Goal: Information Seeking & Learning: Learn about a topic

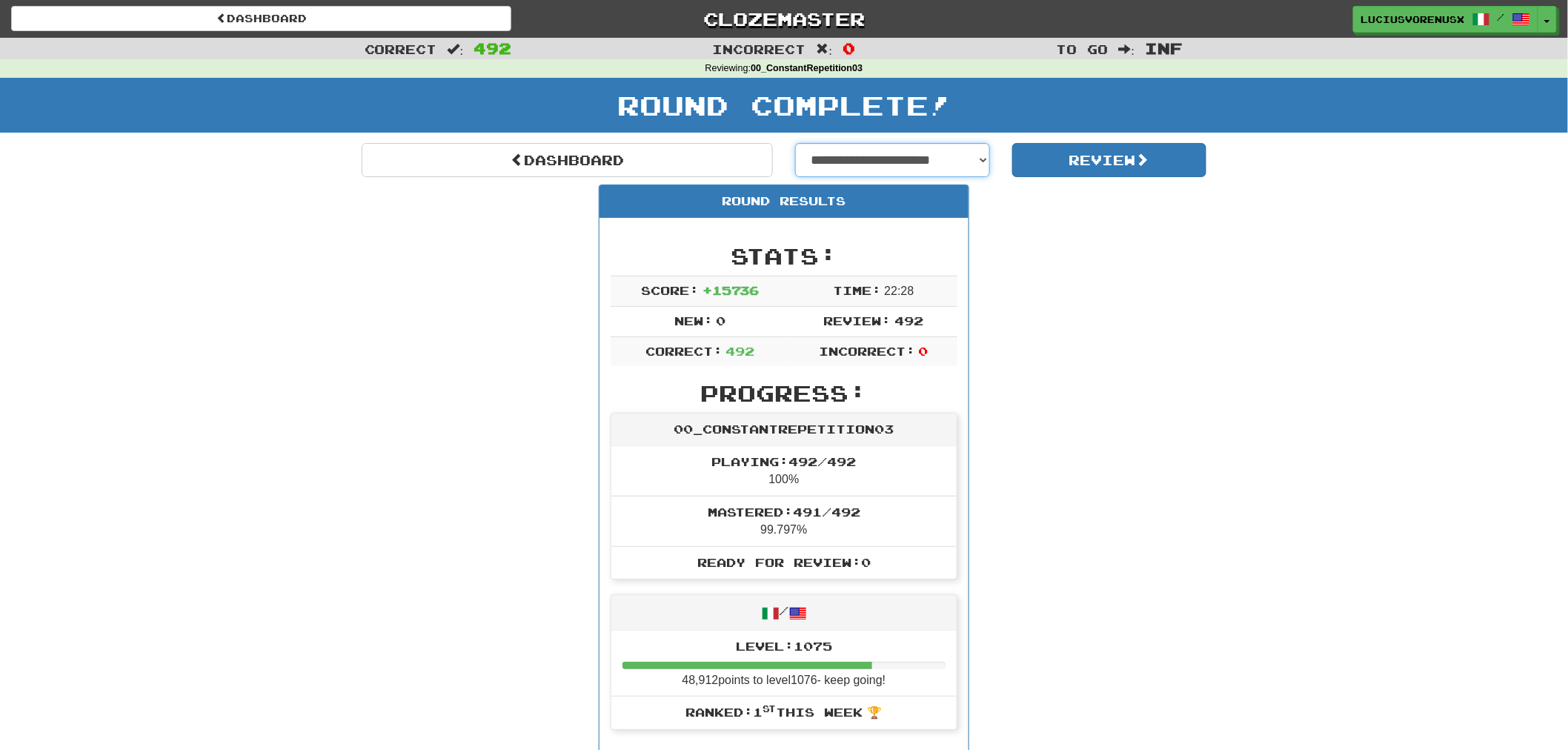
click at [917, 155] on select "**********" at bounding box center [892, 159] width 195 height 34
select select "**********"
click at [795, 143] on select "**********" at bounding box center [892, 159] width 195 height 34
select select "**********"
click at [1118, 159] on button "Review" at bounding box center [1109, 159] width 195 height 34
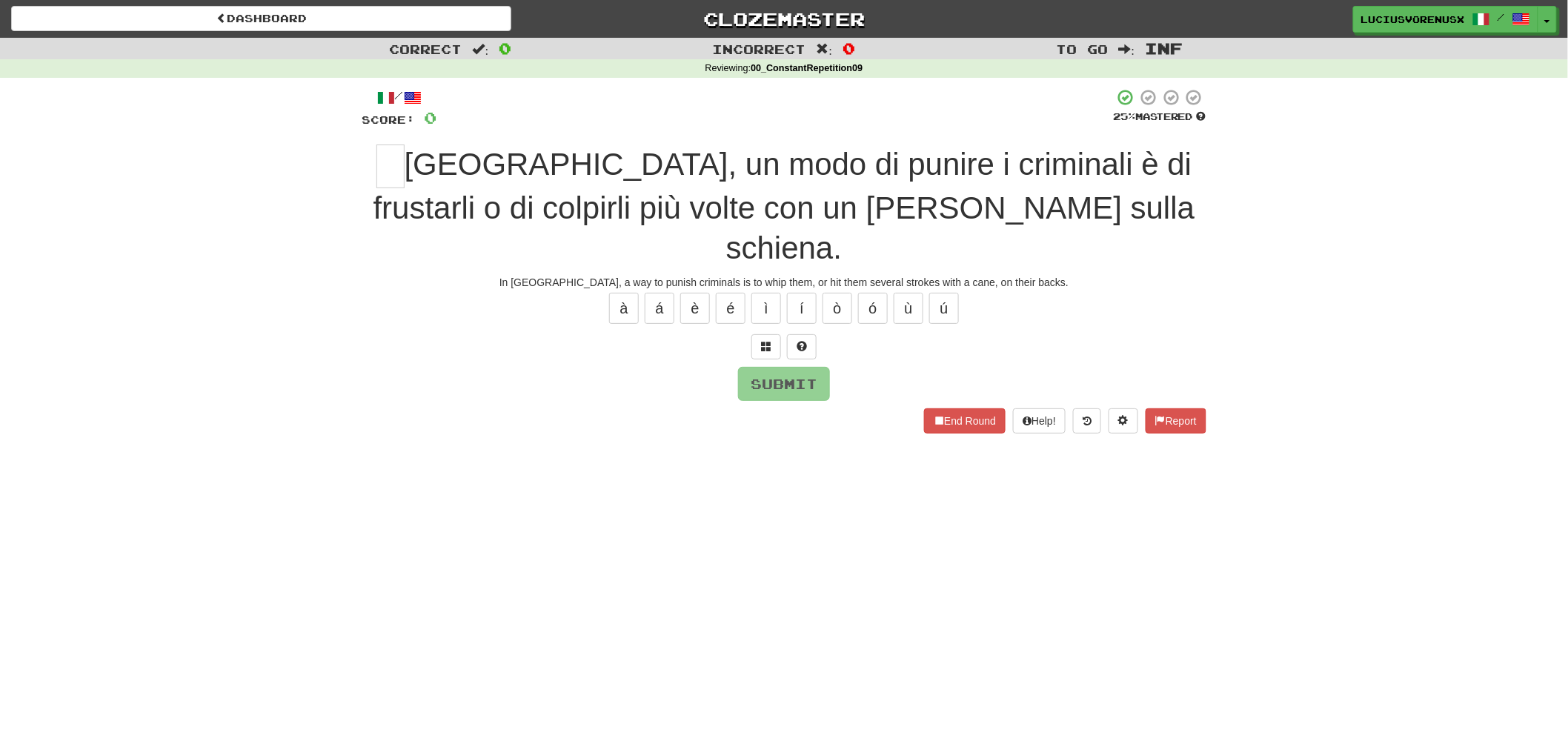
click at [50, 306] on div "Correct : 0 Incorrect : 0 To go : Inf Reviewing : 00_ConstantRepetition09 / Sco…" at bounding box center [784, 246] width 1568 height 416
click at [387, 169] on input "text" at bounding box center [390, 166] width 28 height 43
type input "*"
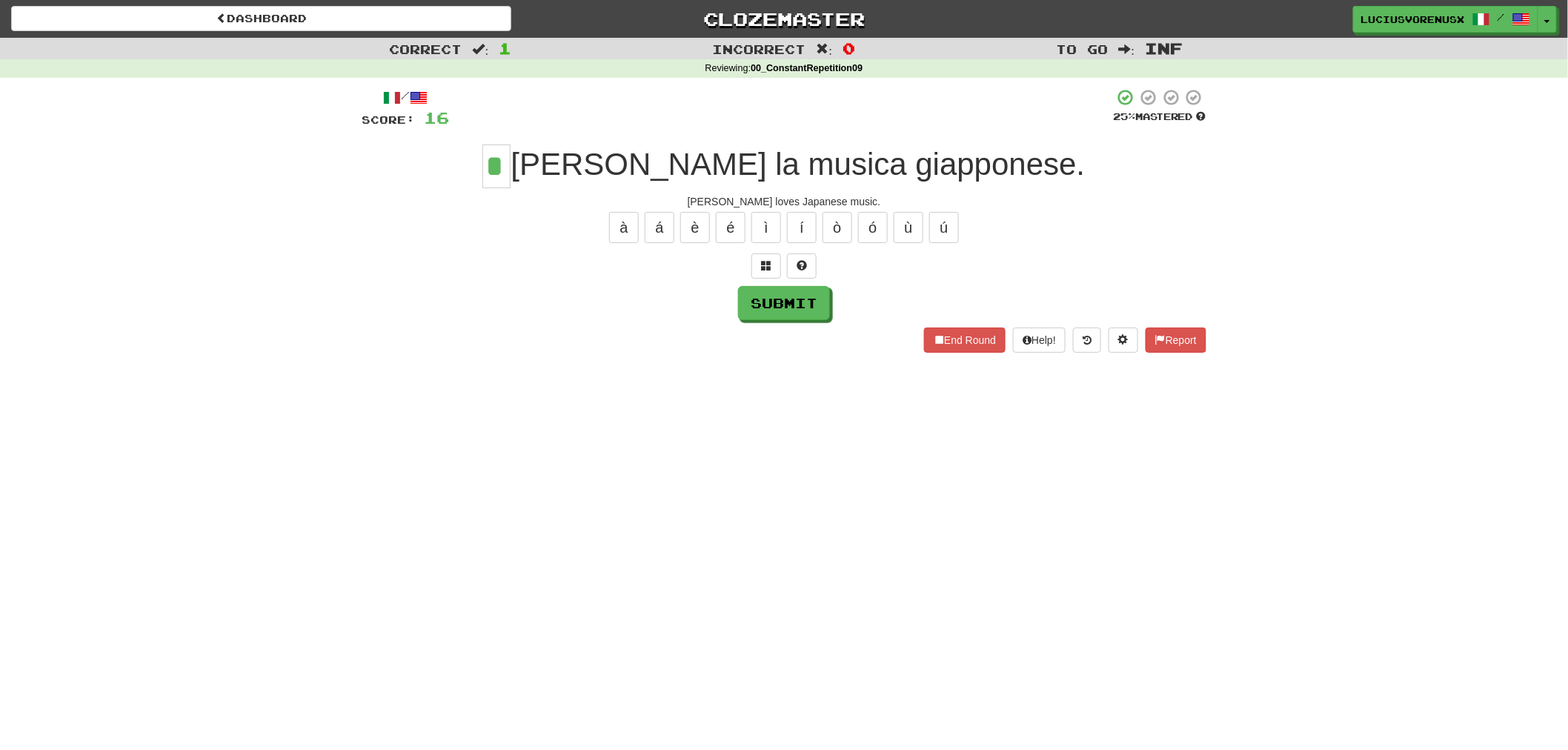
type input "*"
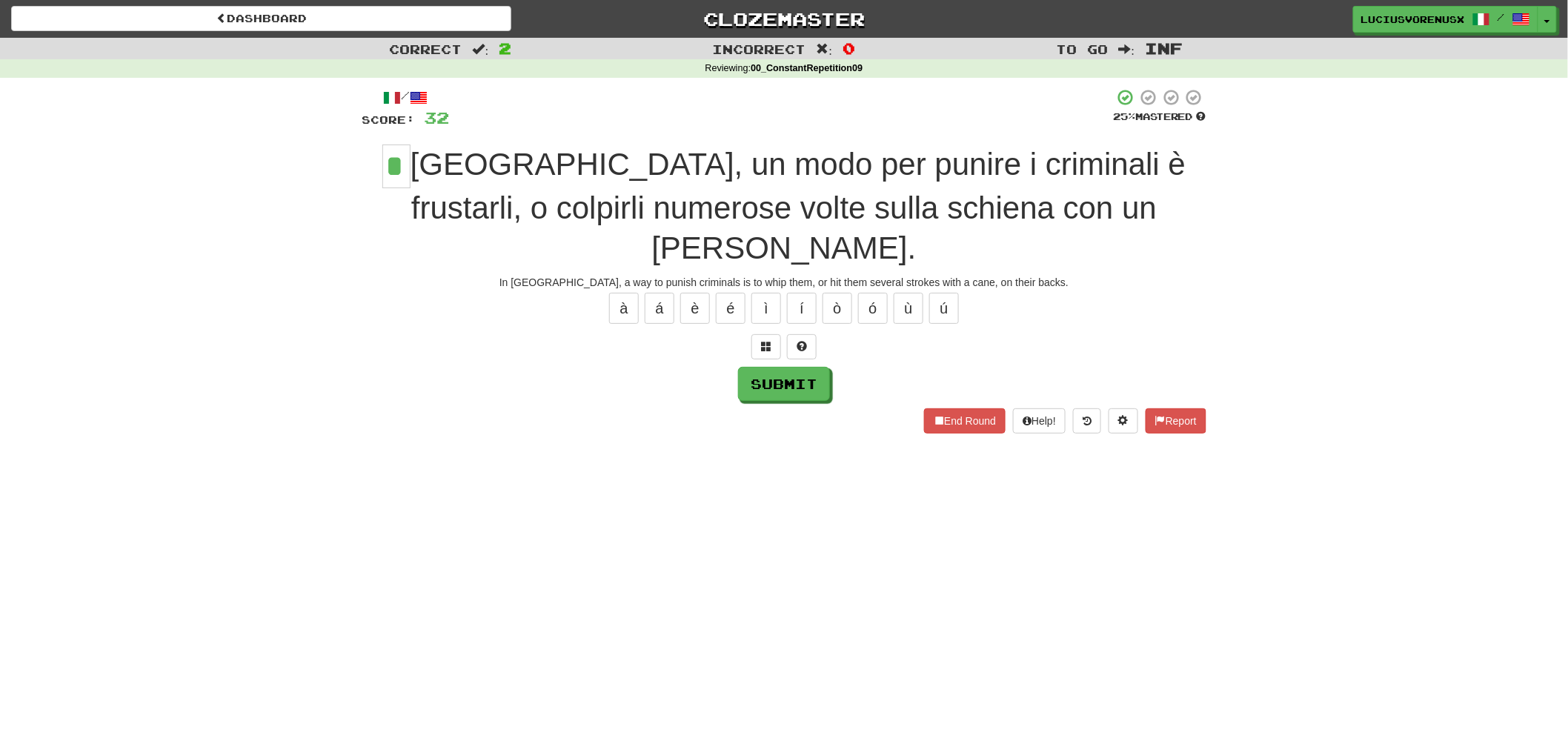
type input "*"
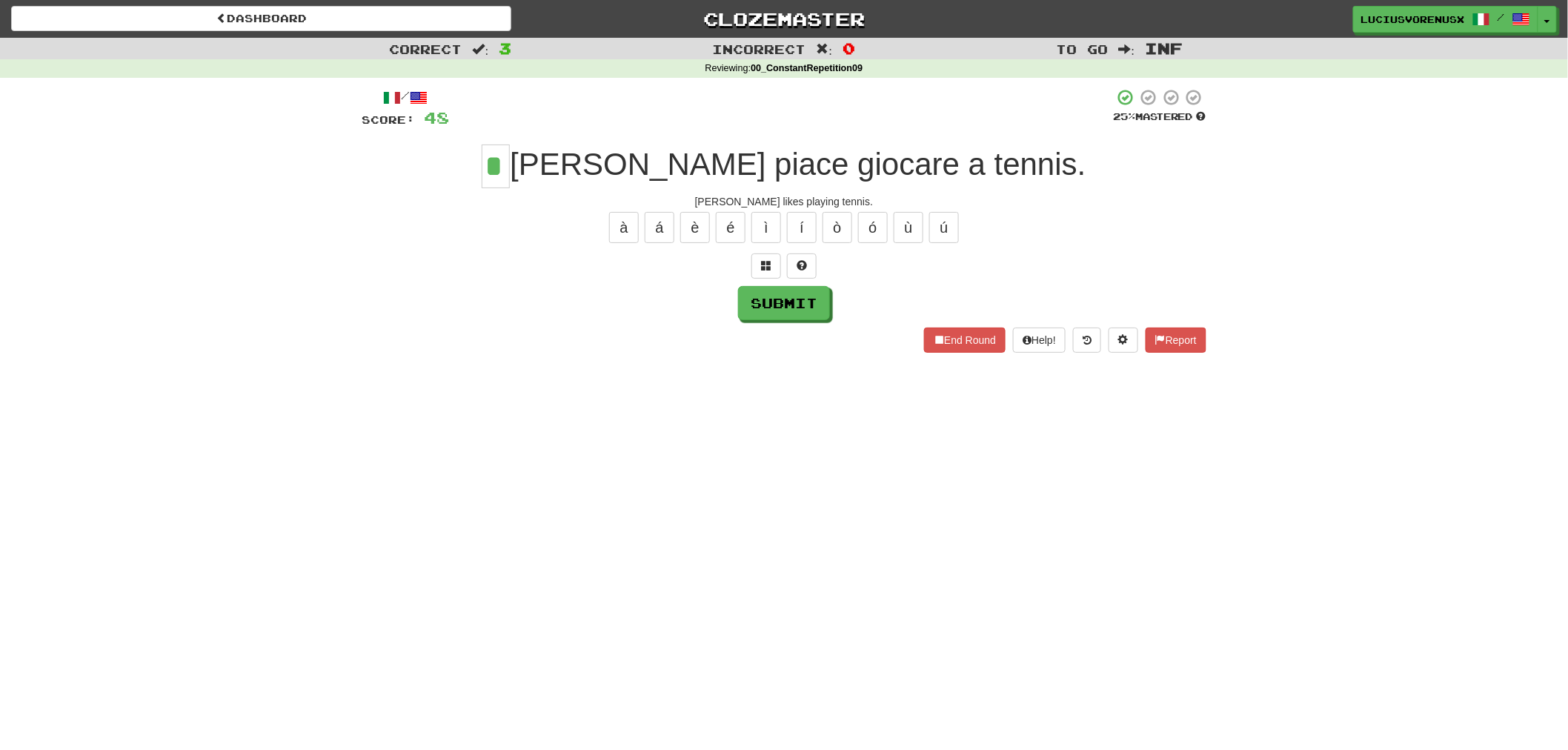
type input "*"
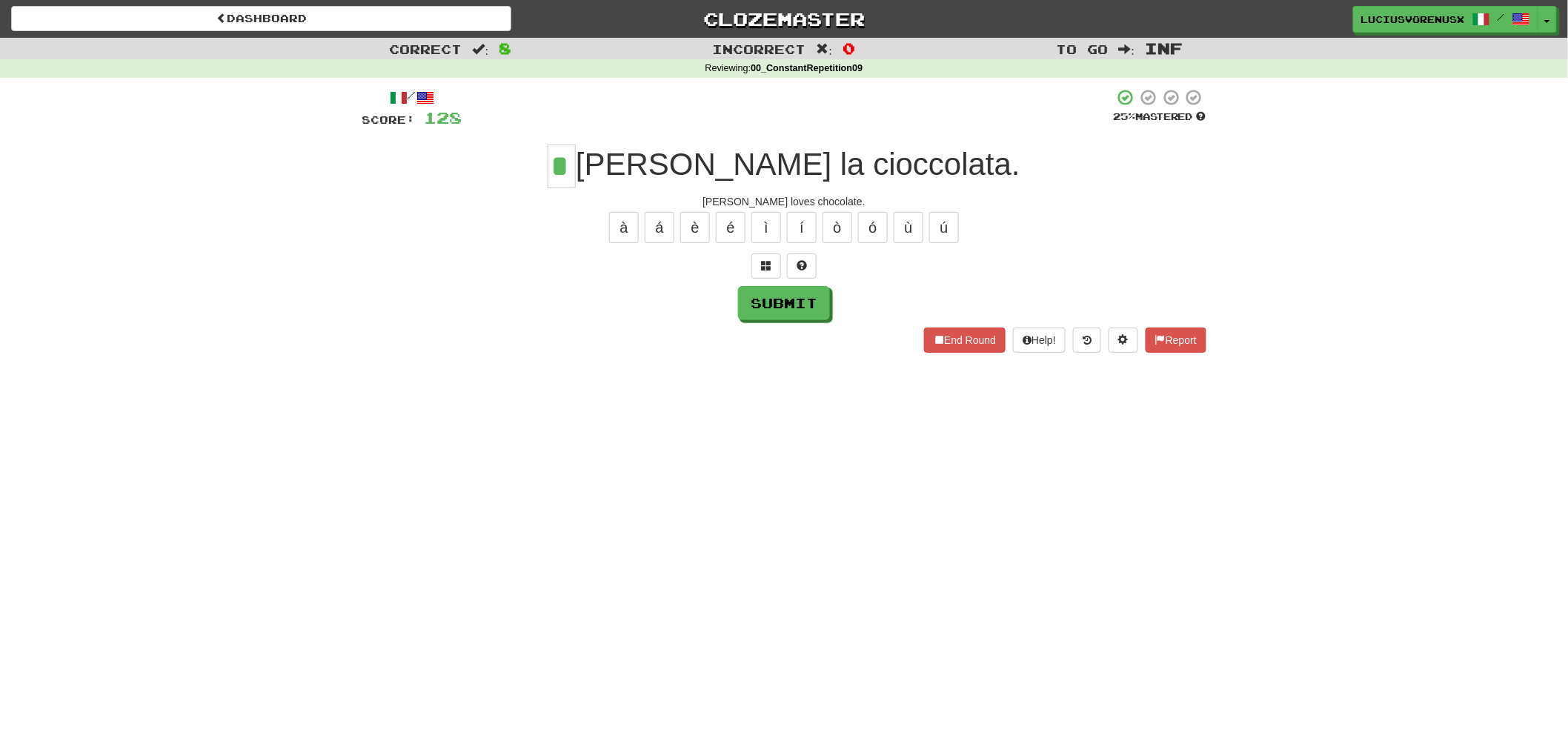
type input "*"
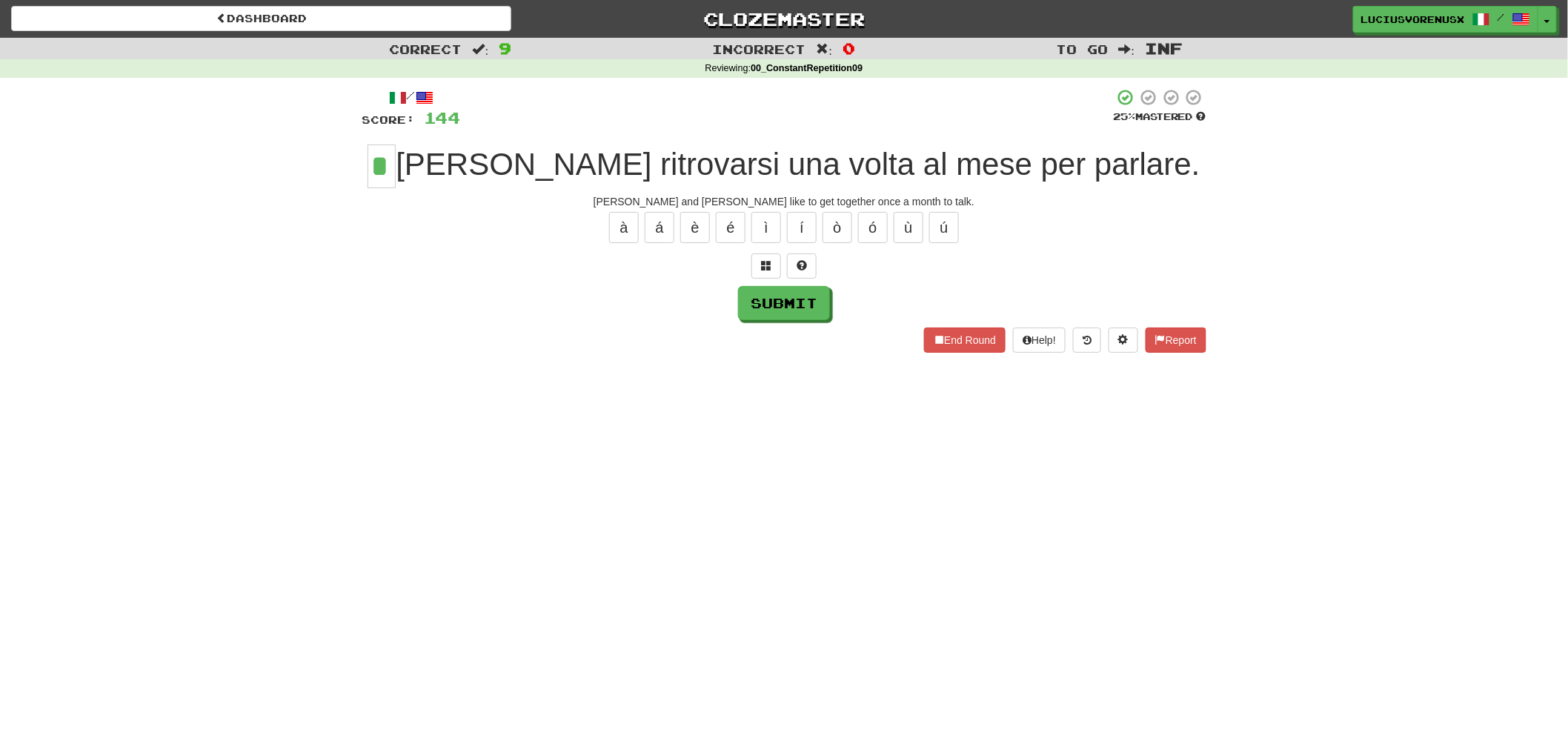
type input "*"
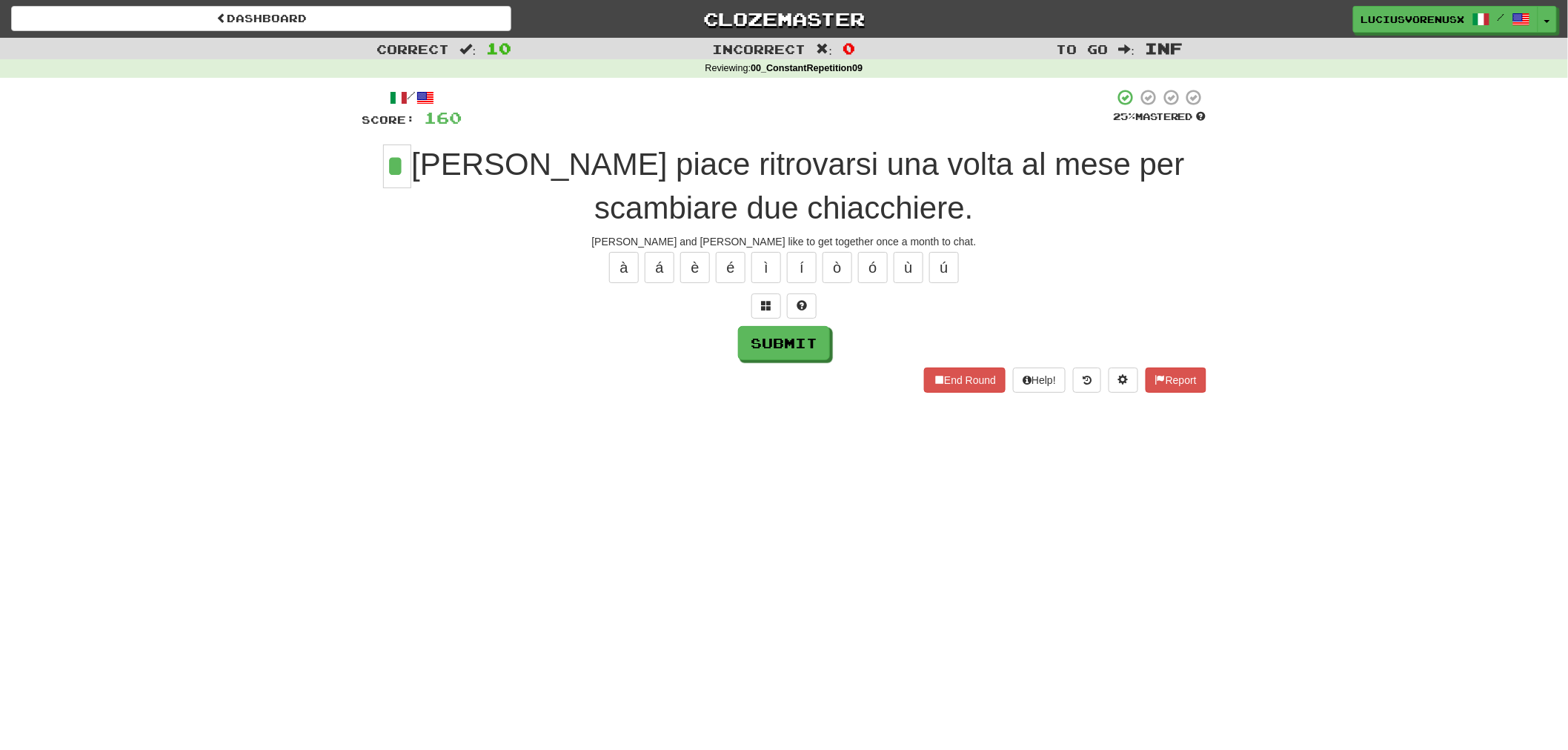
type input "*"
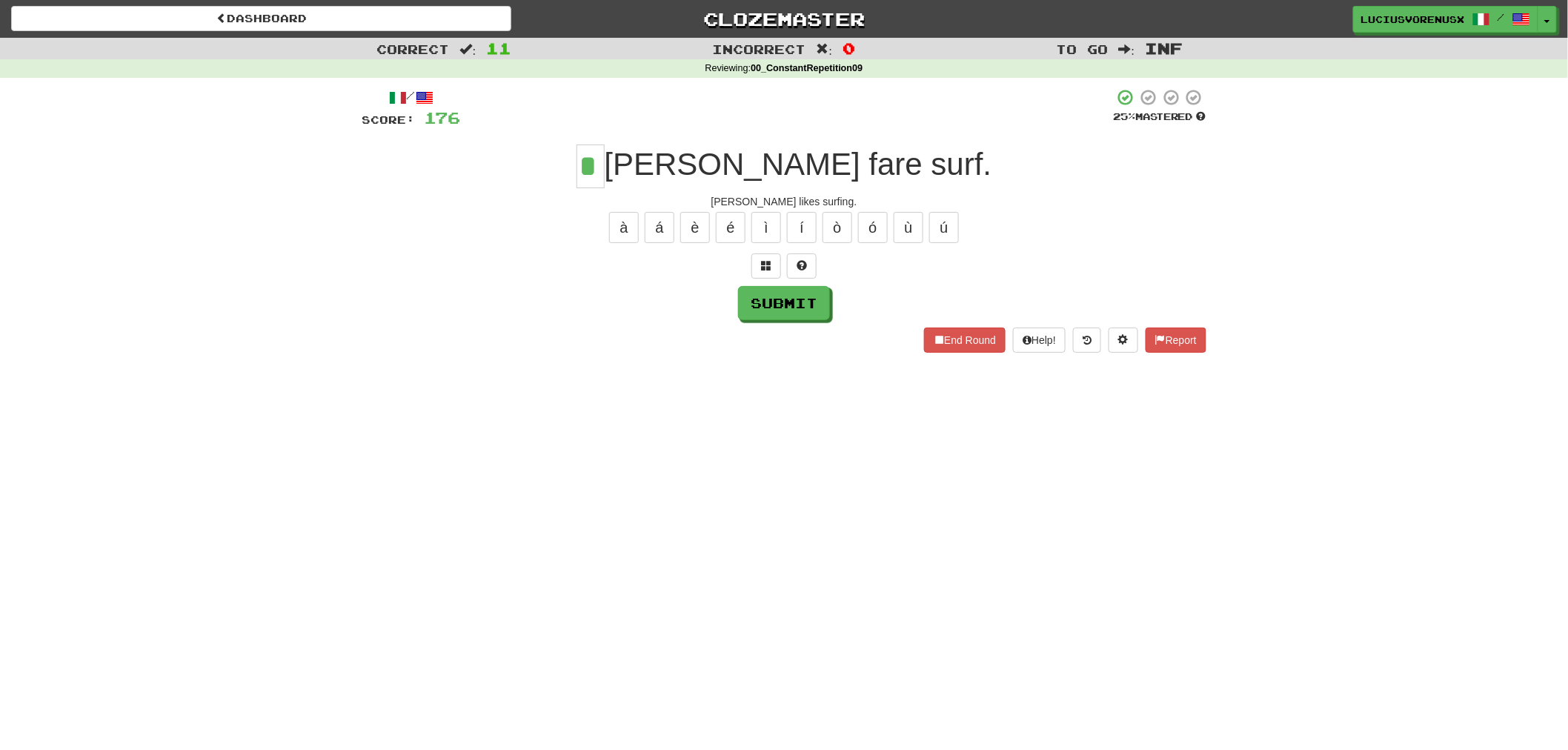
type input "*"
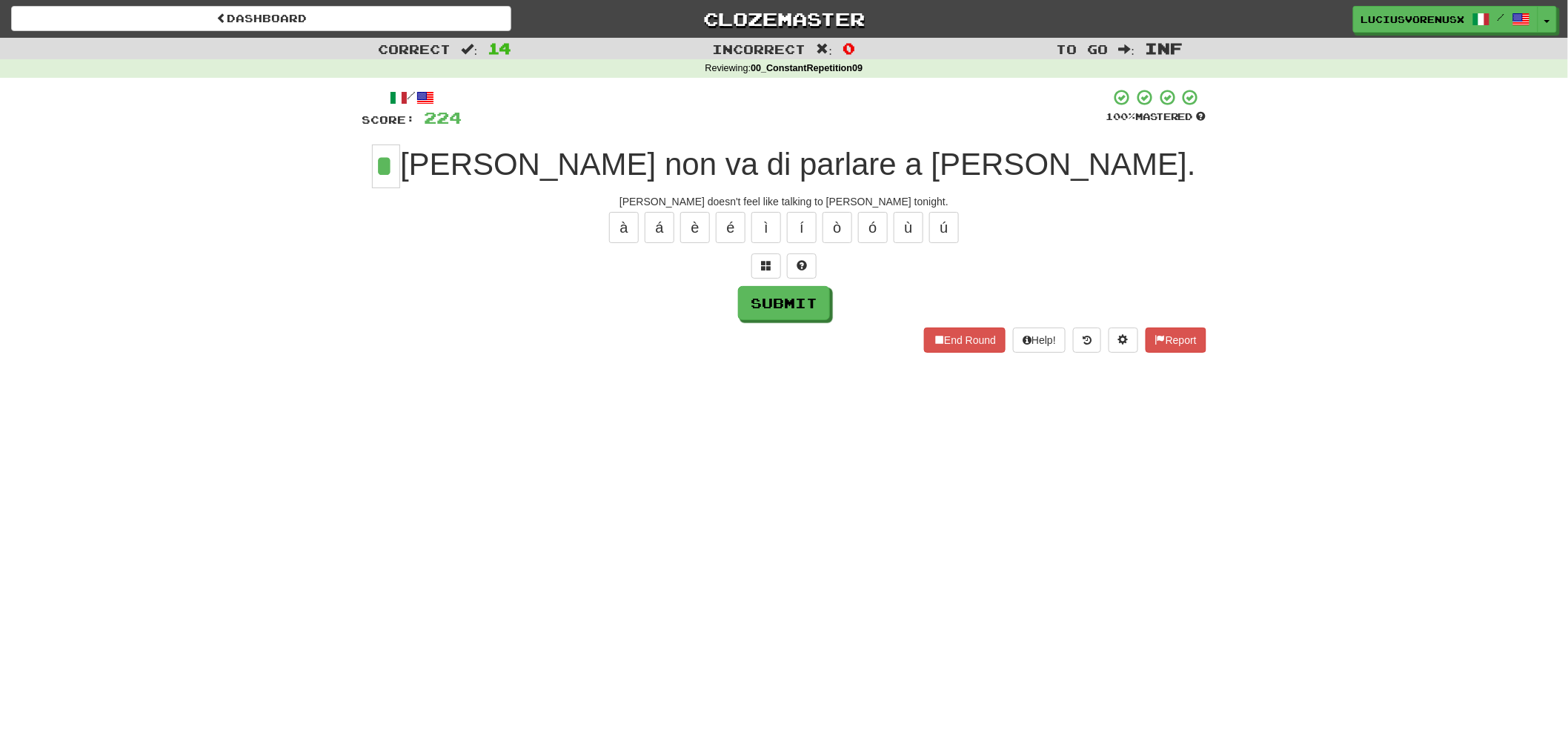
type input "*"
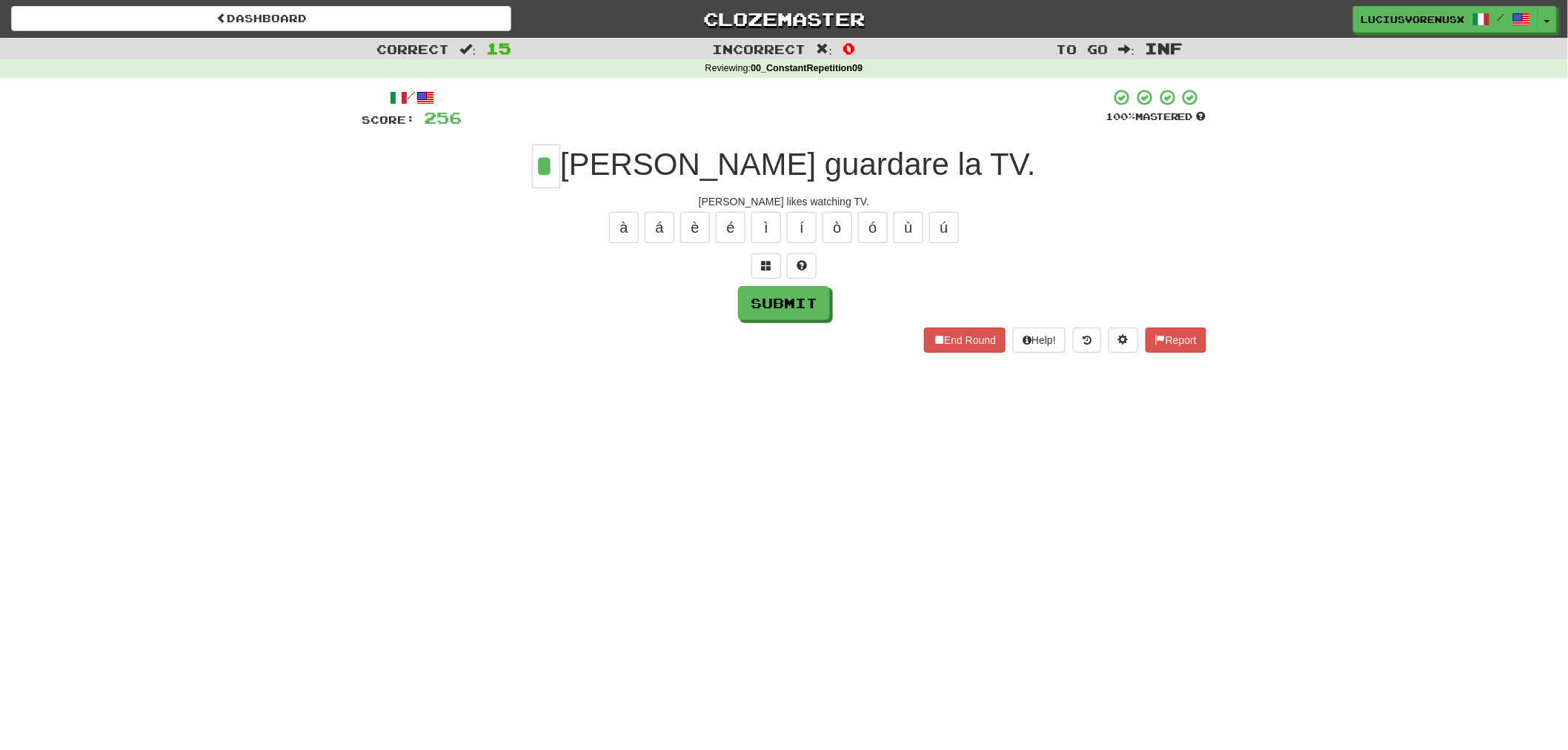
type input "*"
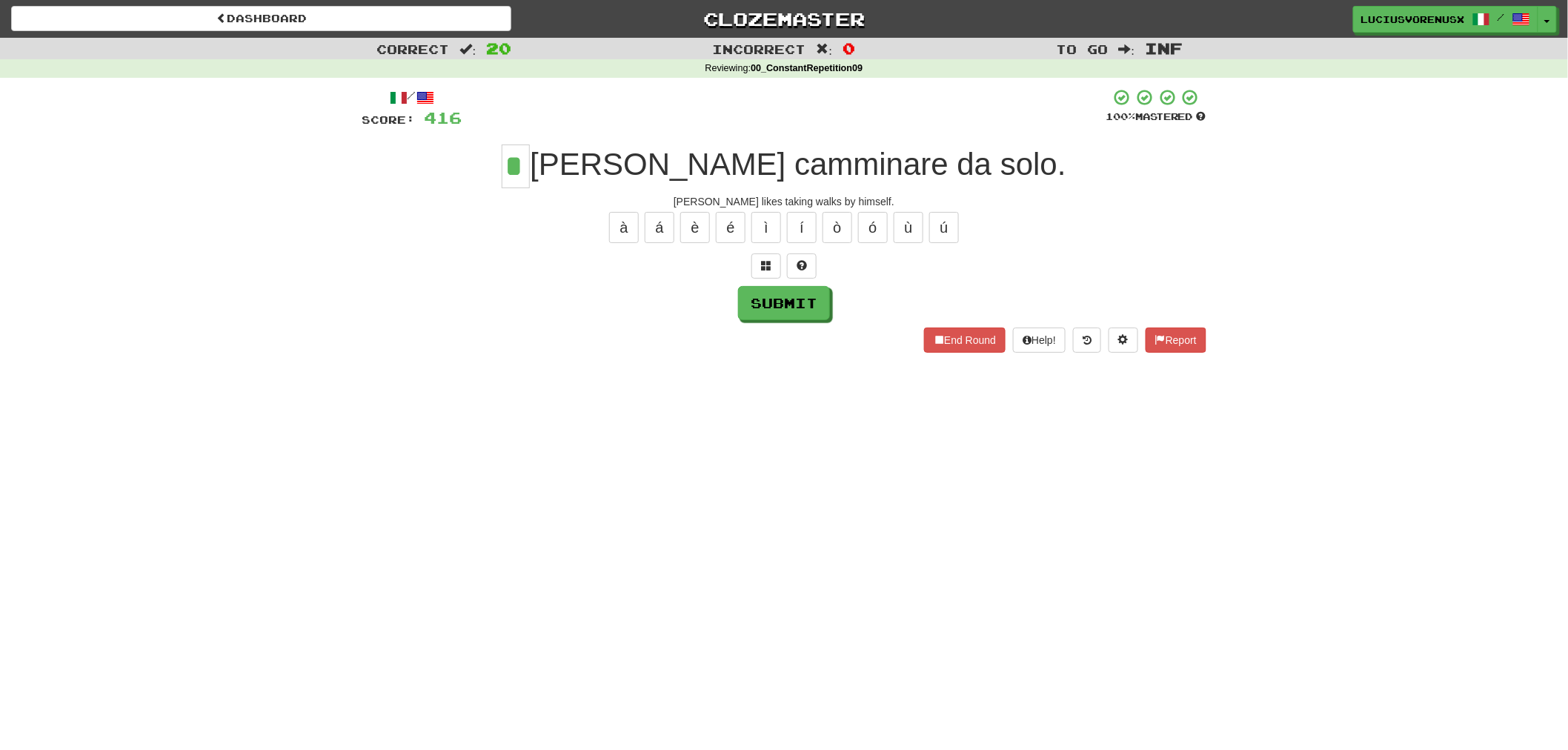
type input "*"
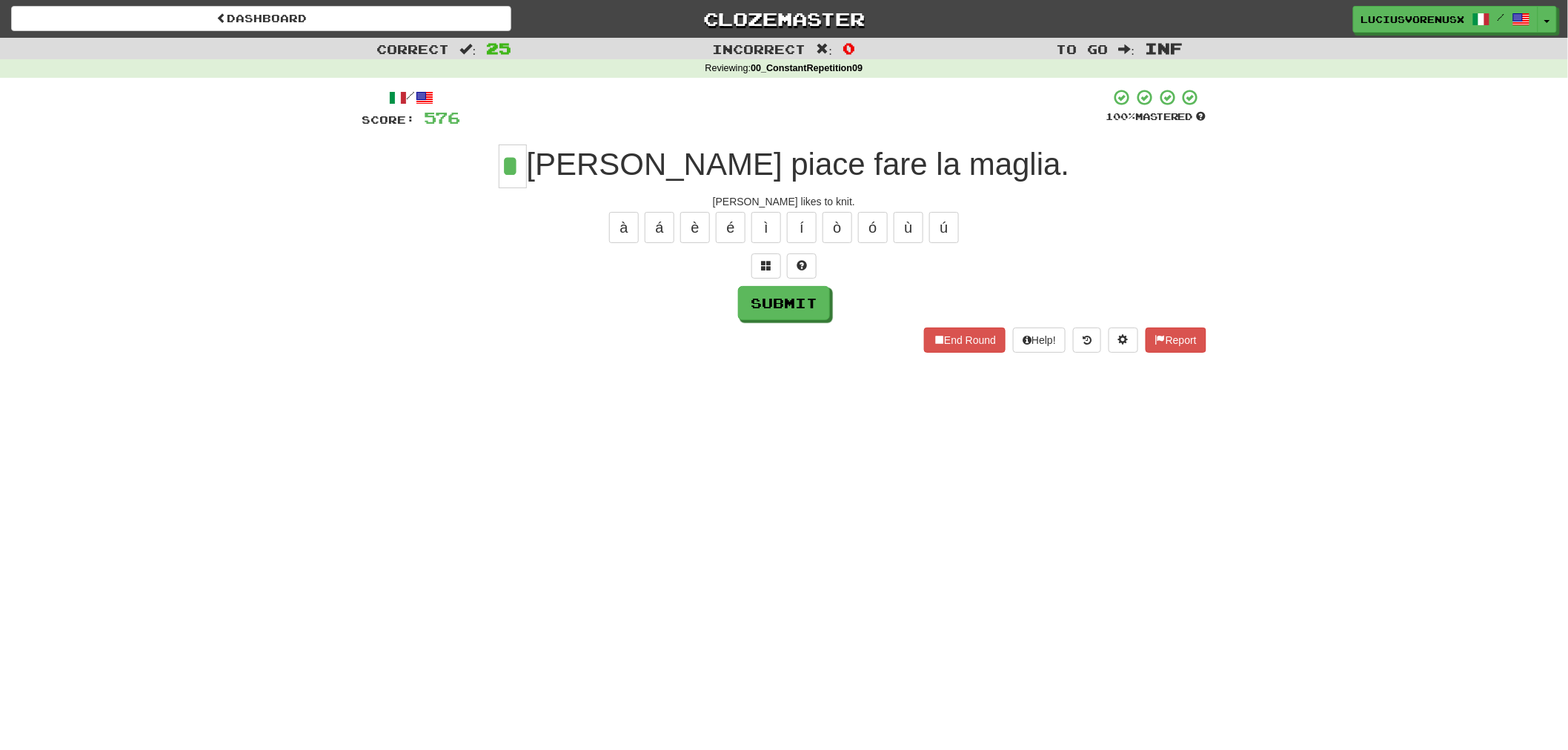
type input "*"
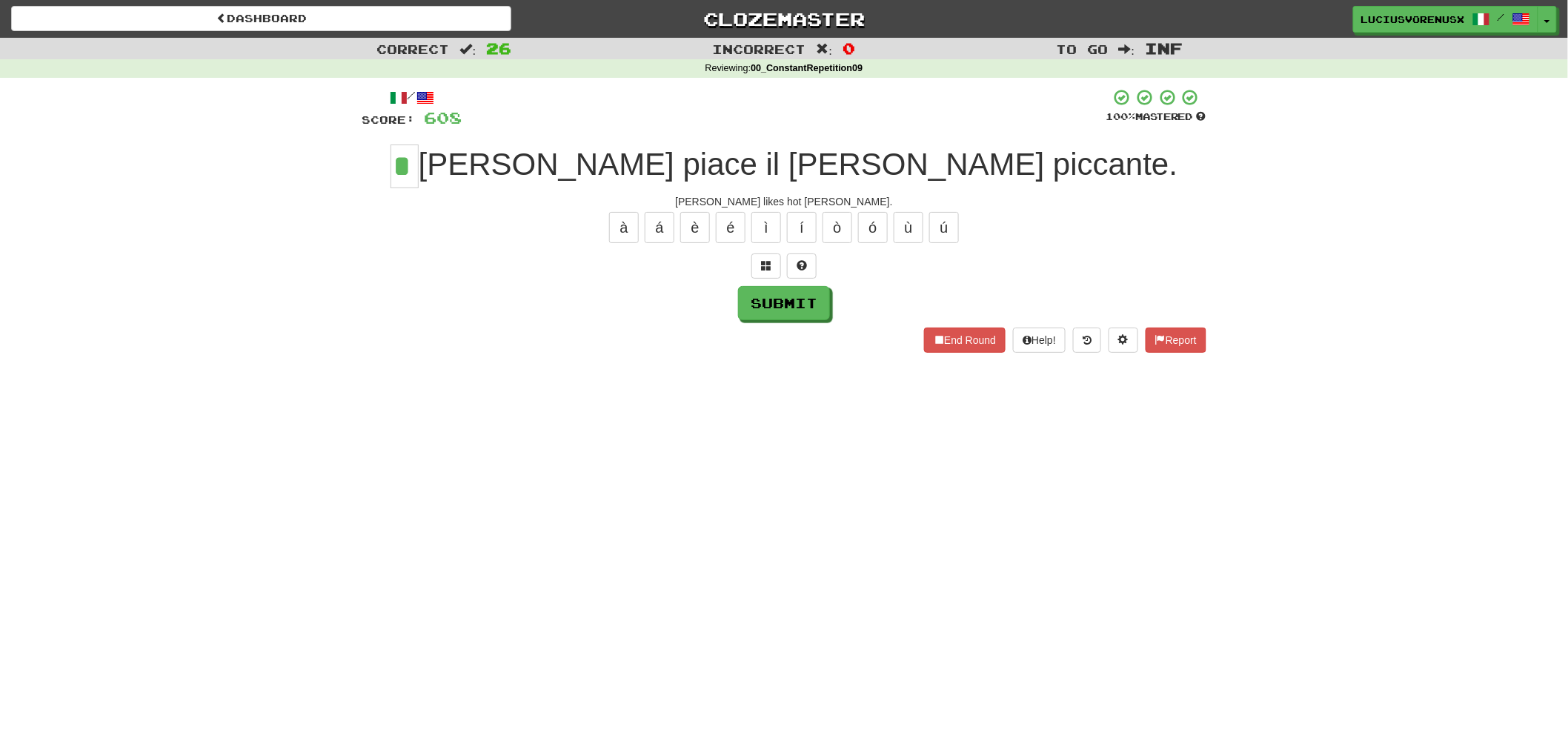
type input "*"
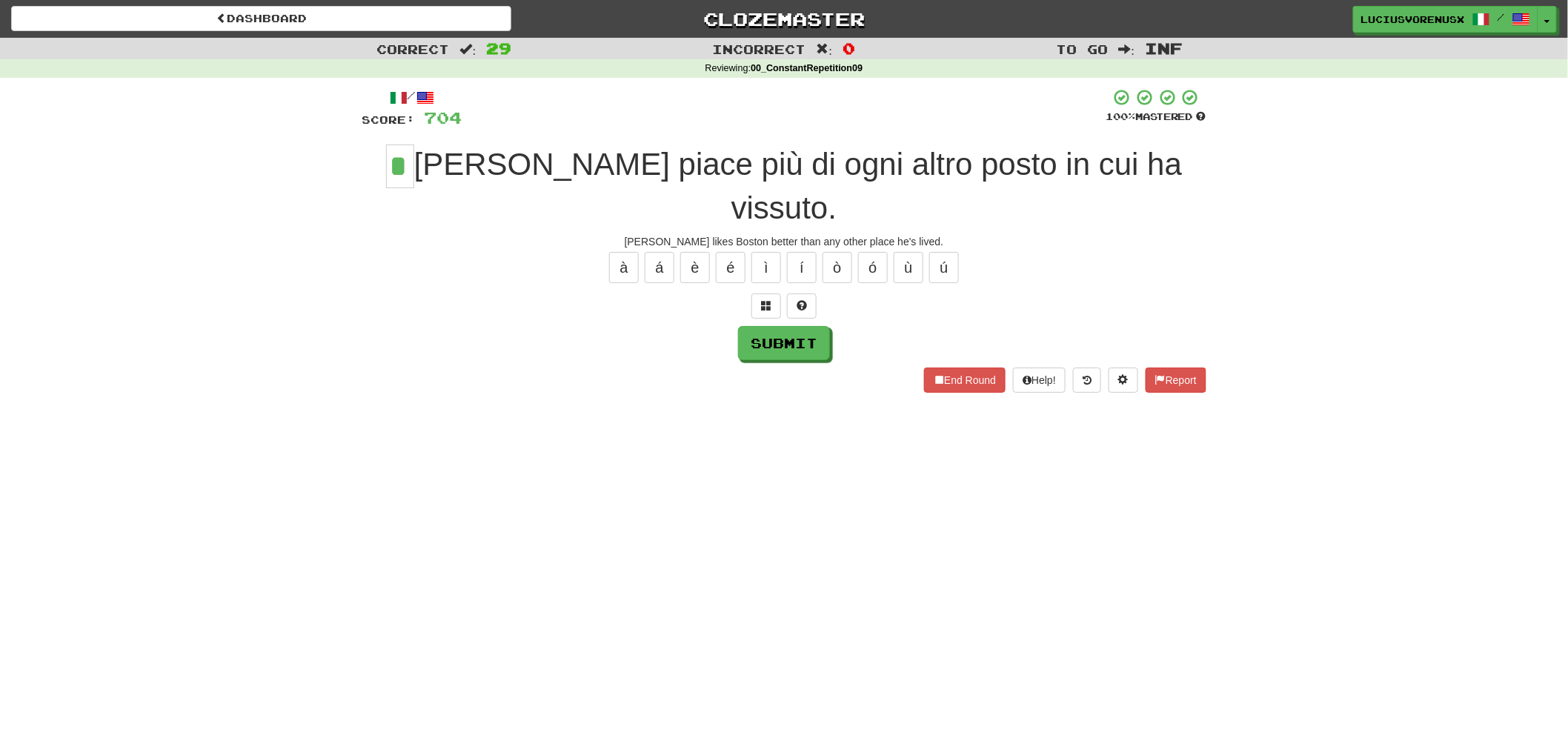
type input "*"
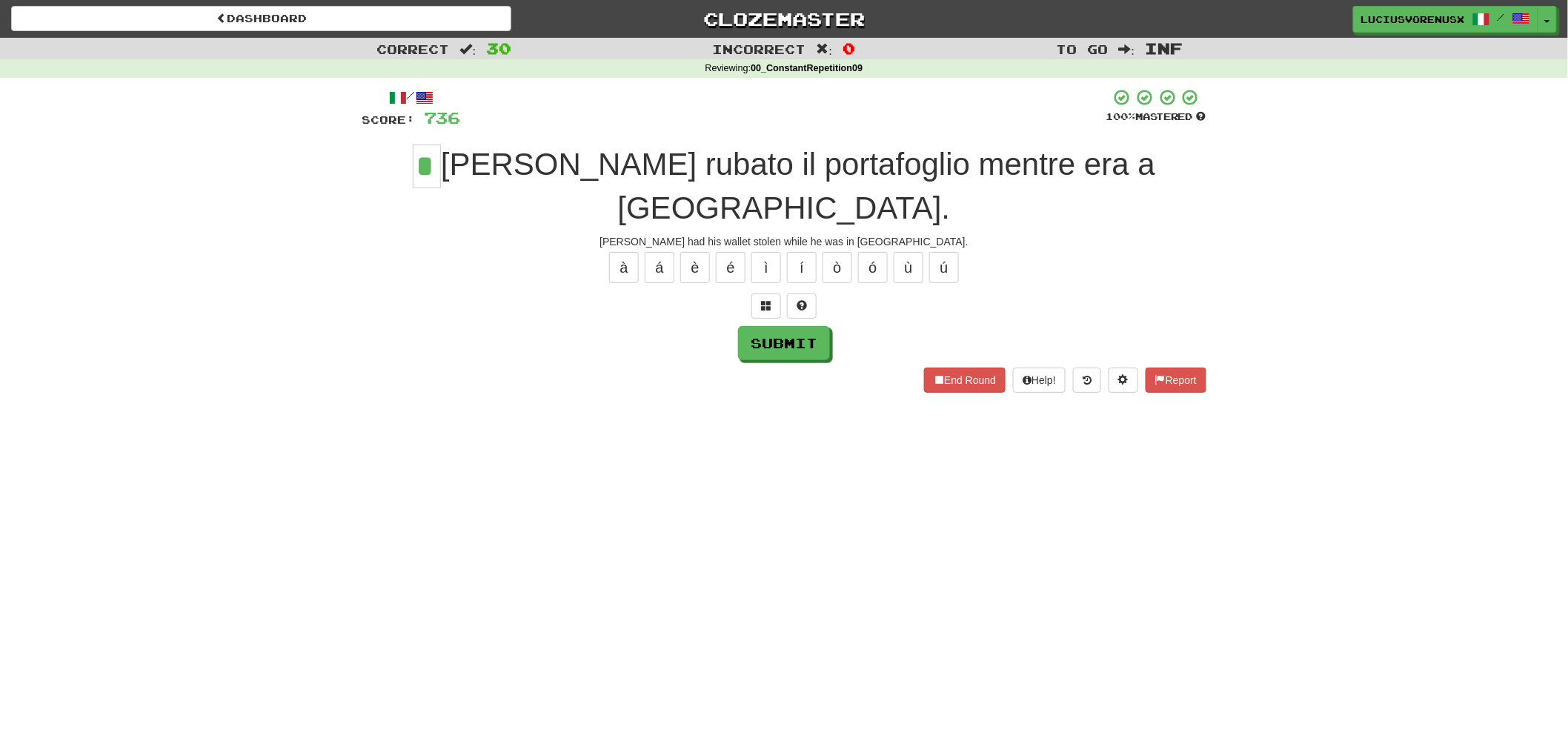
type input "*"
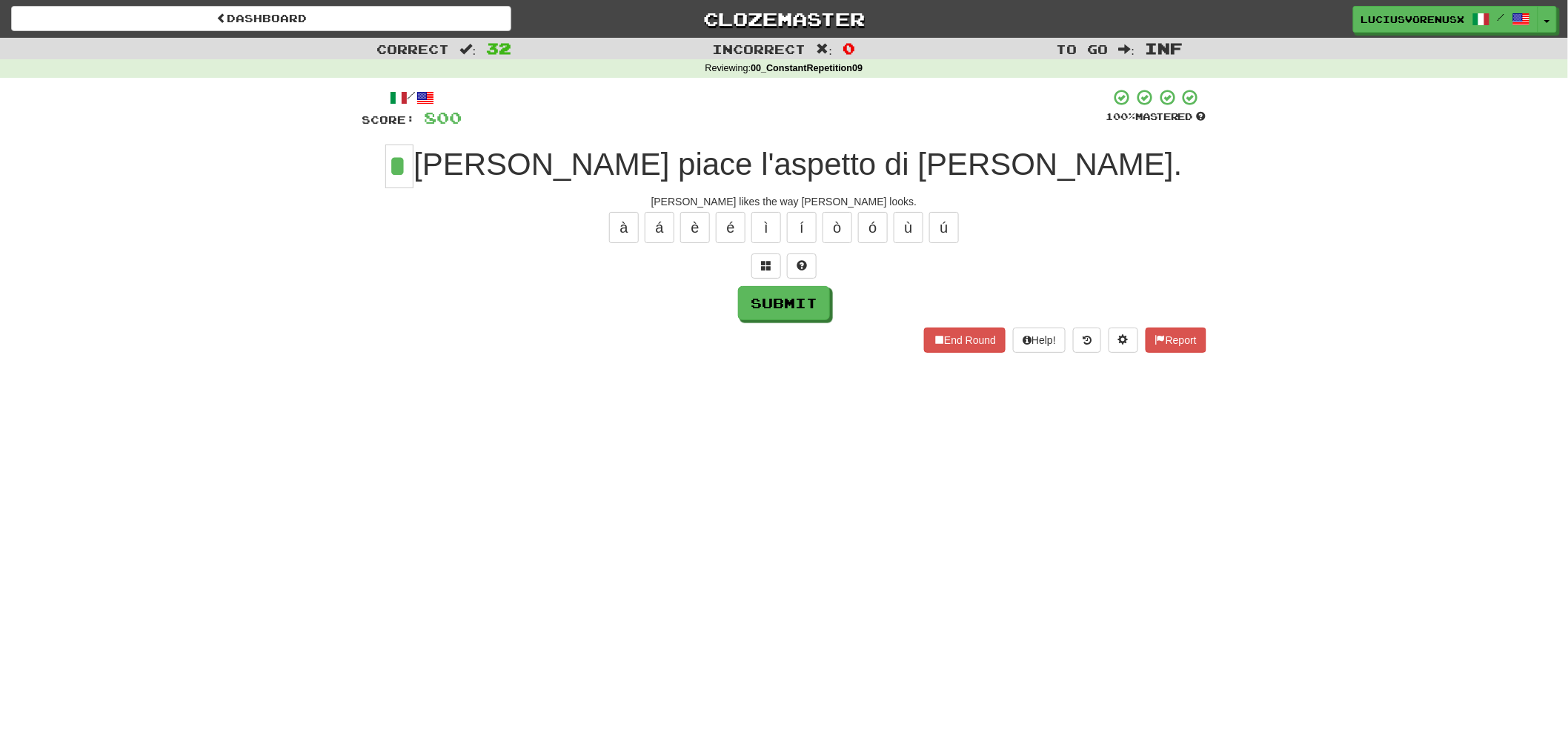
type input "*"
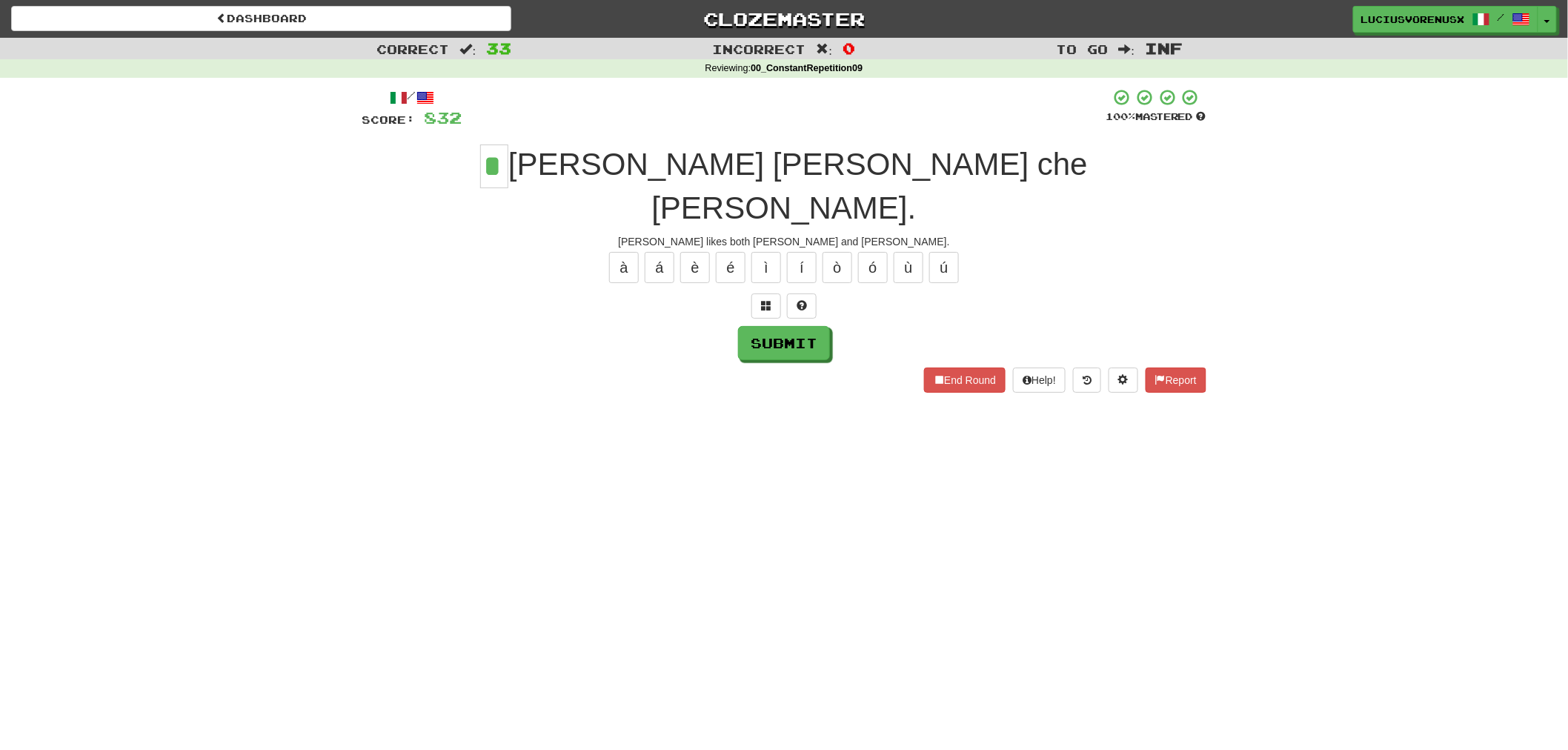
type input "*"
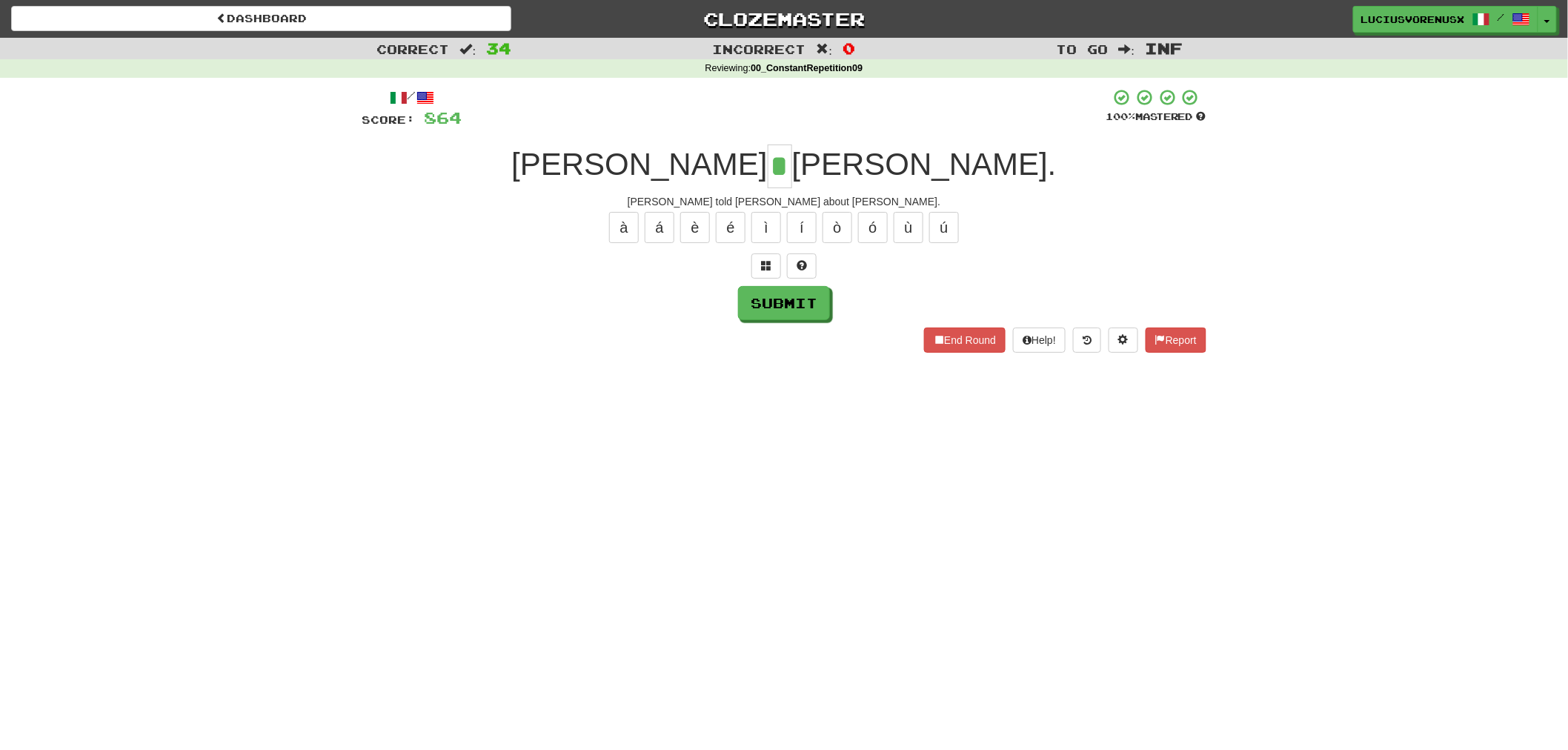
type input "*"
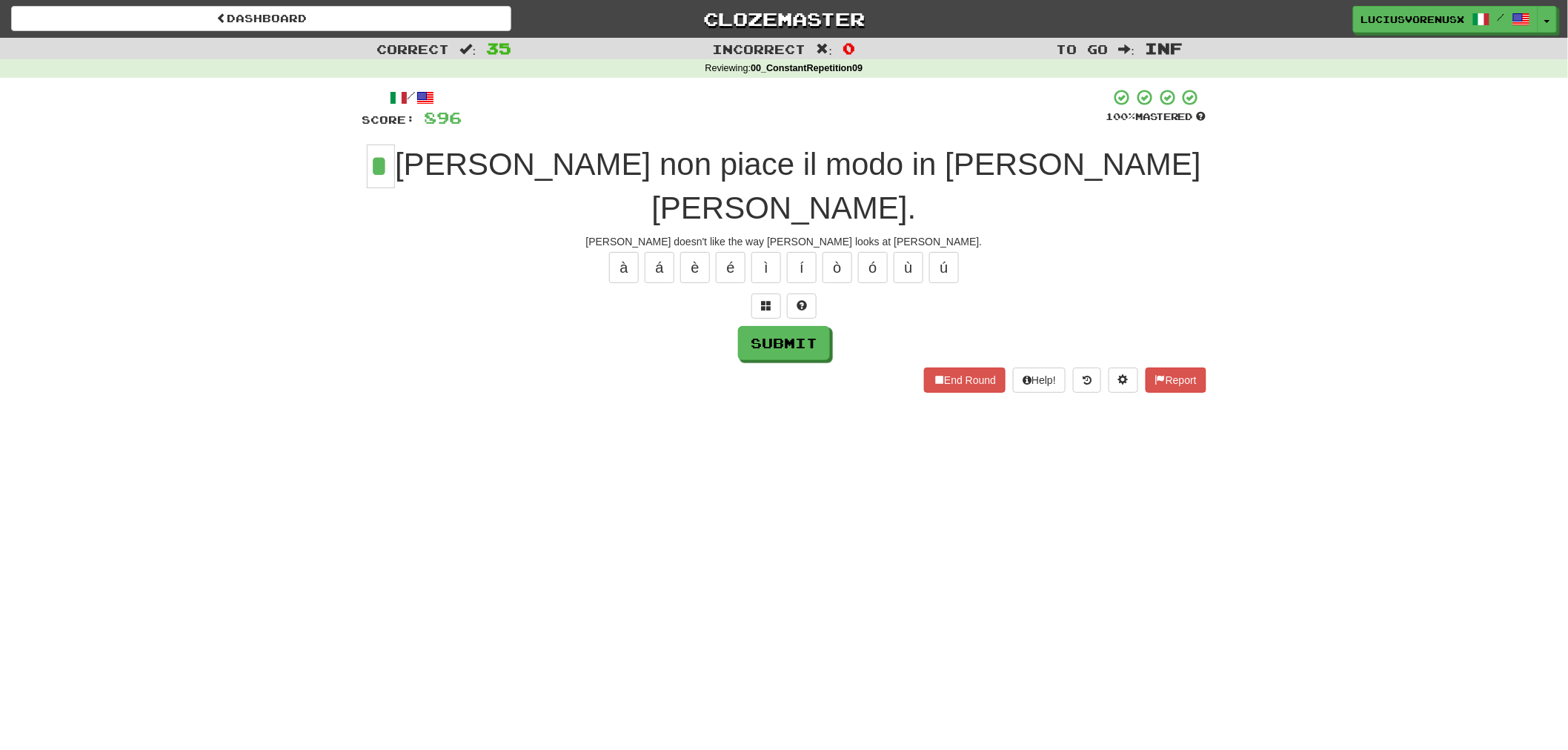
type input "*"
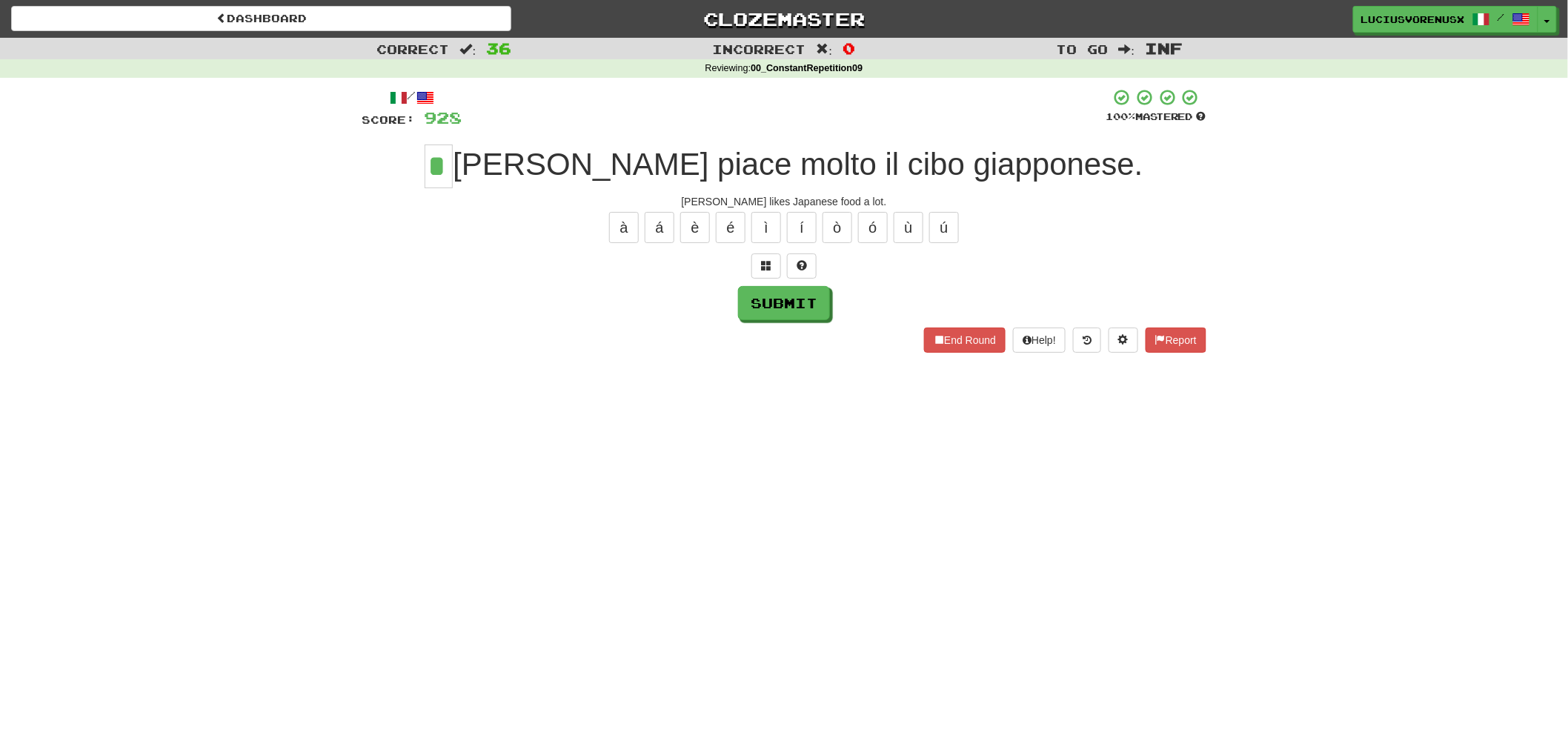
type input "*"
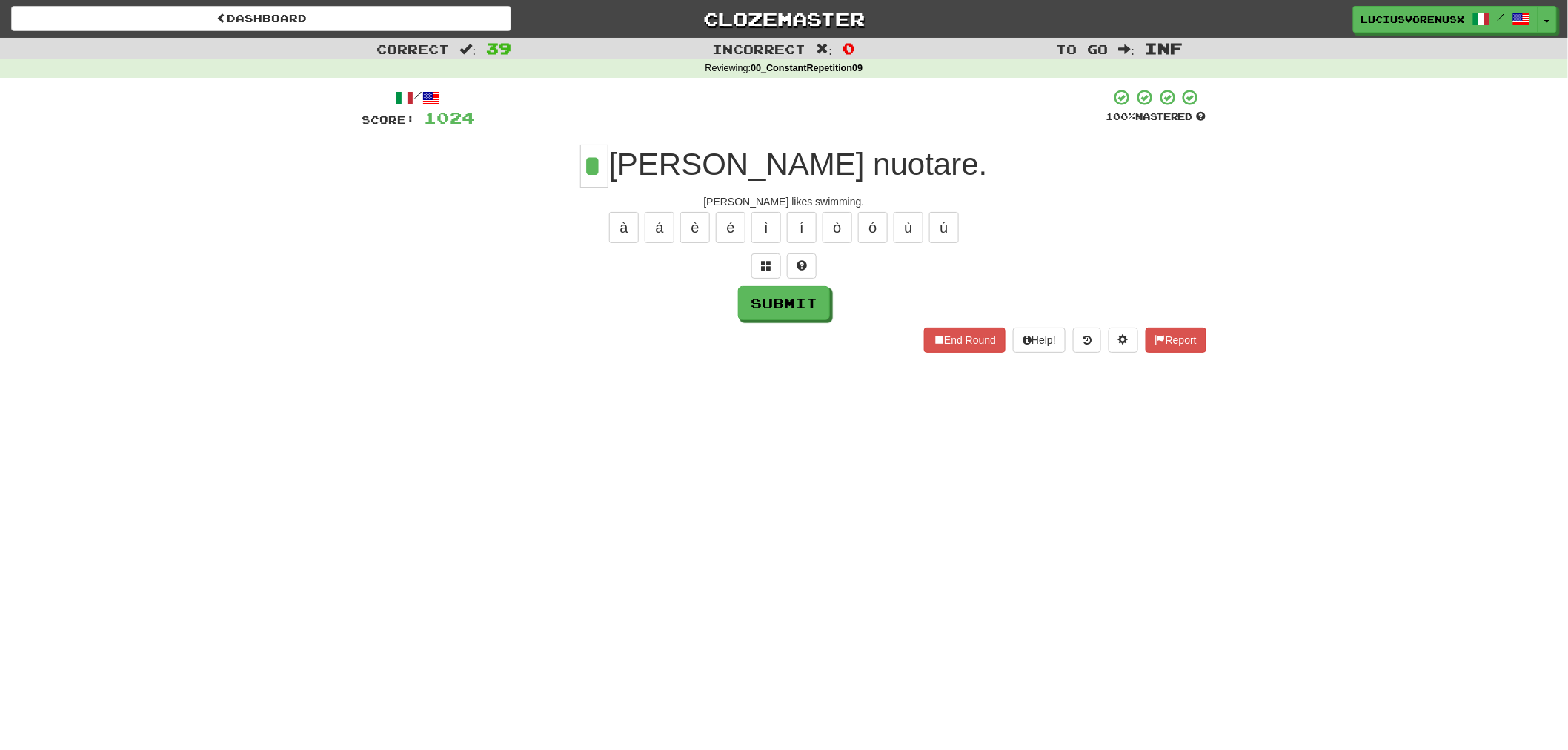
type input "*"
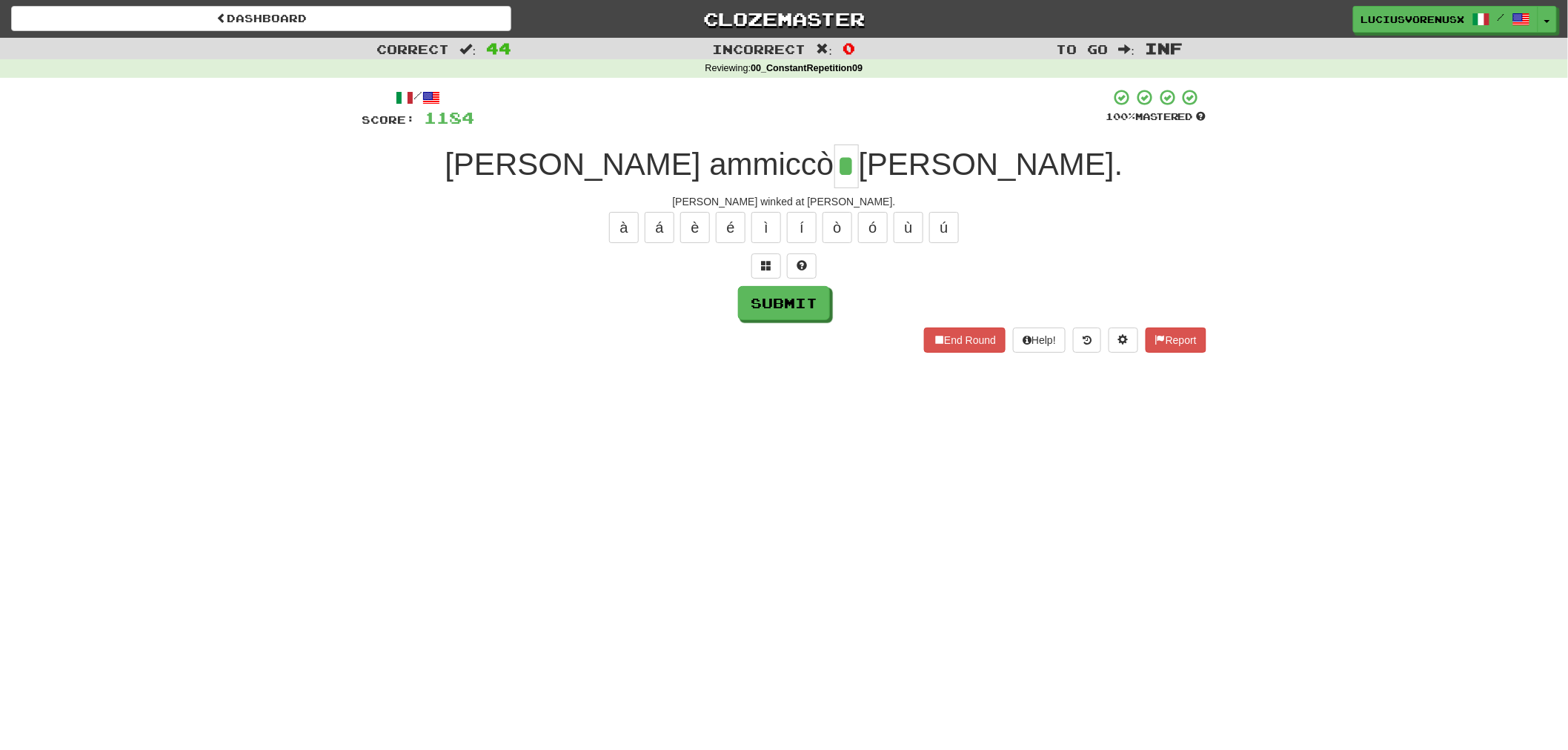
type input "*"
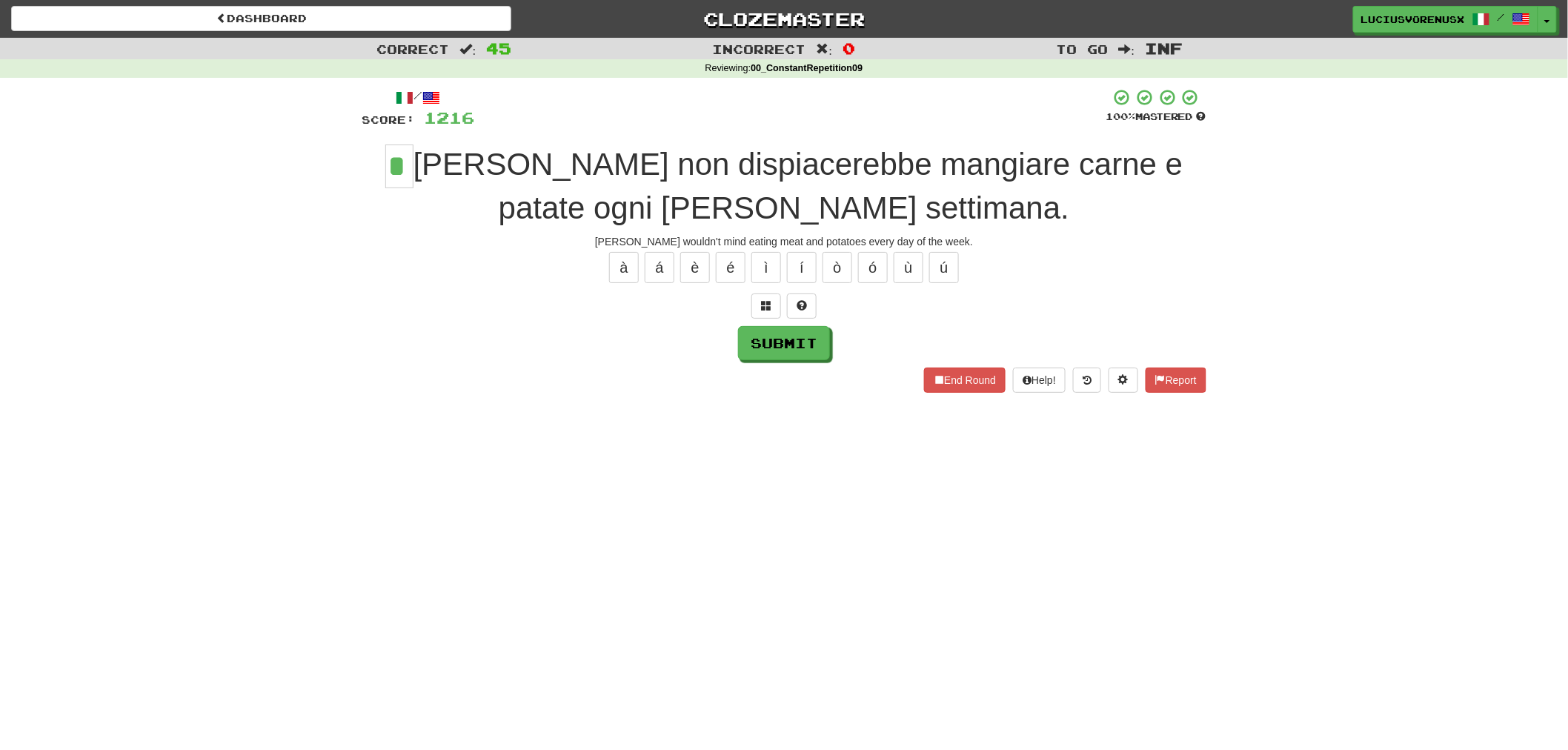
type input "*"
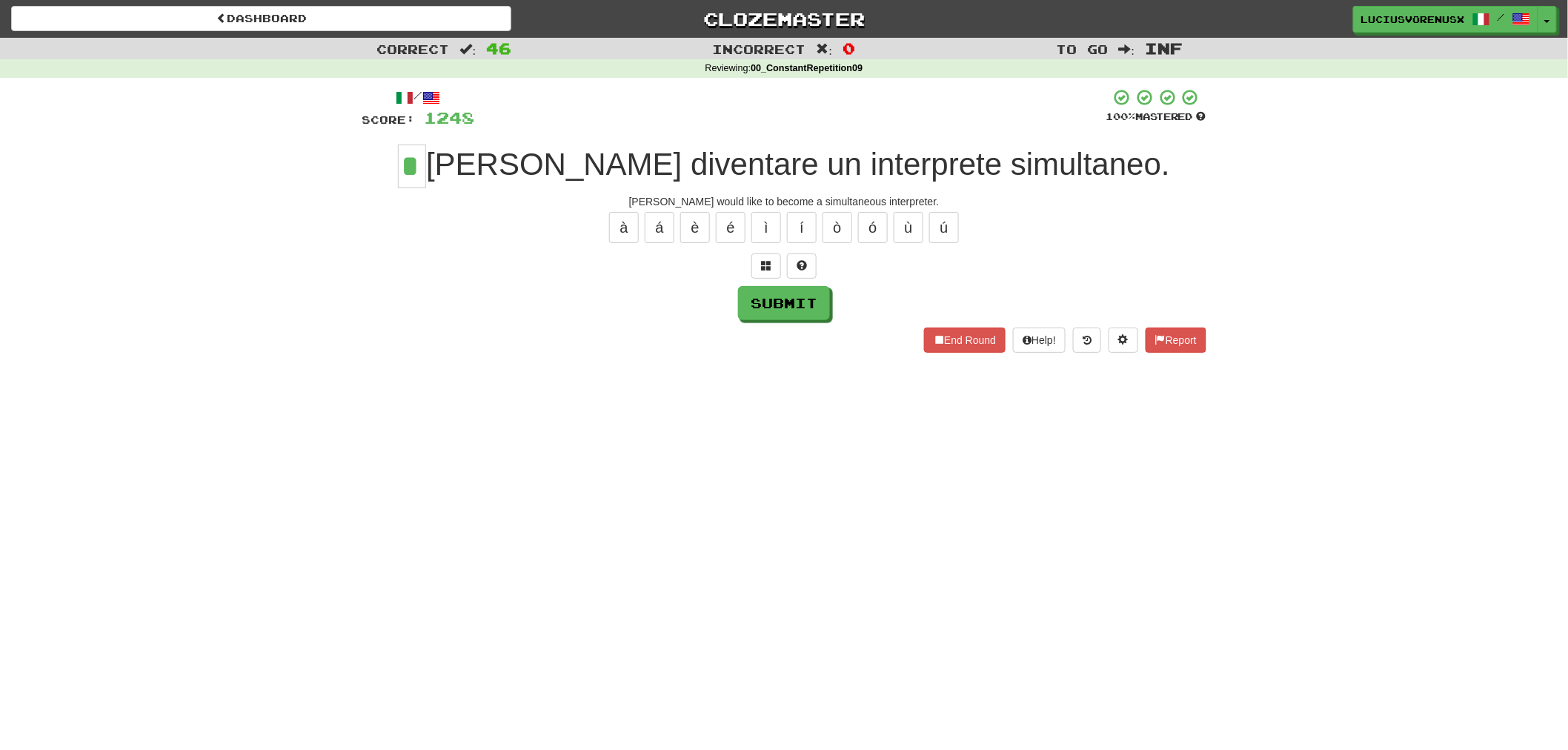
type input "*"
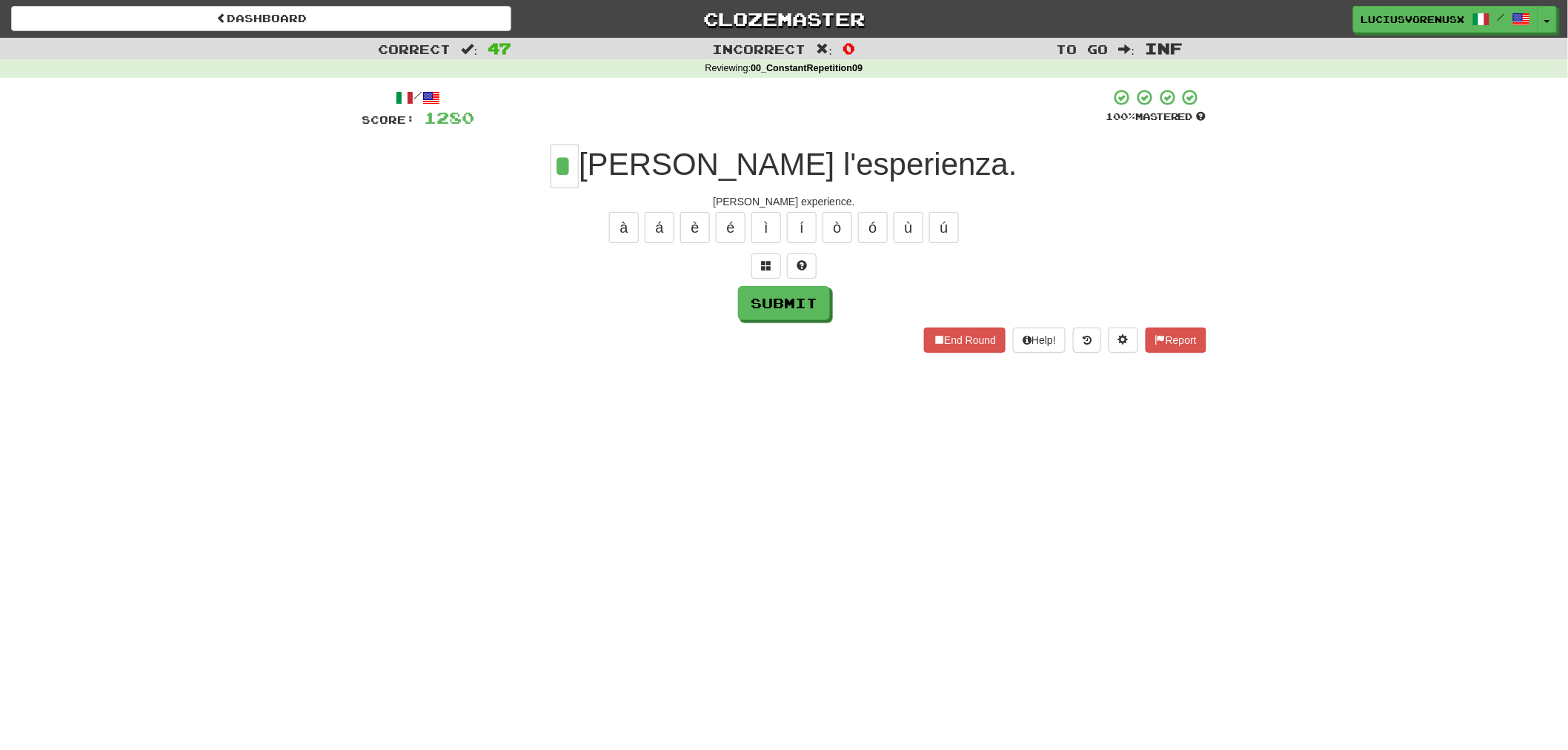
type input "*"
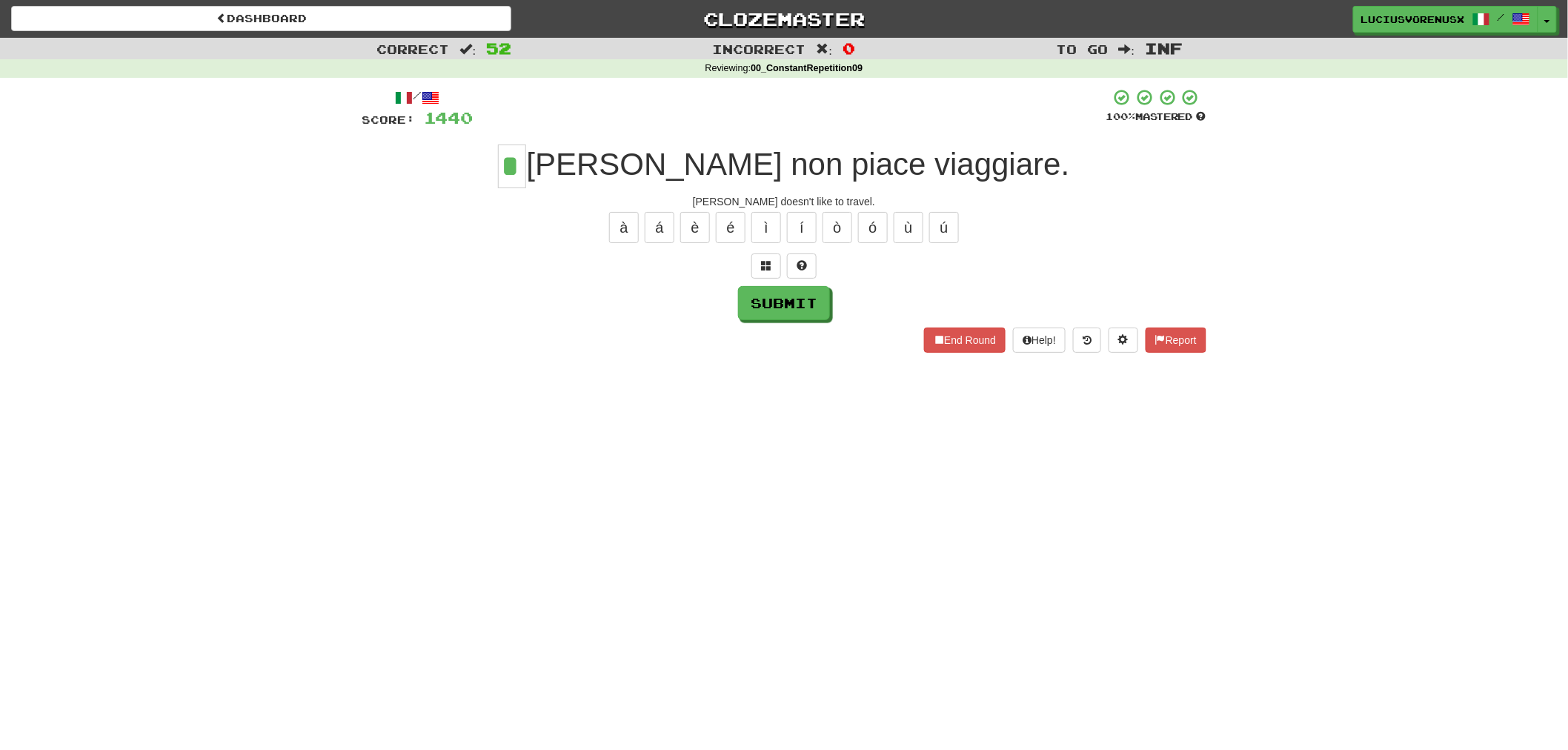
type input "*"
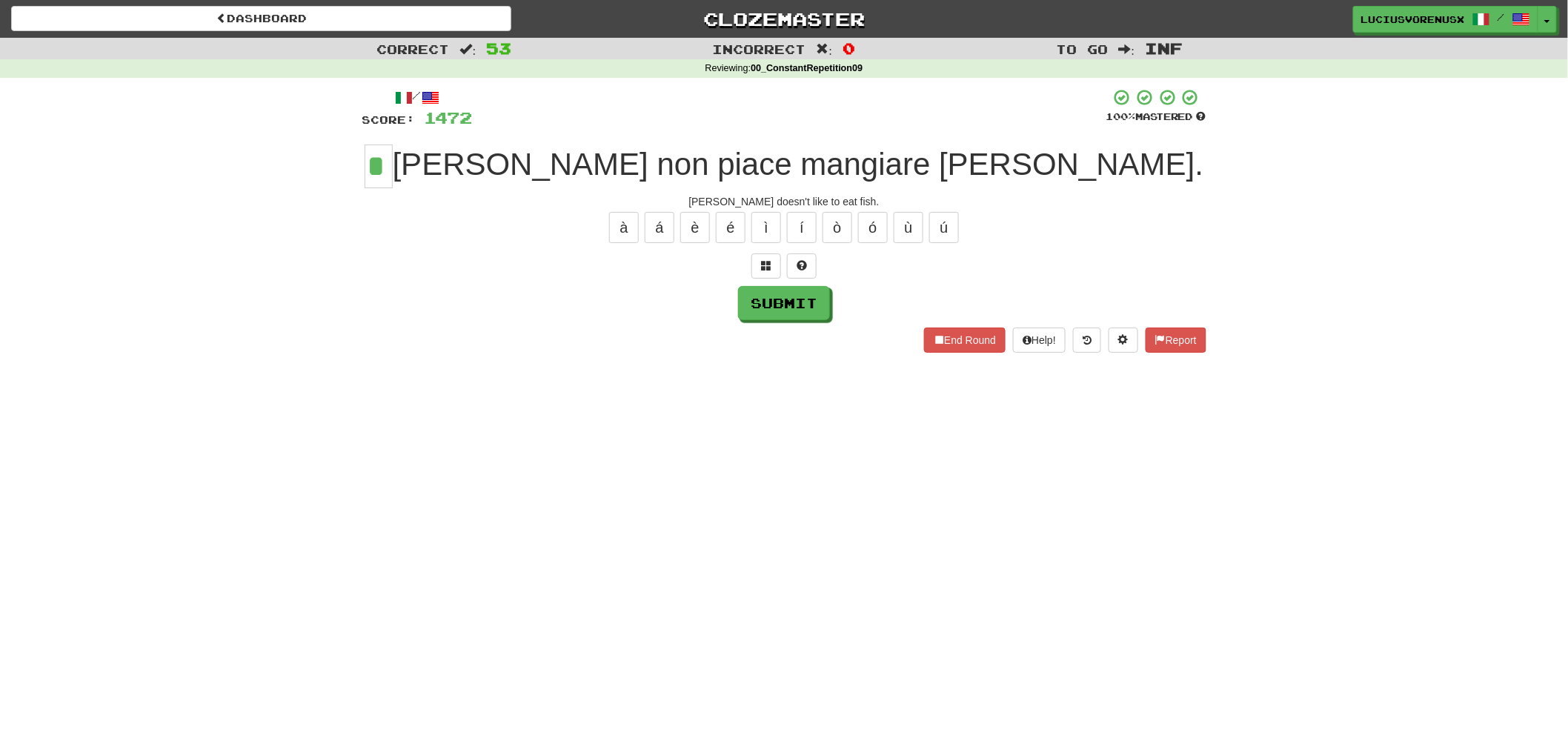
type input "*"
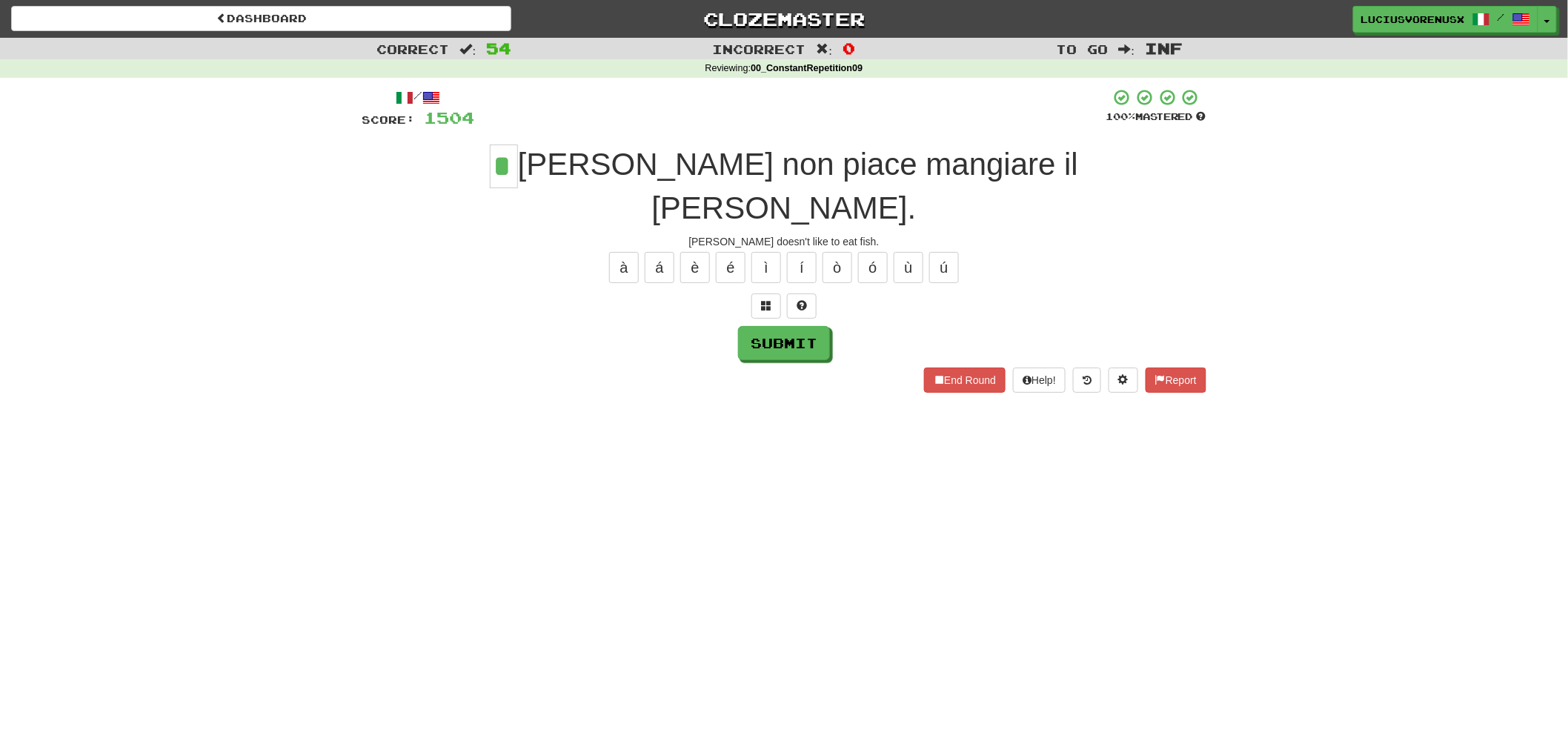
type input "*"
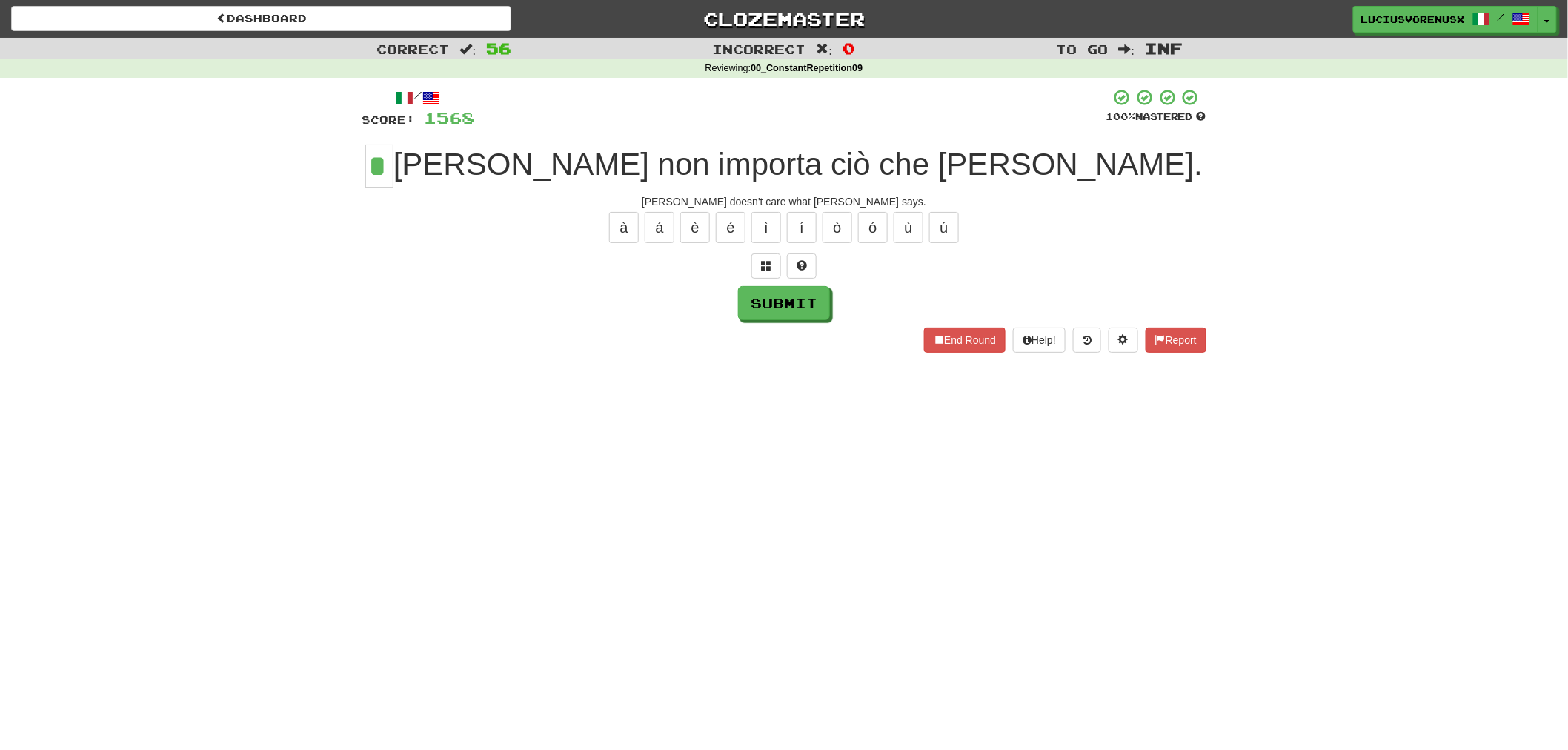
type input "*"
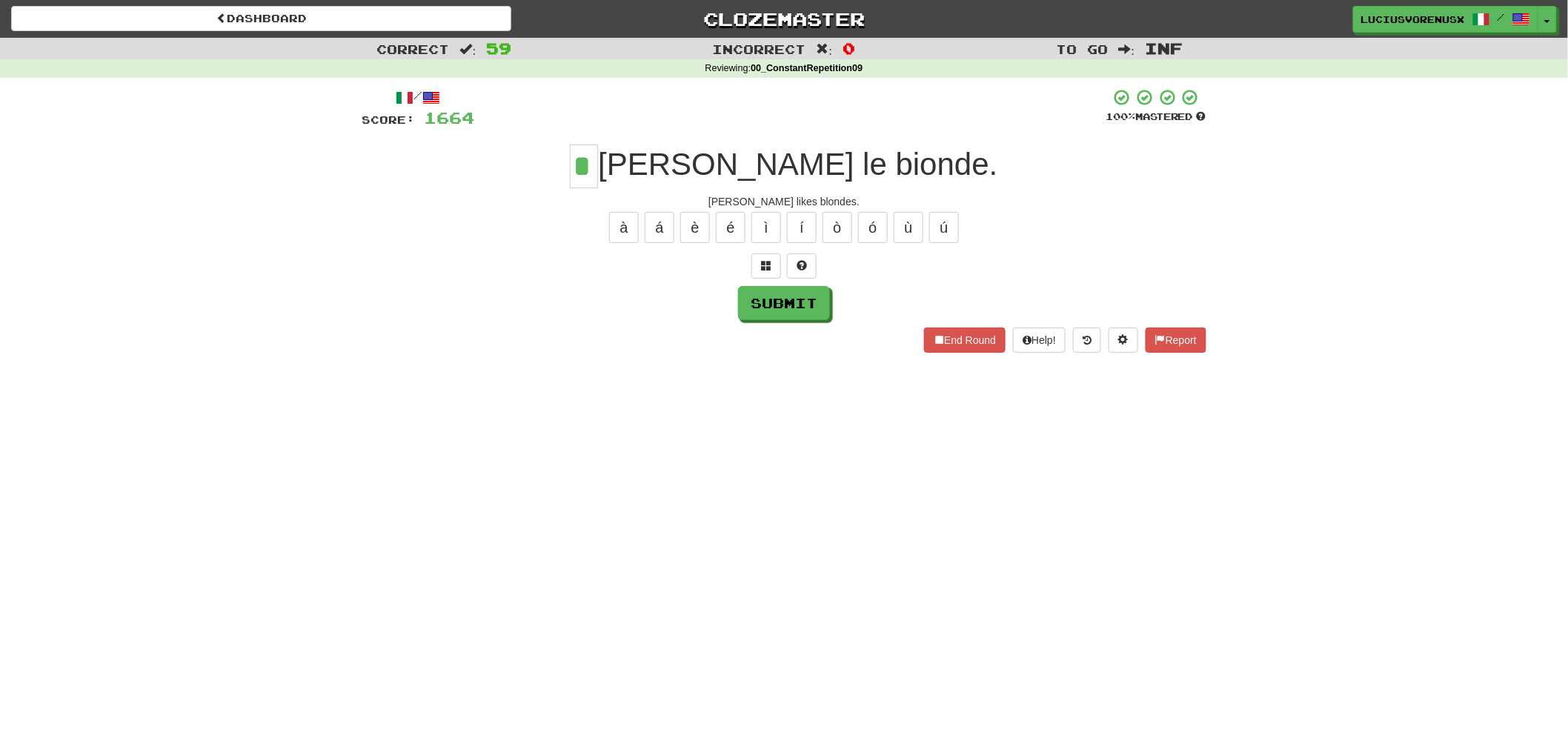
type input "*"
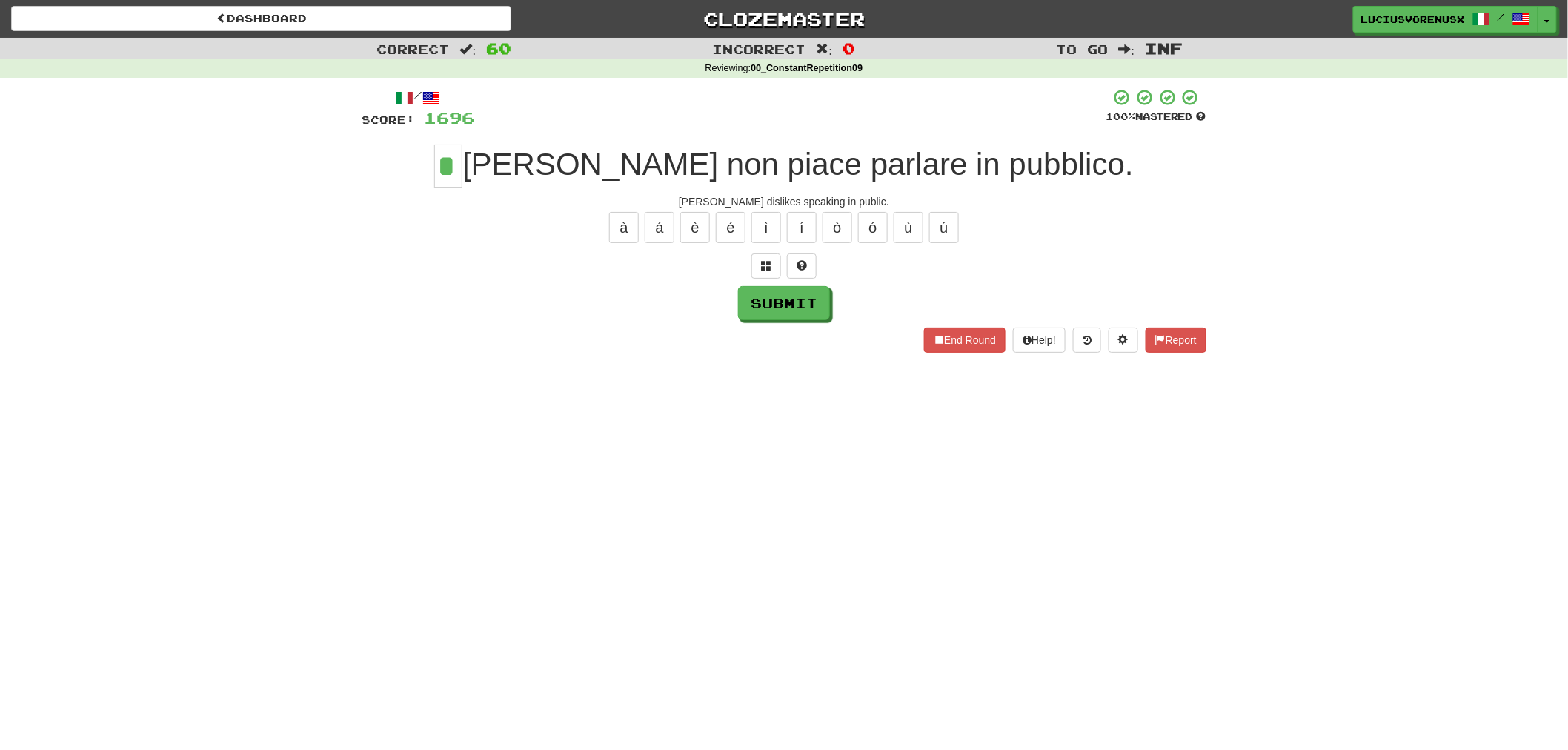
type input "*"
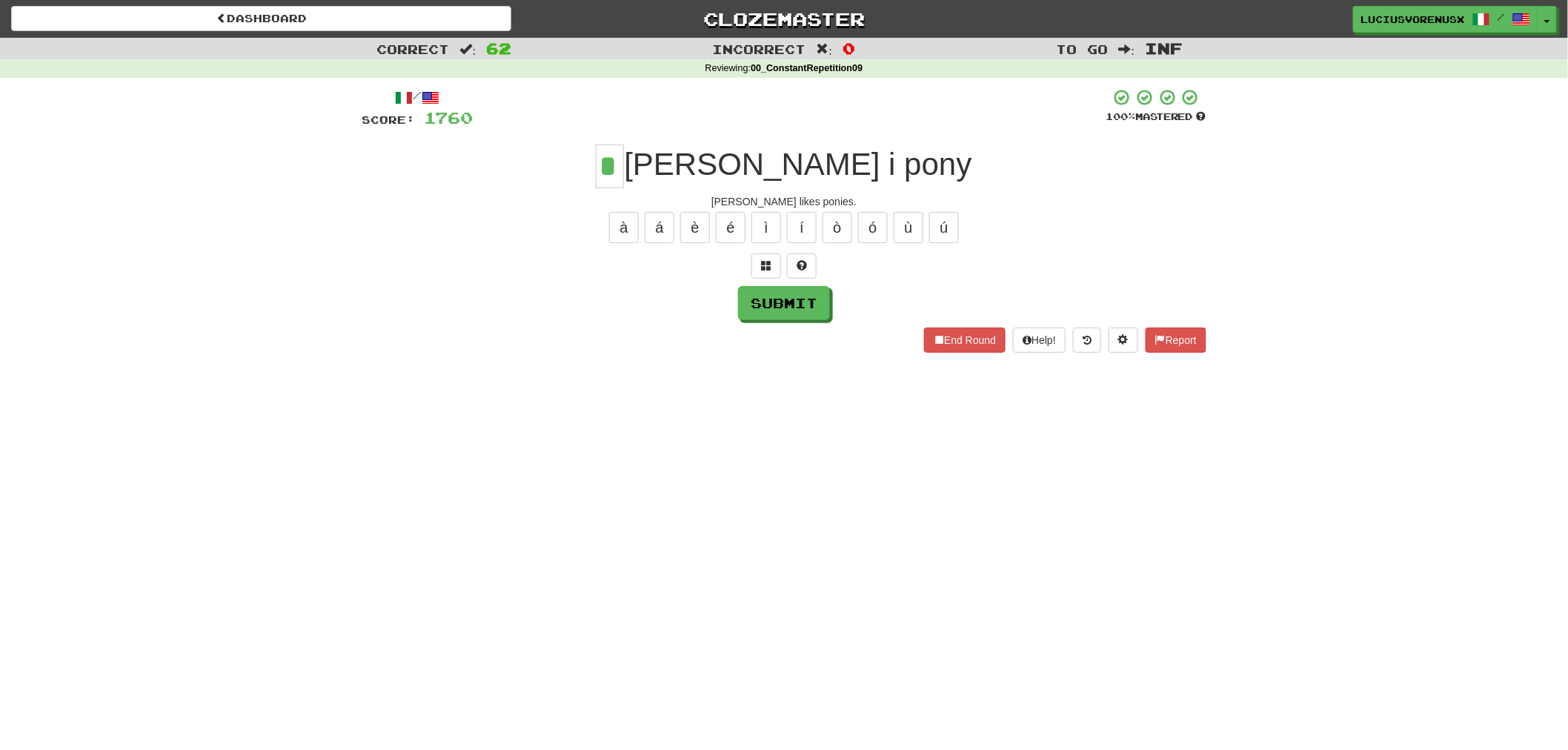
type input "*"
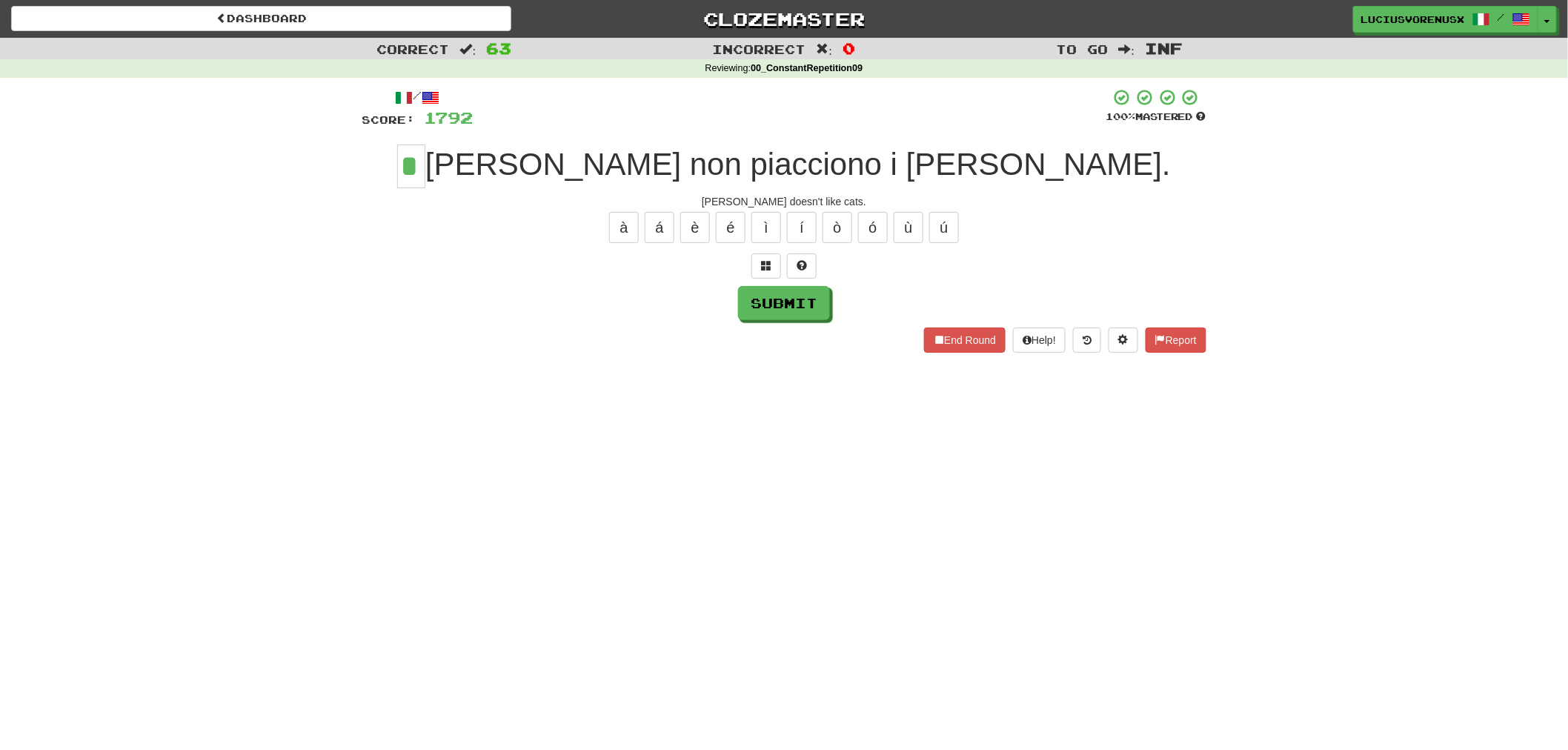
type input "*"
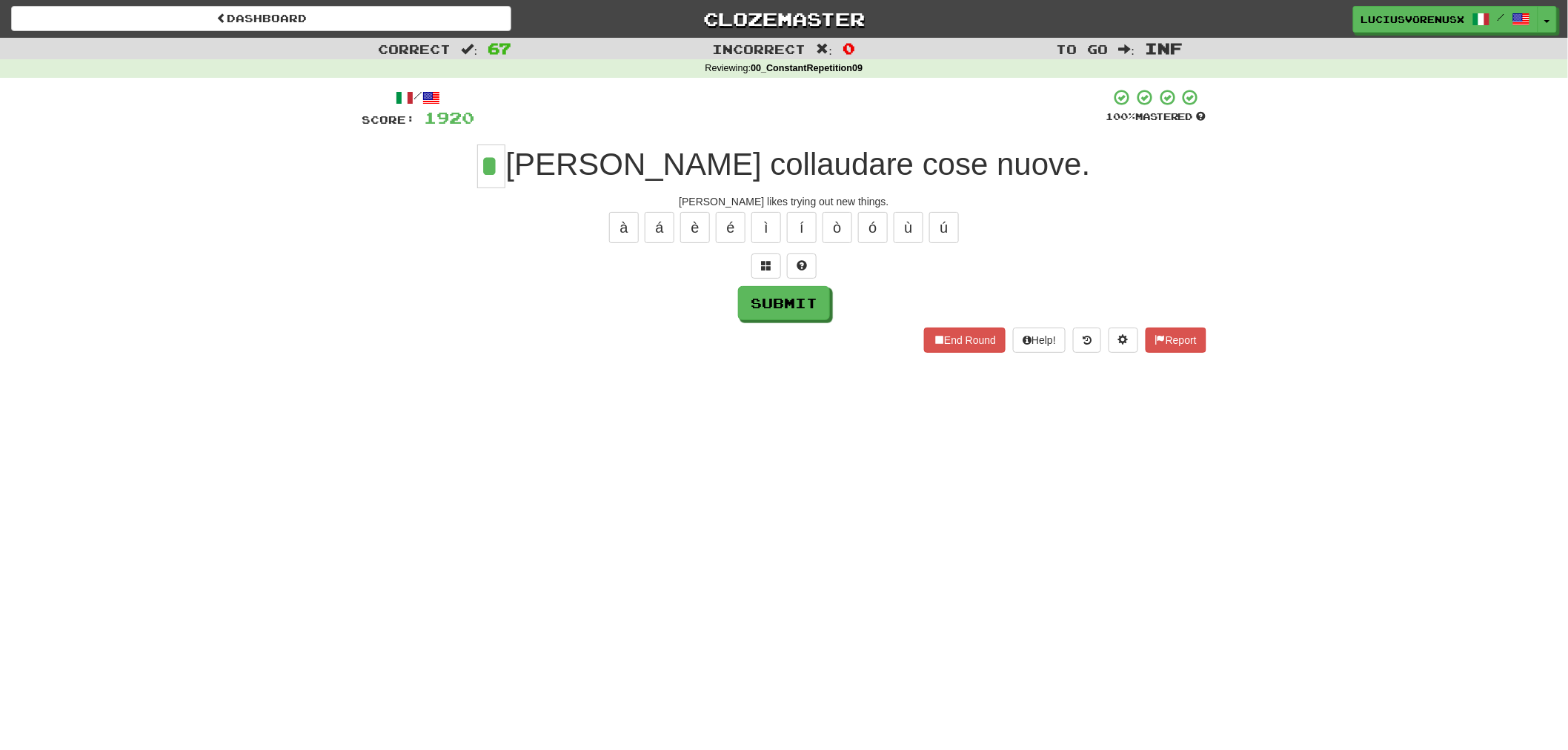
type input "*"
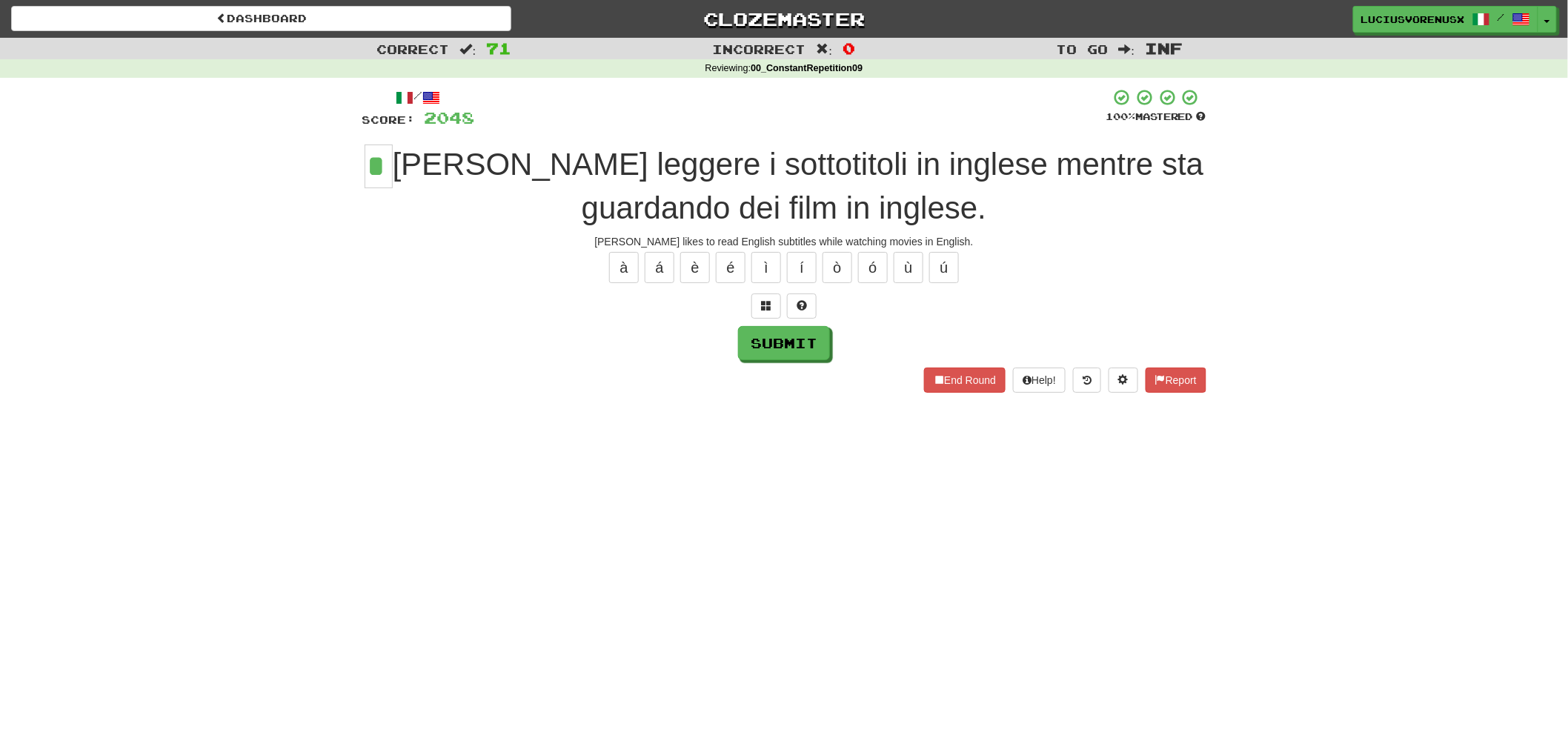
type input "*"
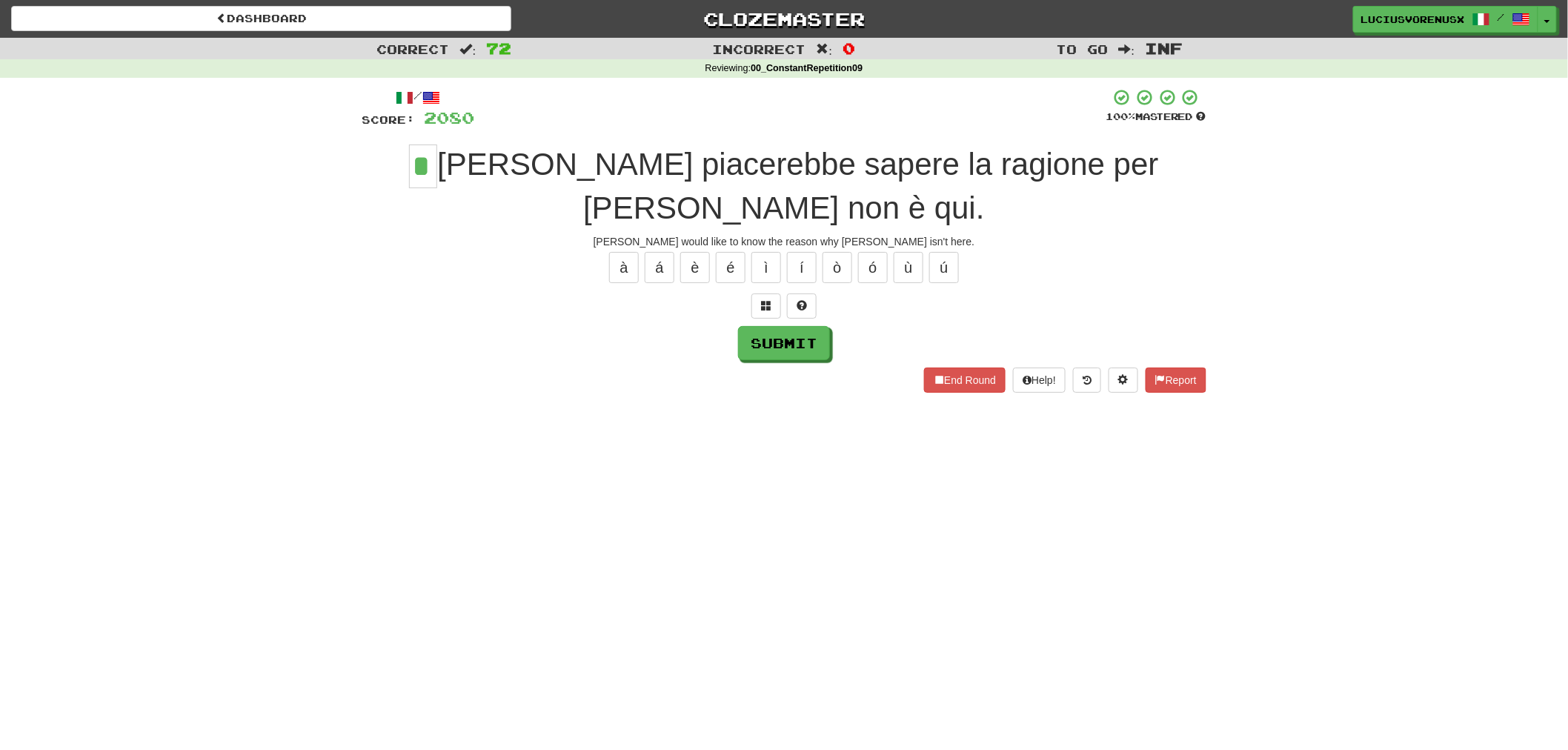
type input "*"
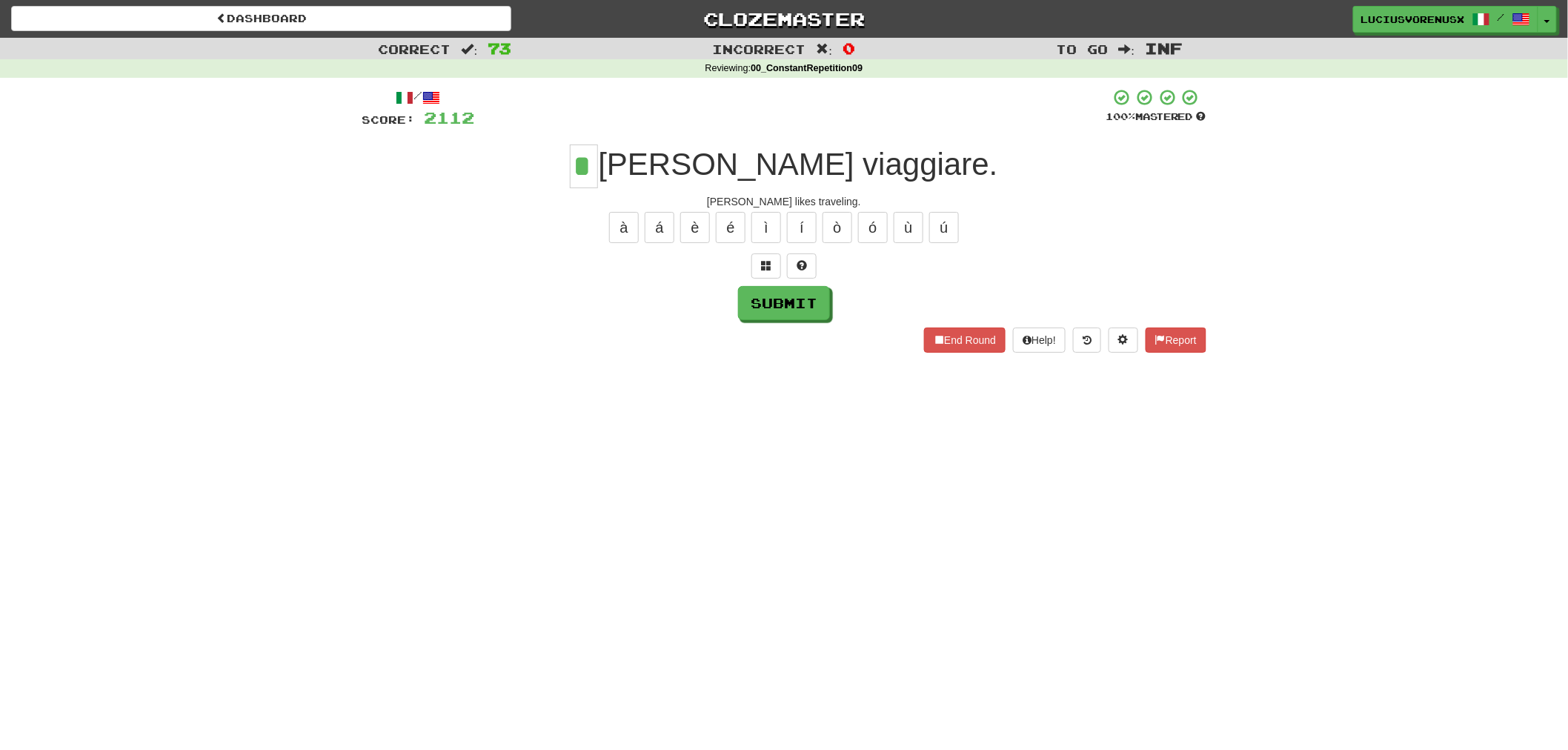
type input "*"
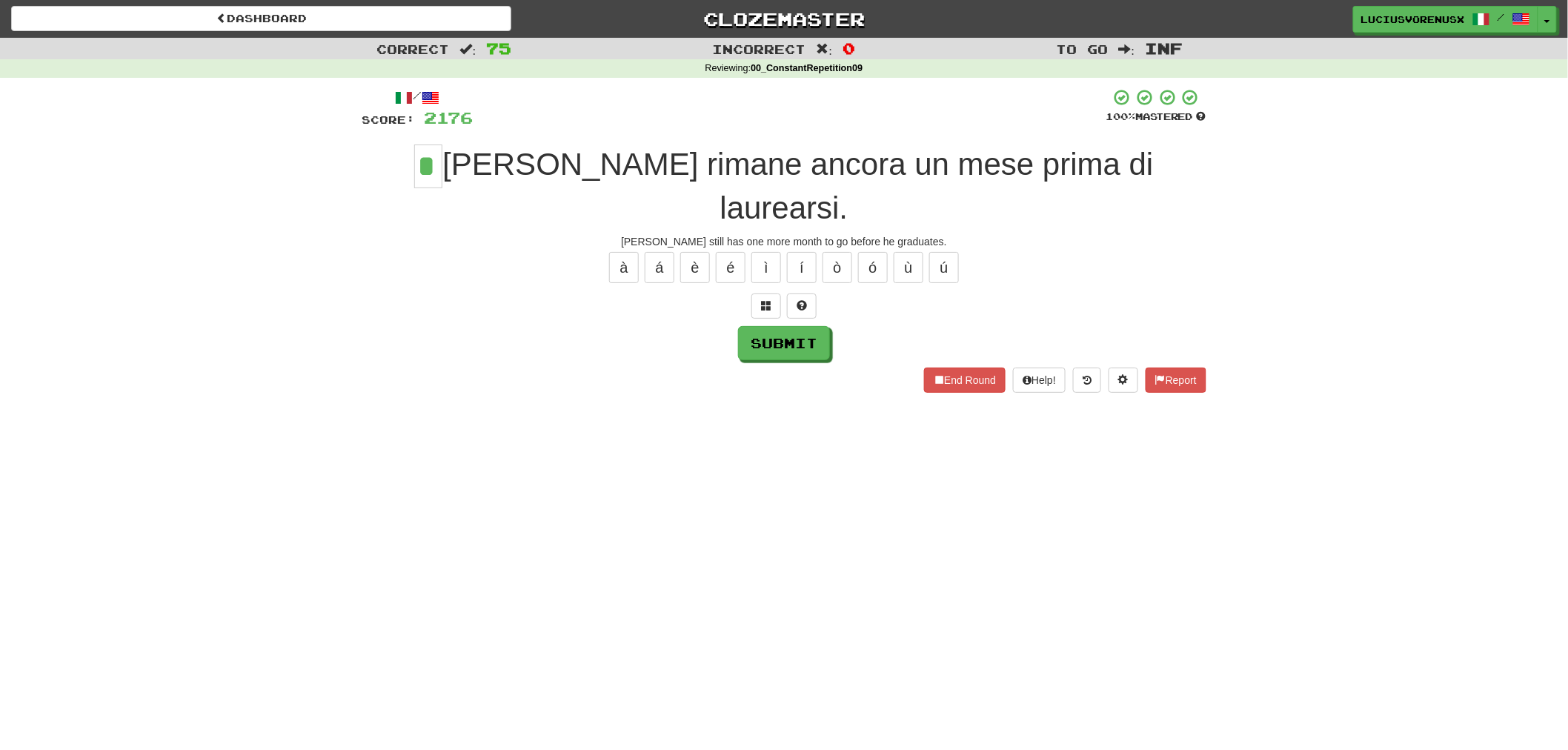
type input "*"
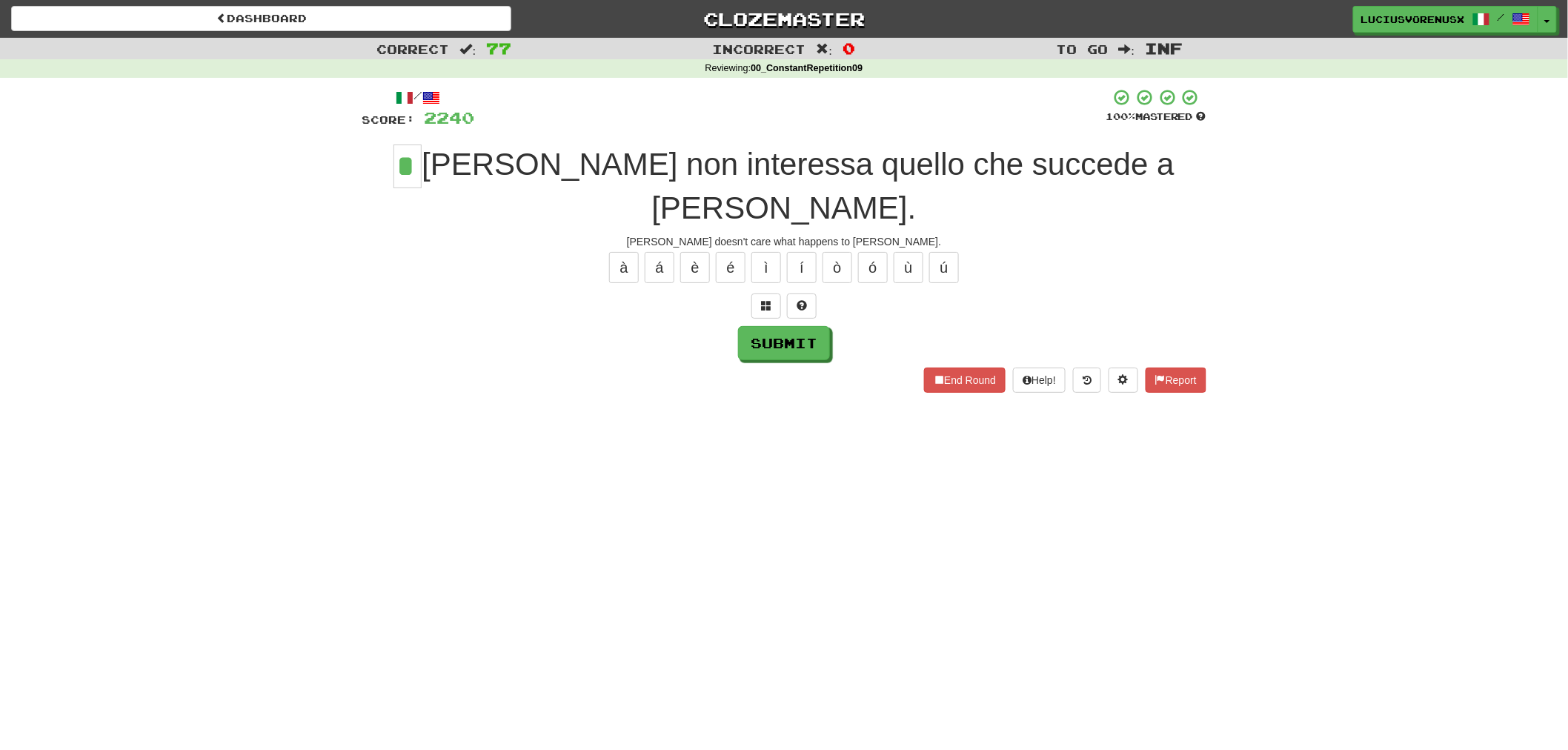
type input "*"
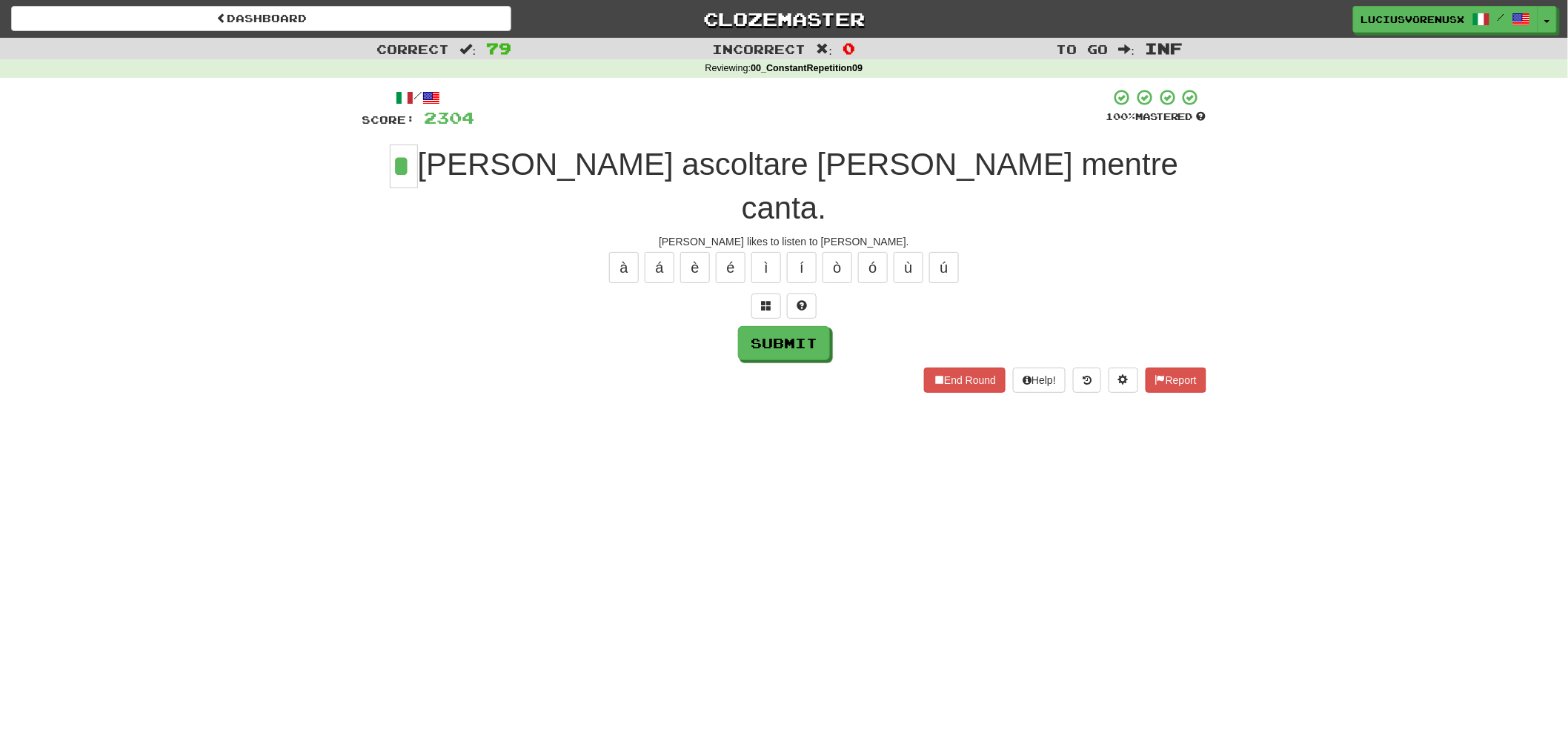
type input "*"
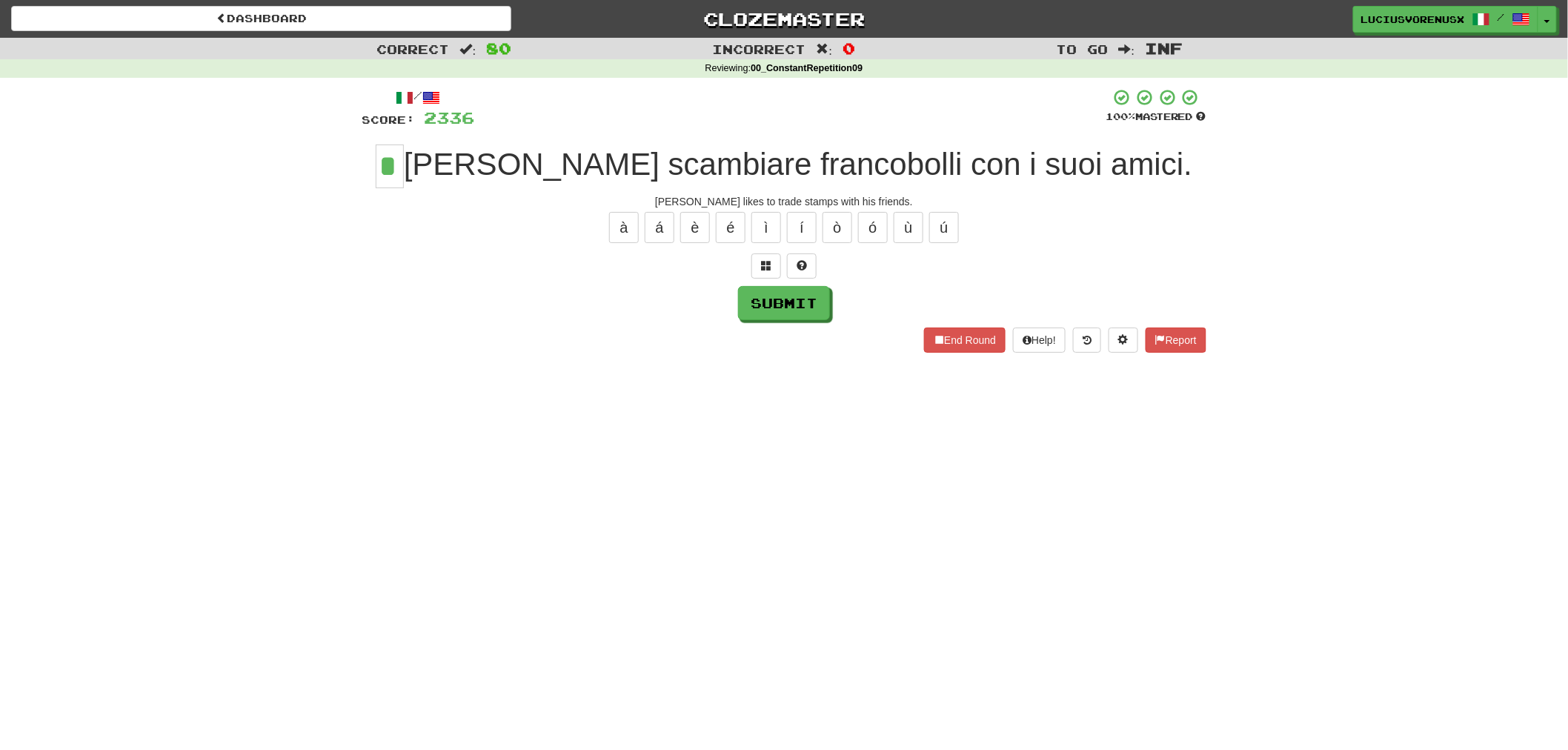
type input "*"
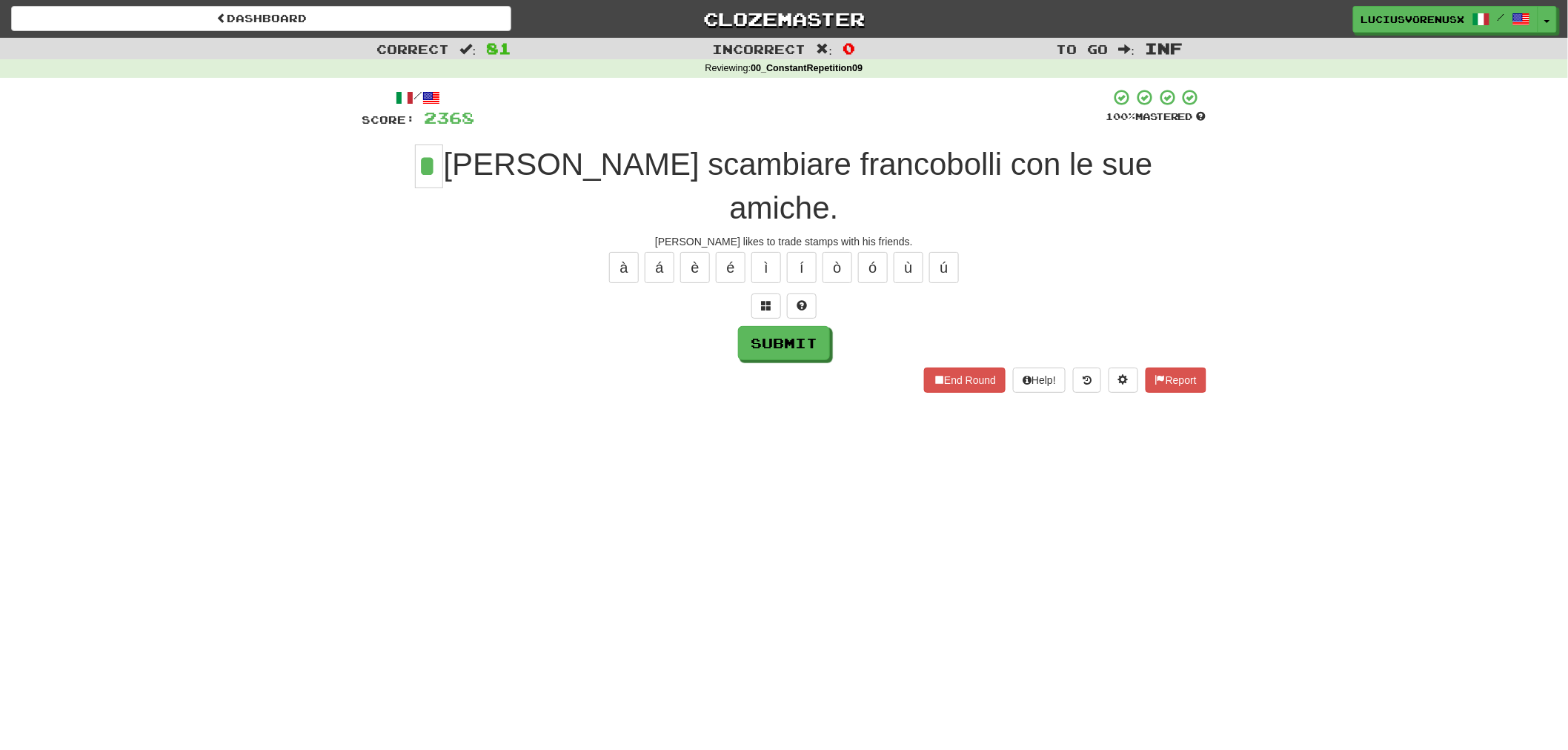
type input "*"
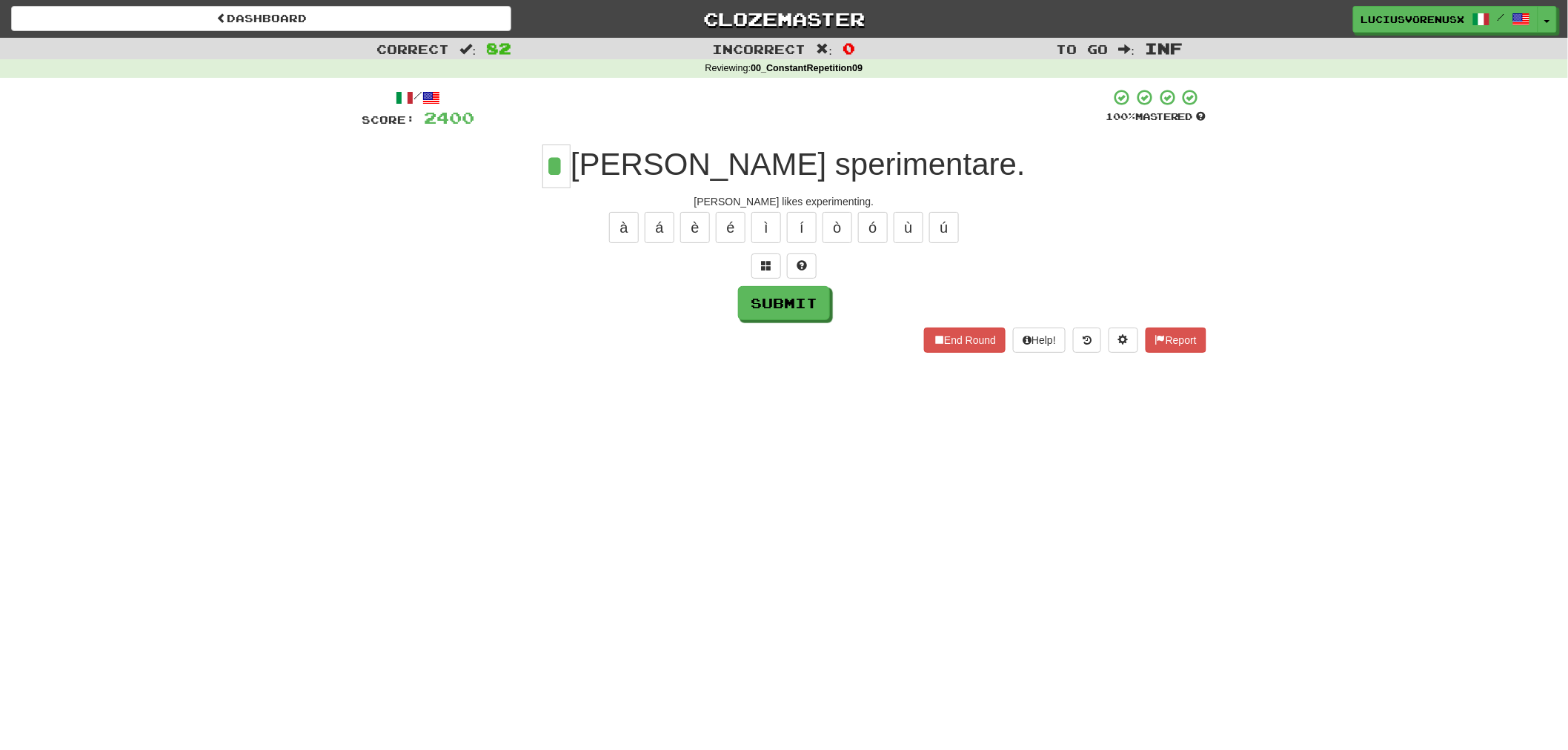
type input "*"
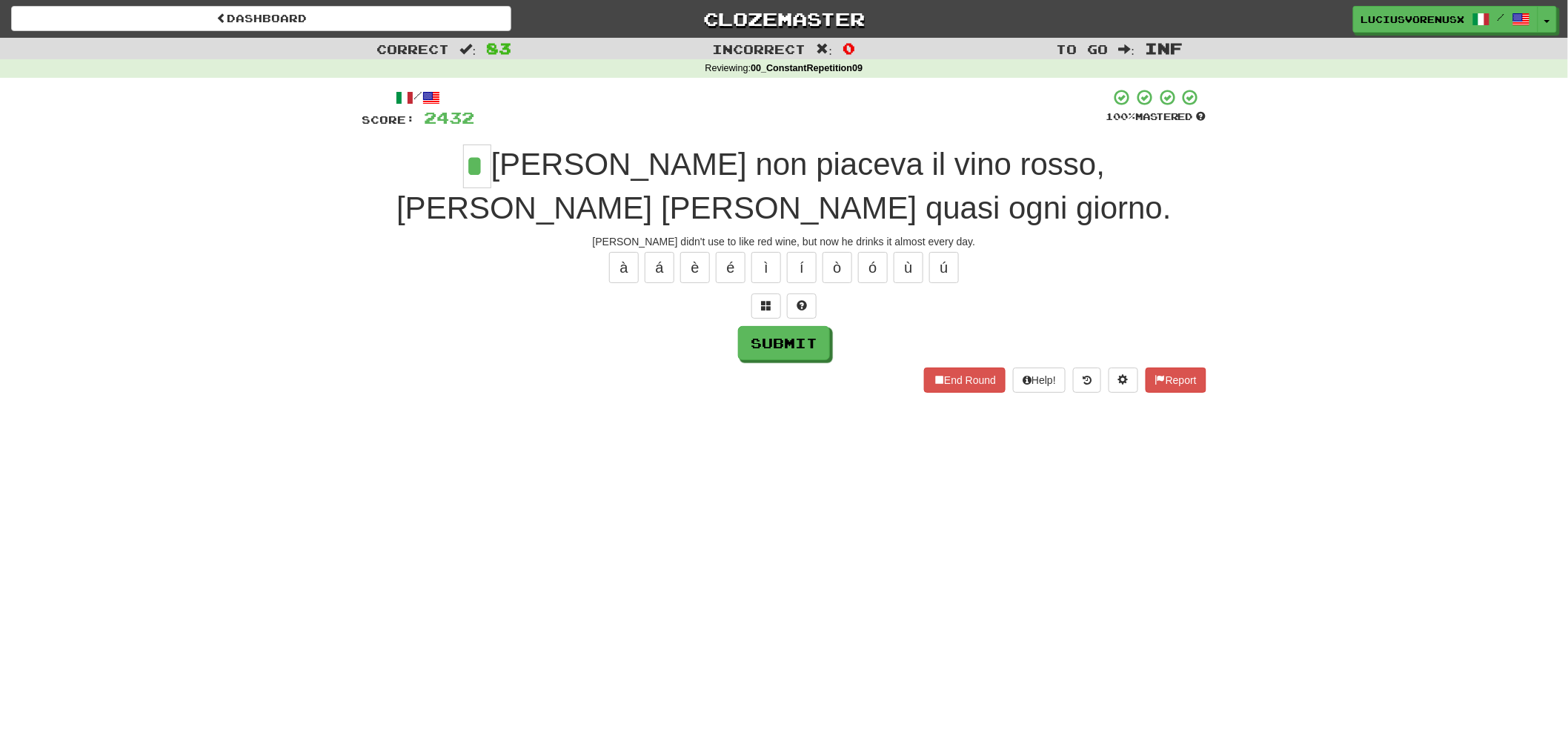
type input "*"
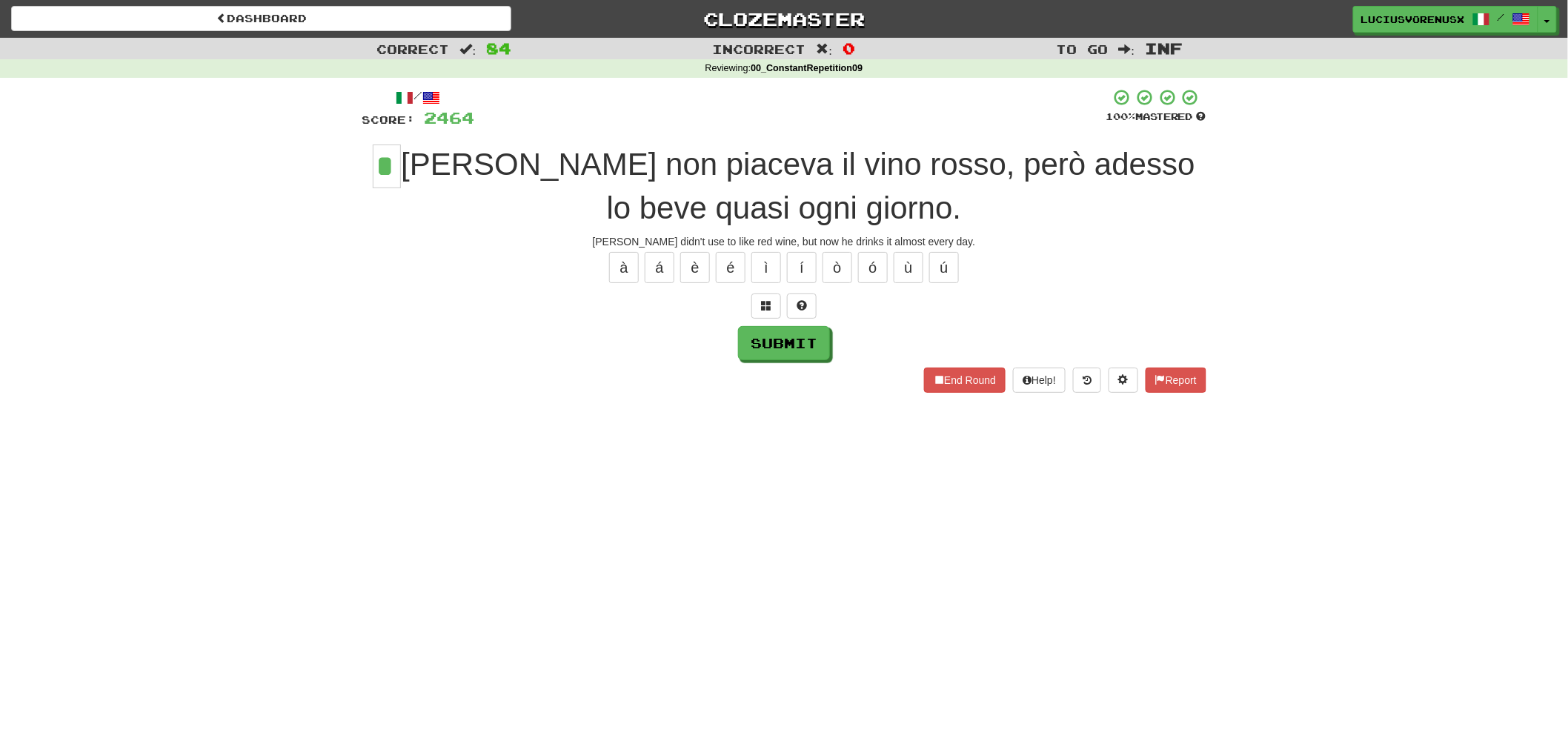
type input "*"
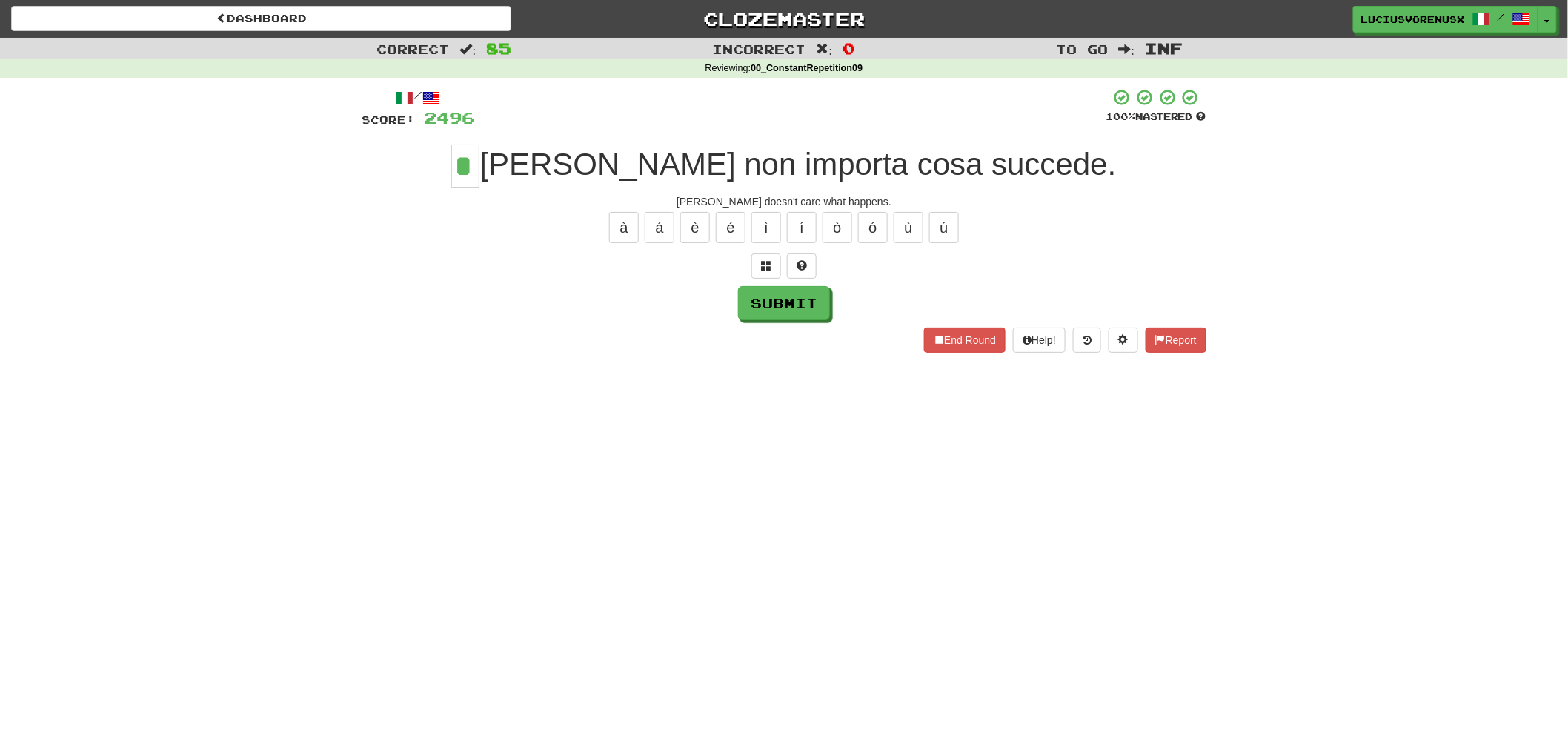
type input "*"
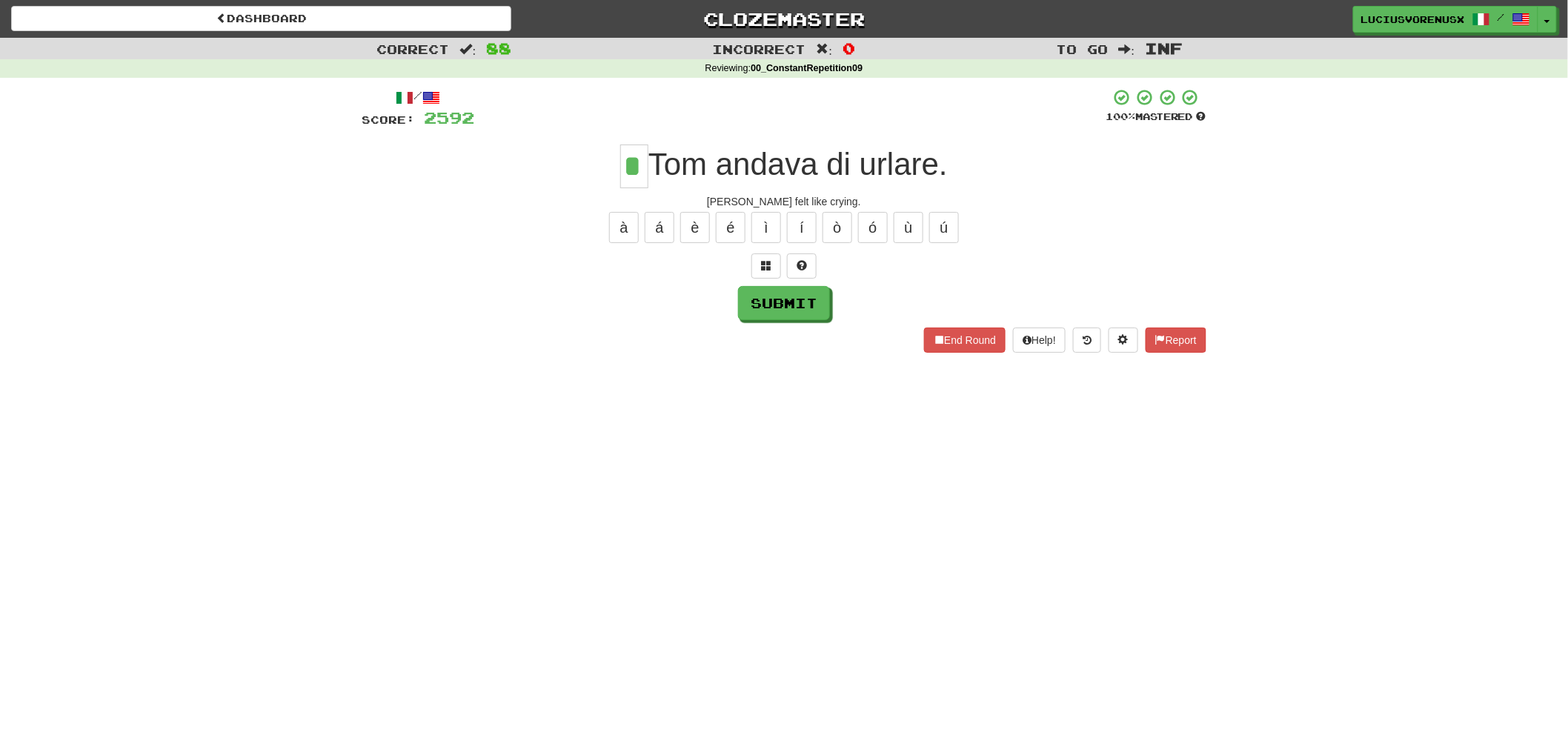
type input "*"
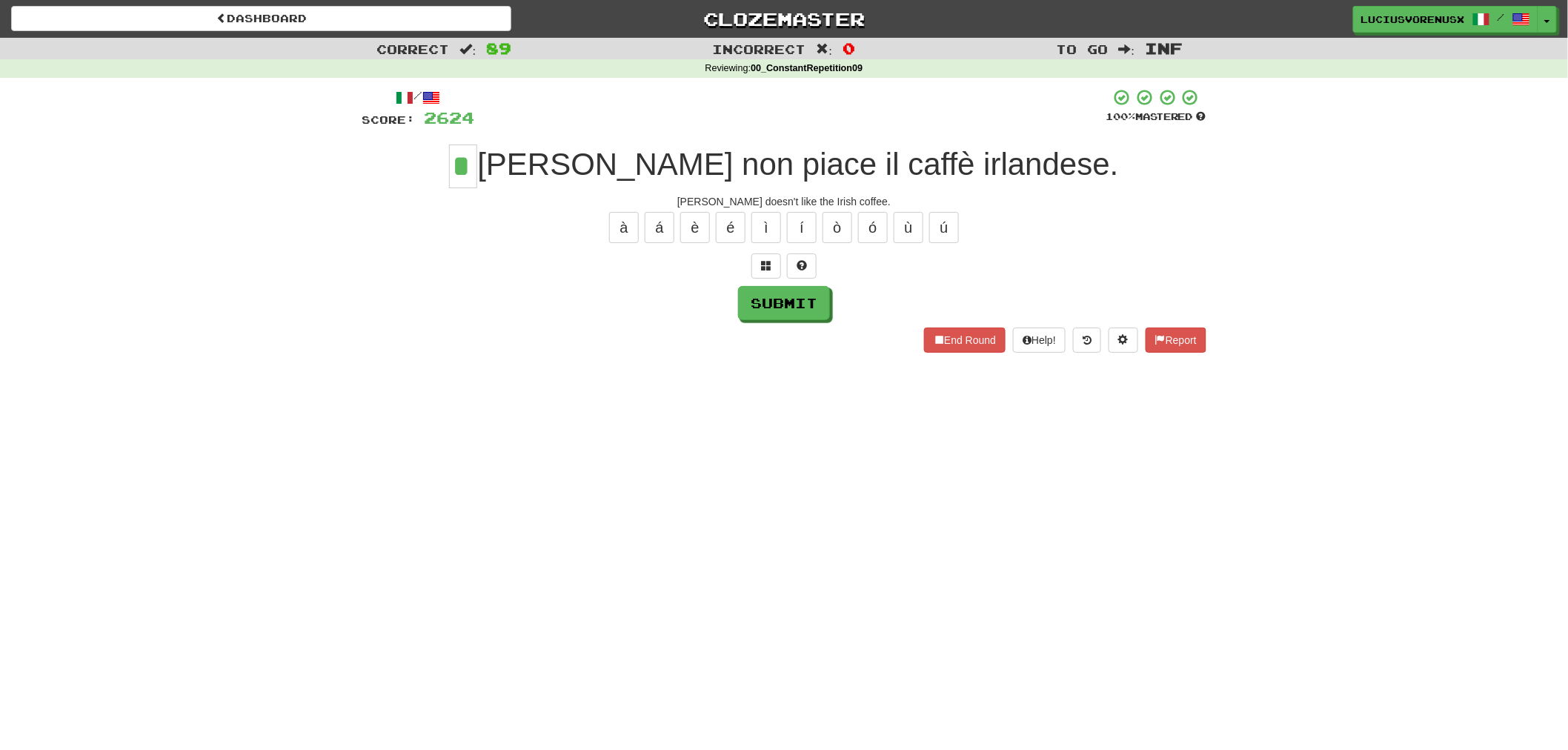
type input "*"
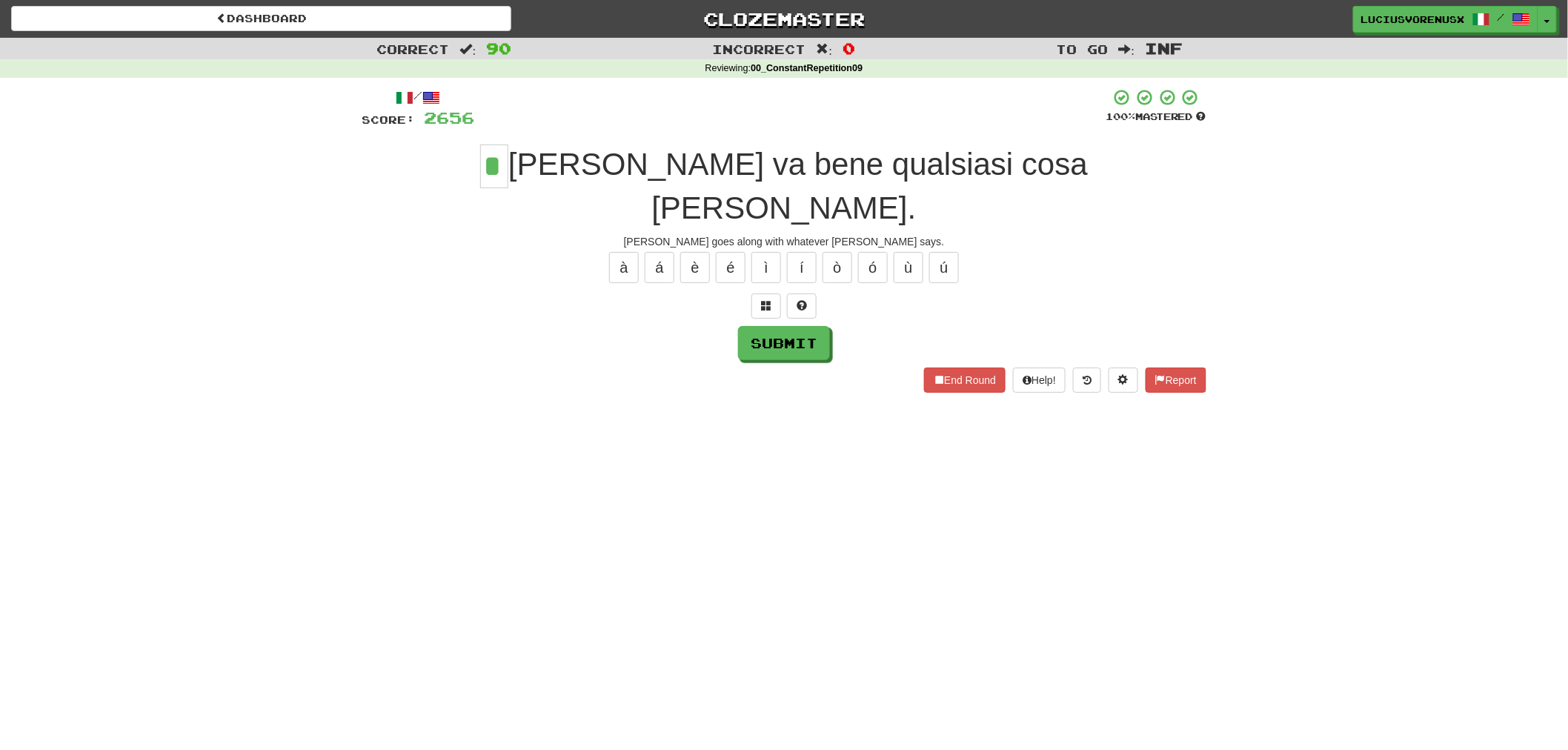
type input "*"
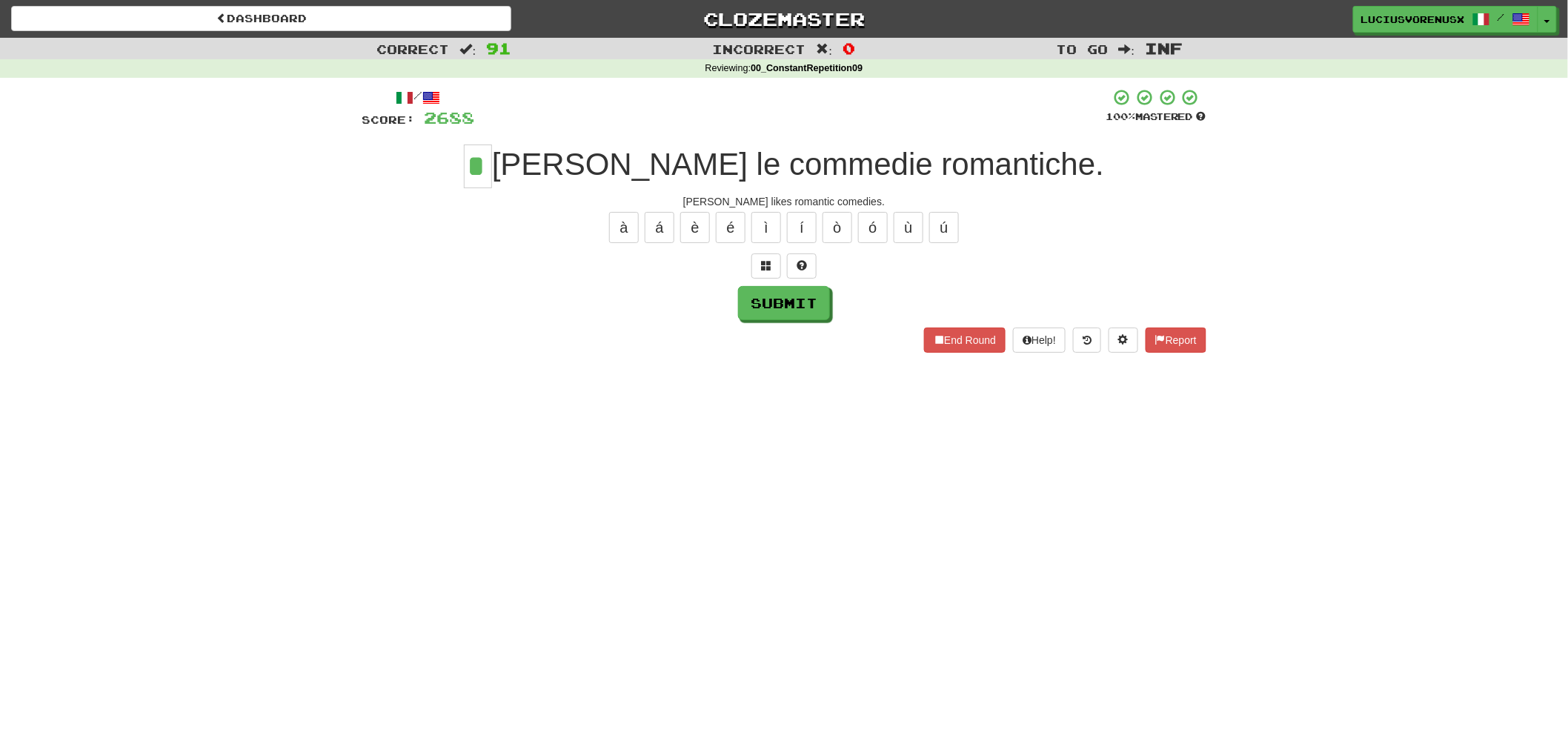
type input "*"
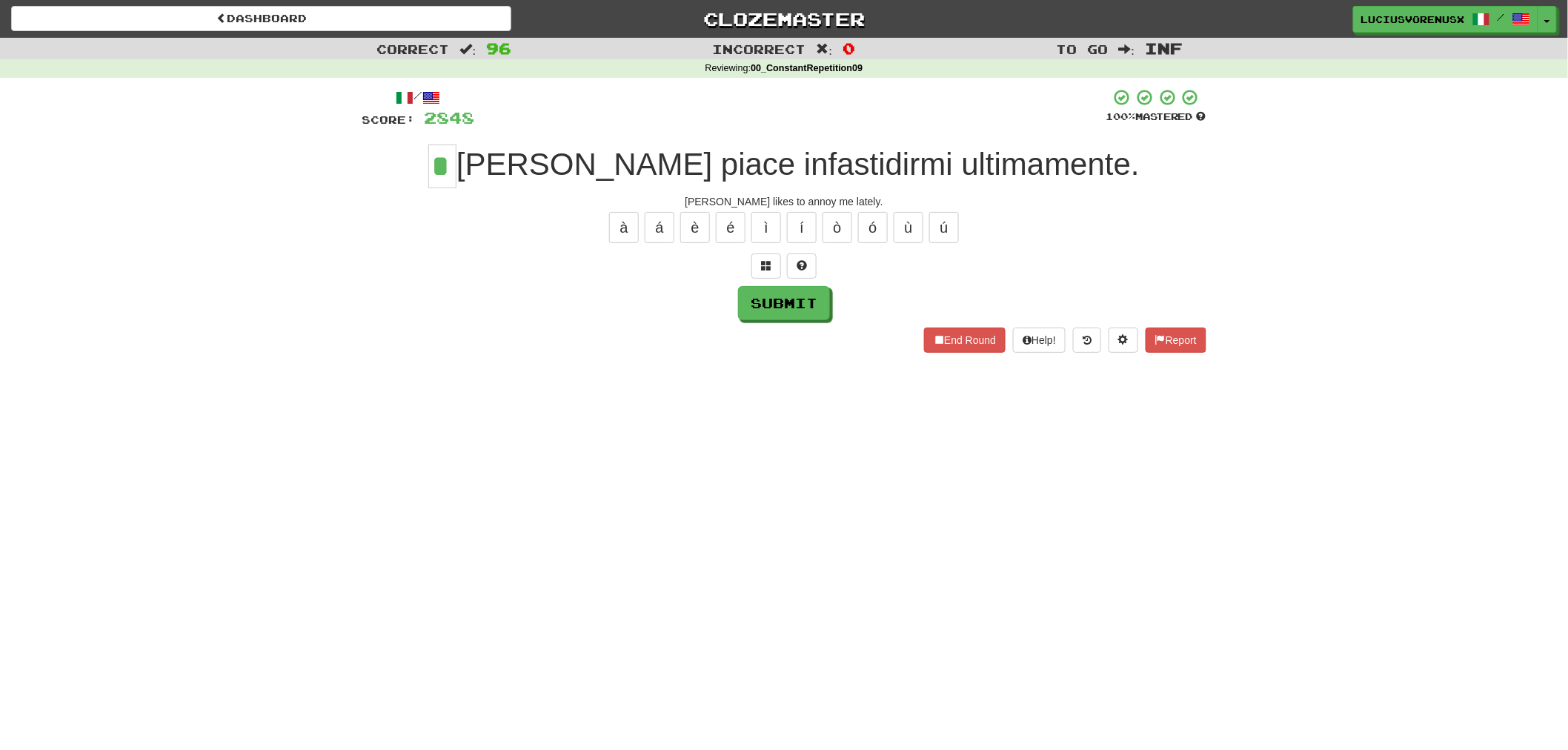
type input "*"
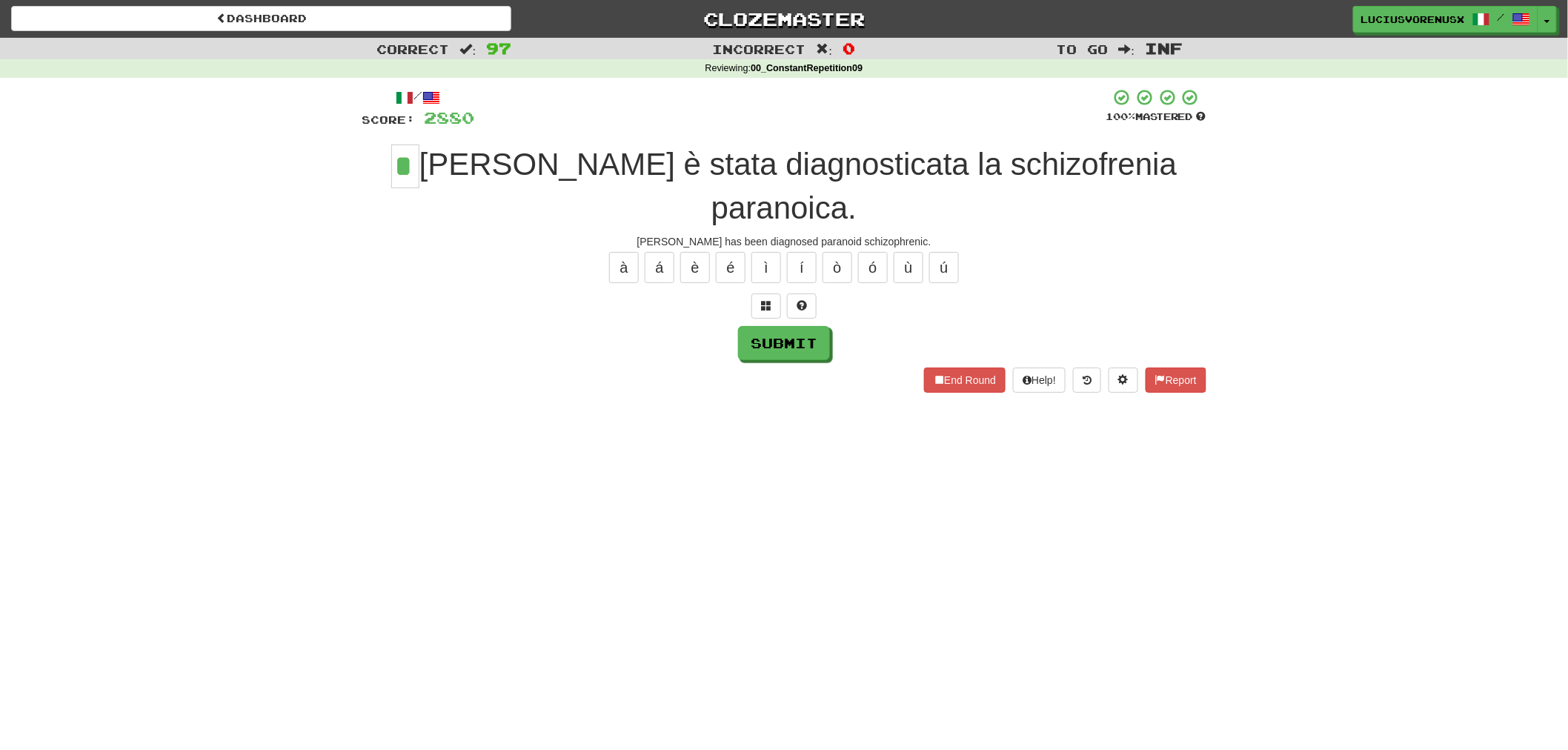
type input "*"
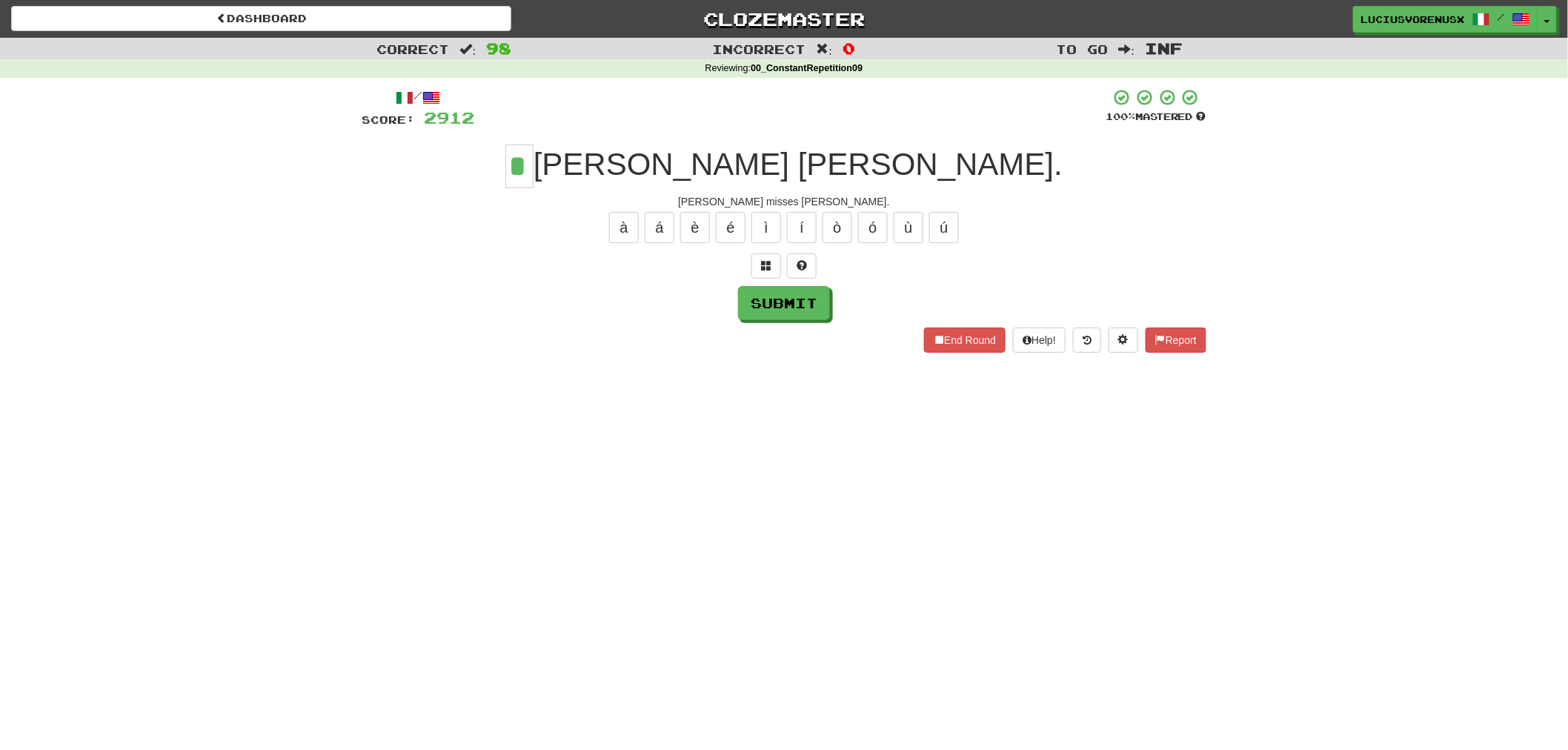
type input "*"
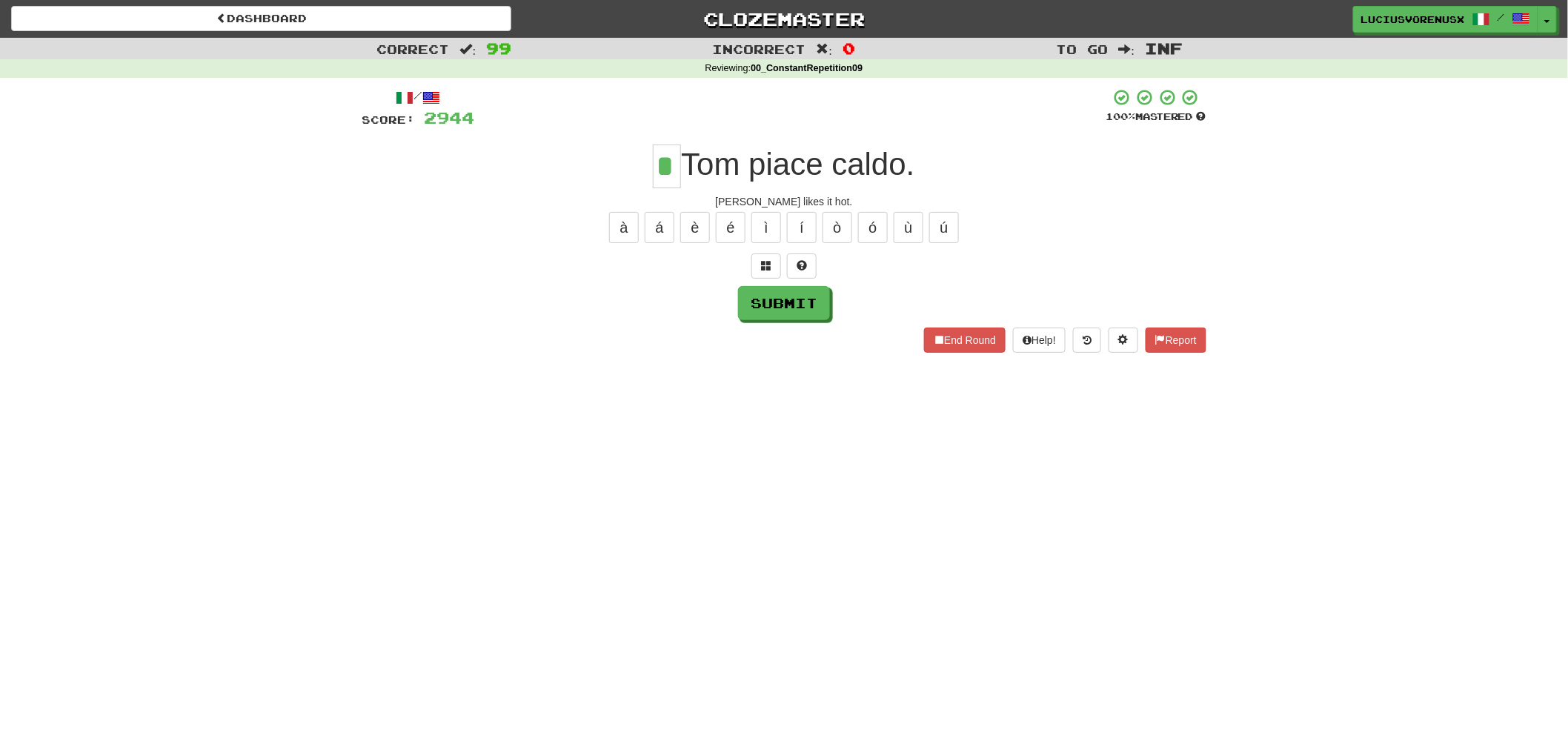
type input "*"
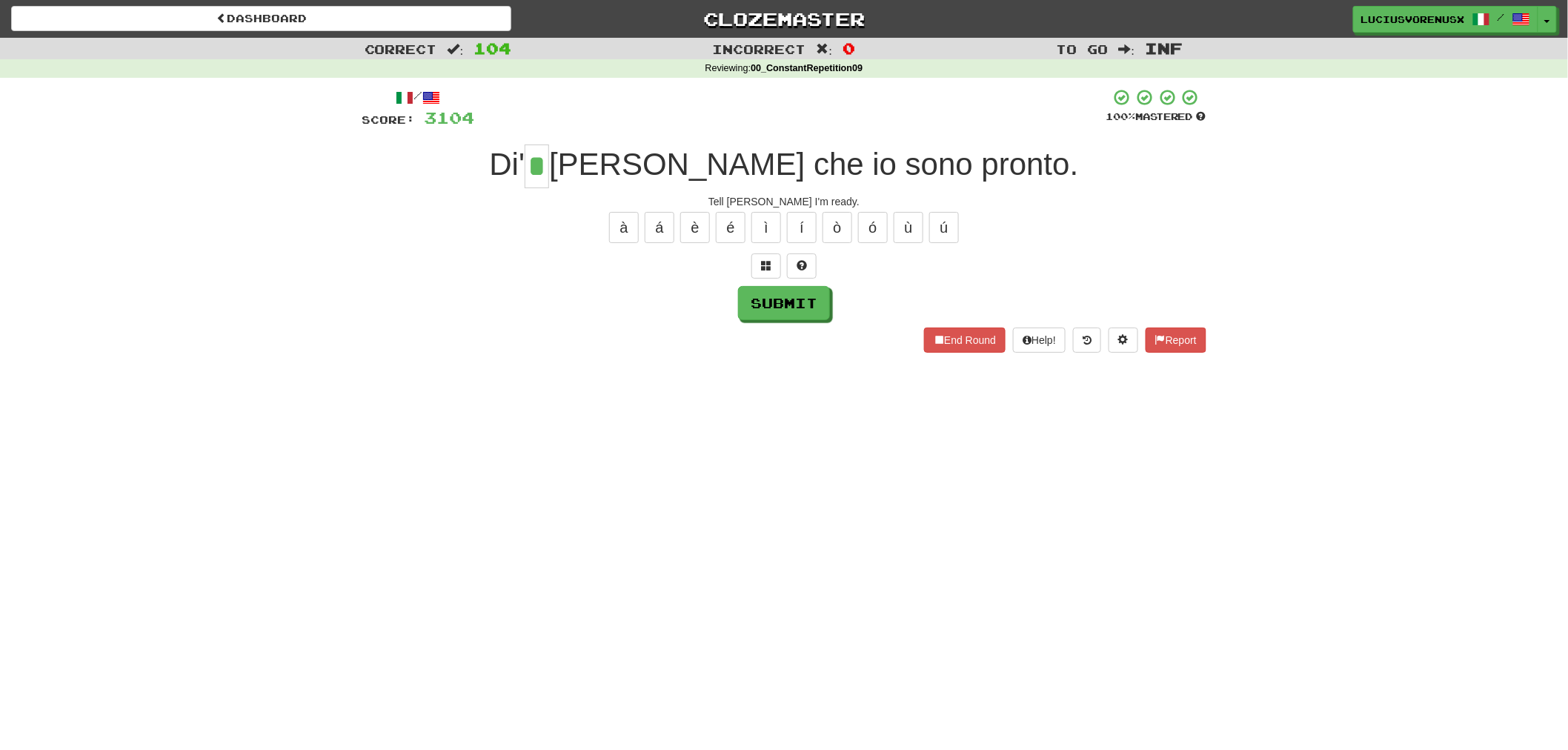
type input "*"
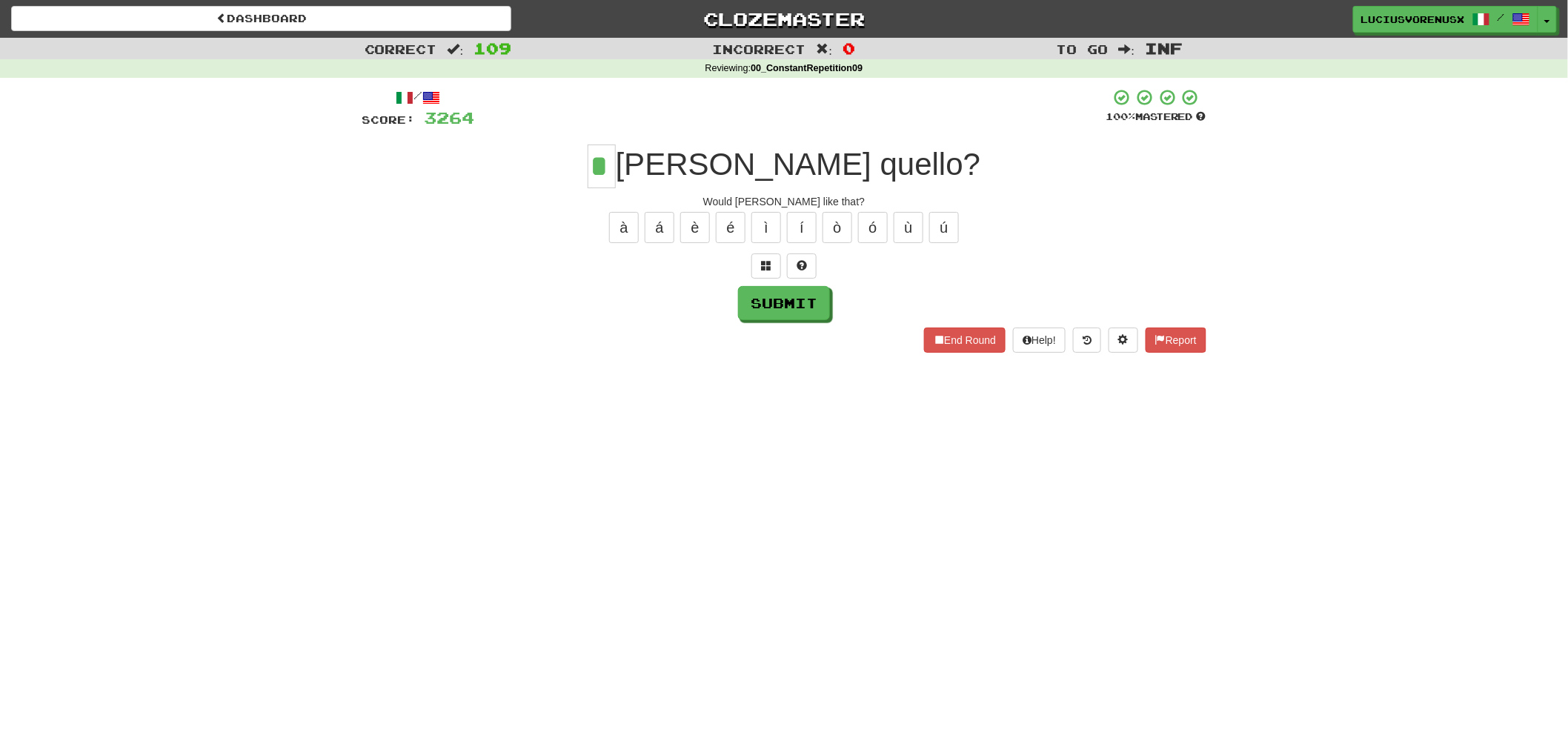
type input "*"
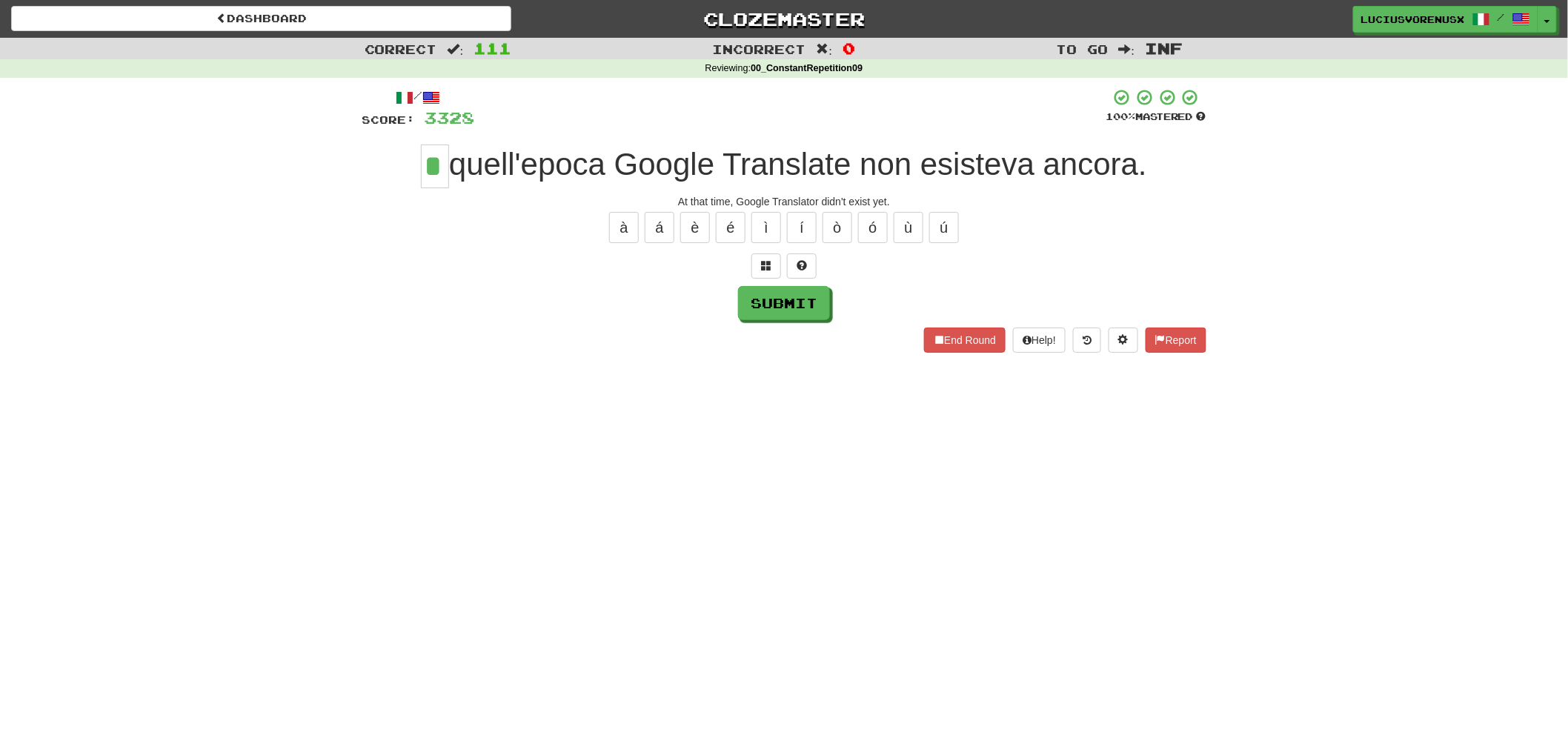
type input "*"
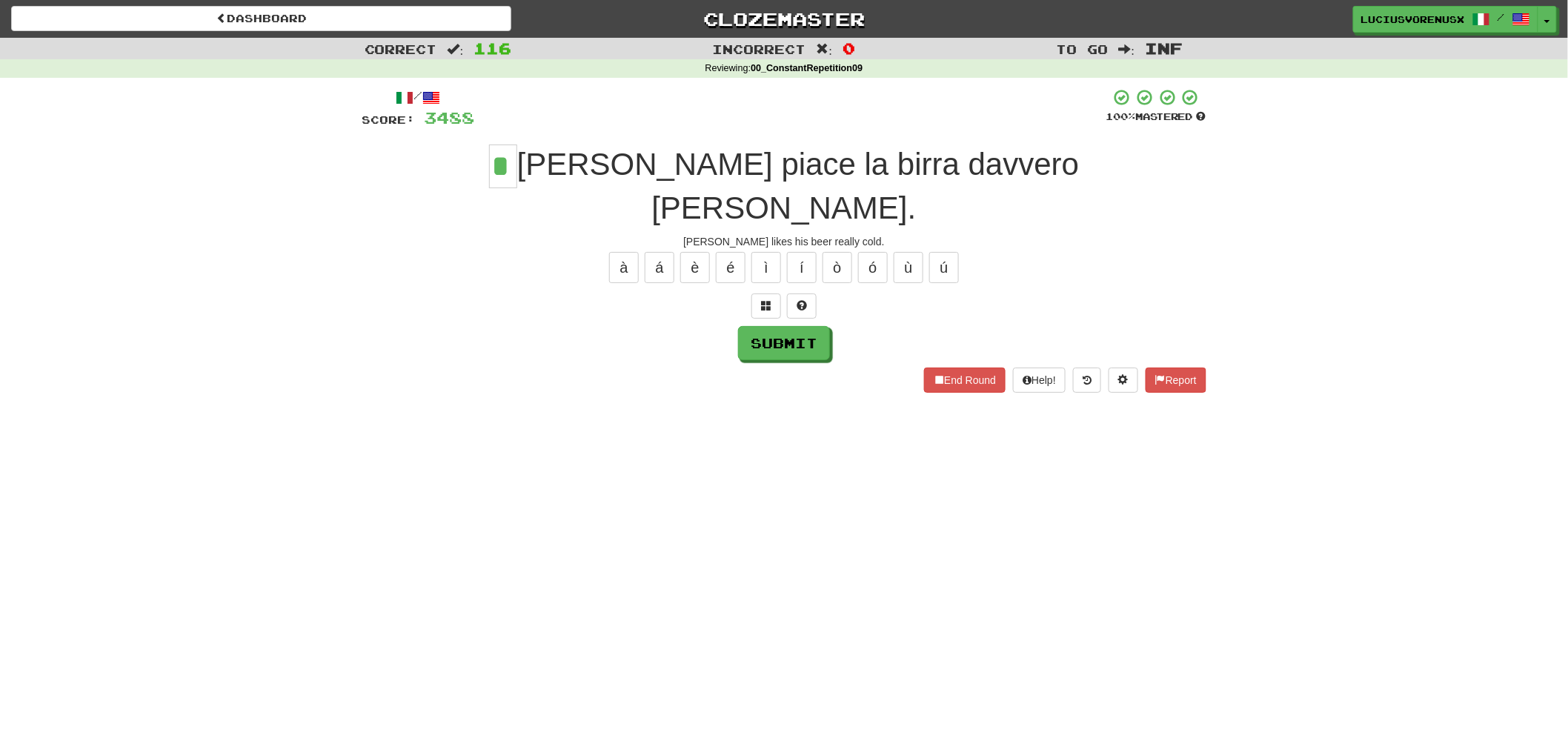
type input "*"
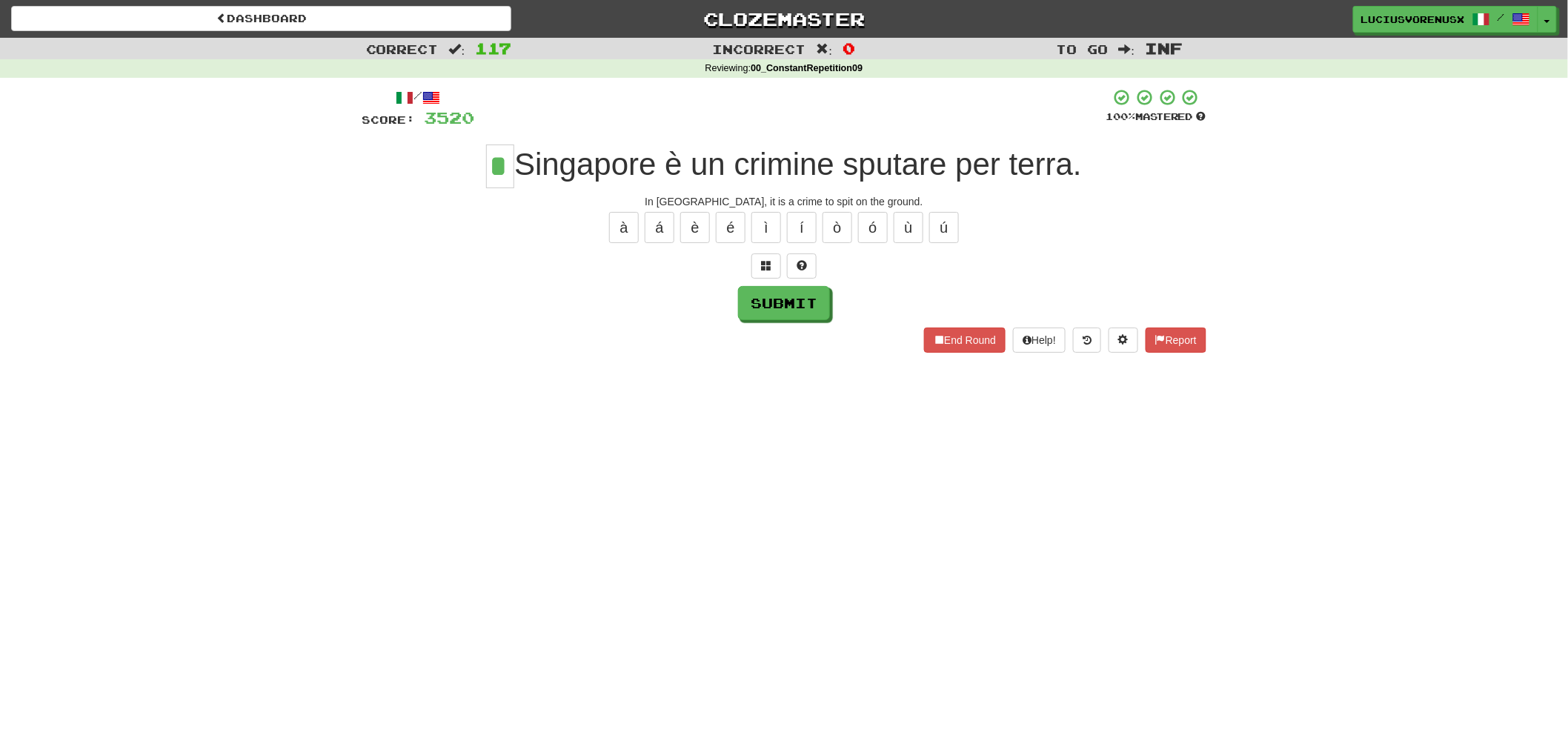
type input "*"
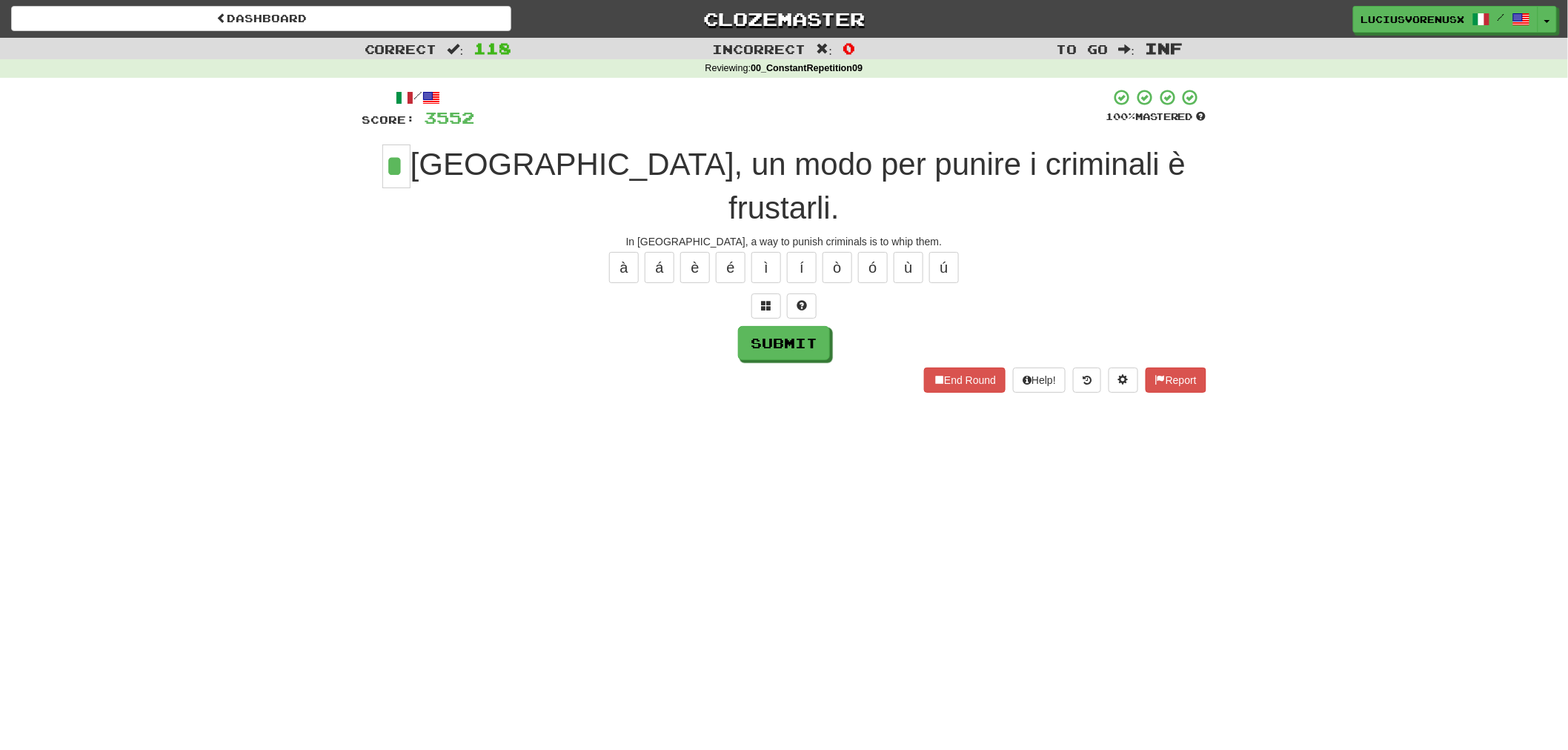
type input "*"
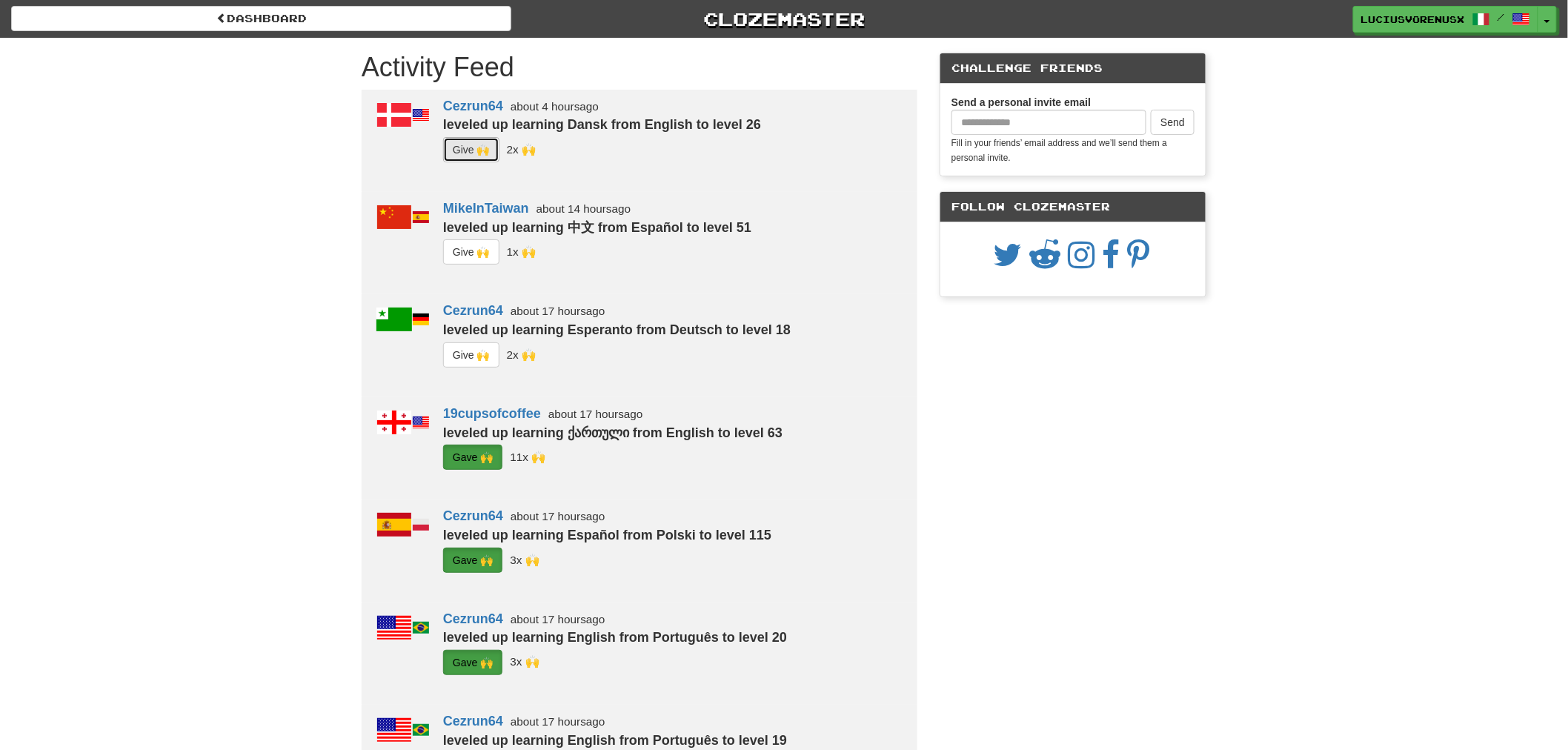
click at [482, 146] on button "G i ve 🙌" at bounding box center [471, 149] width 56 height 25
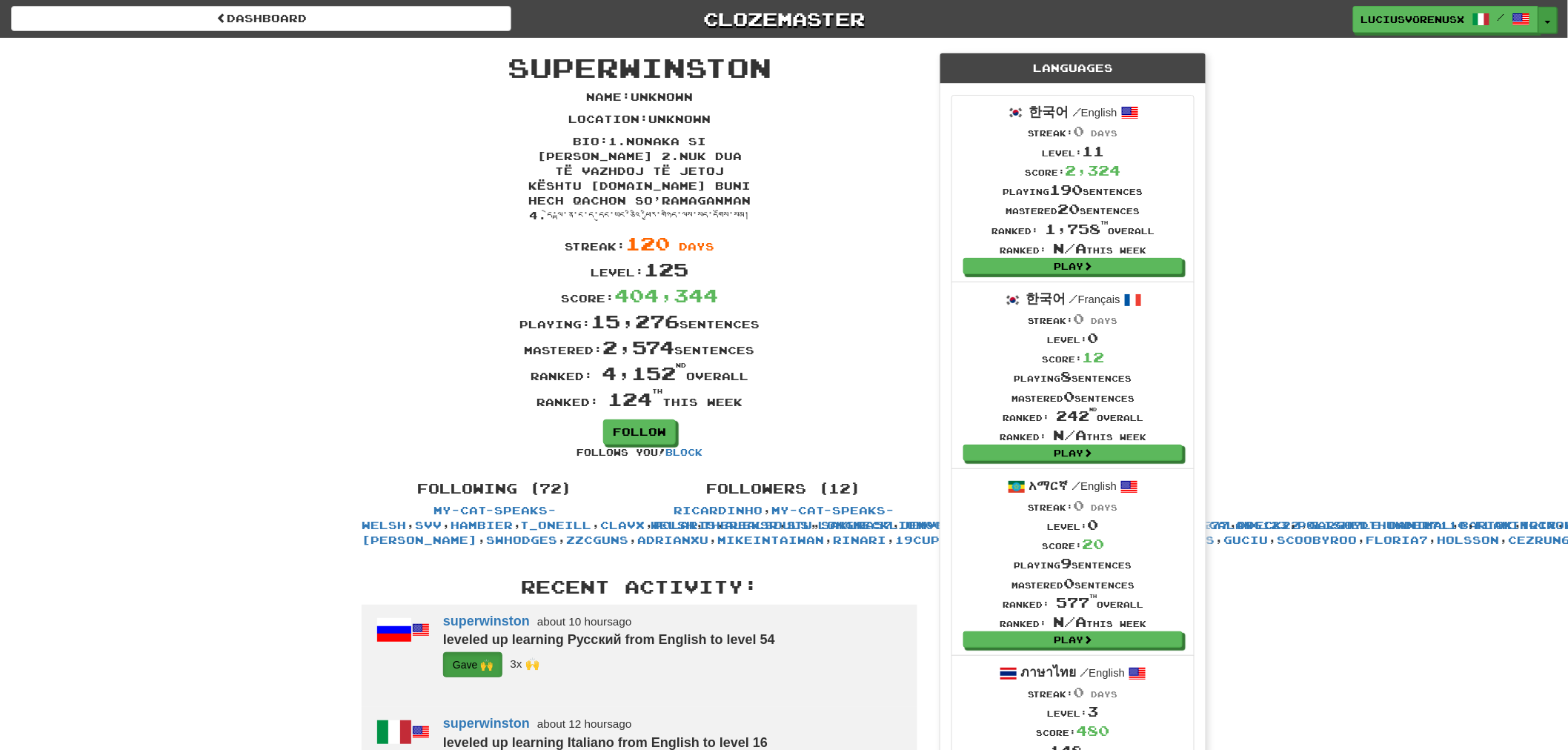
click at [1555, 12] on button "Toggle Dropdown" at bounding box center [1548, 20] width 19 height 27
